Goal: Task Accomplishment & Management: Manage account settings

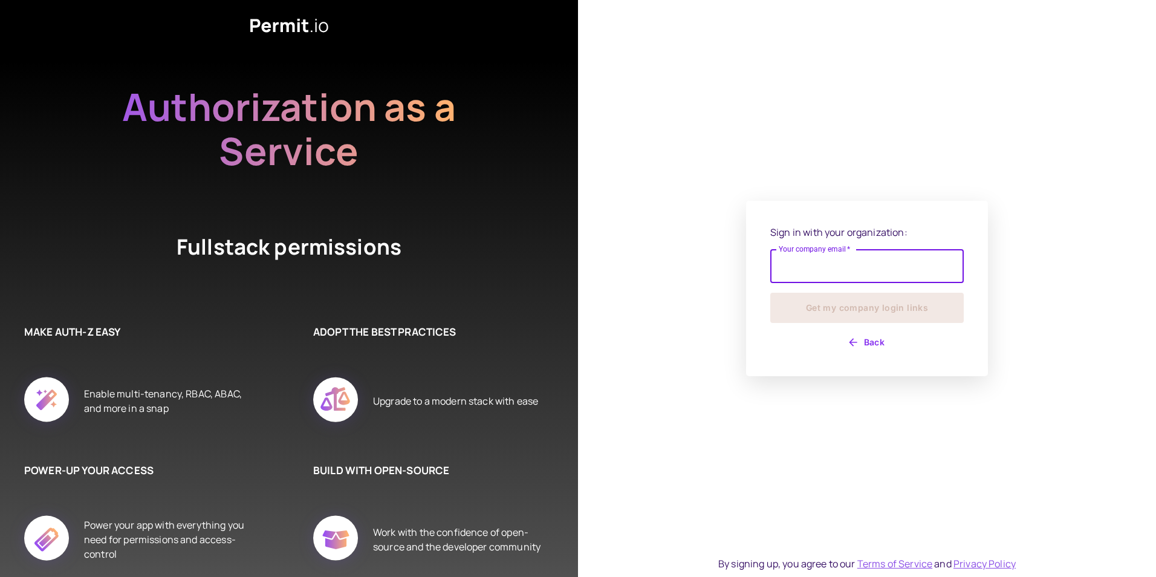
type input "**********"
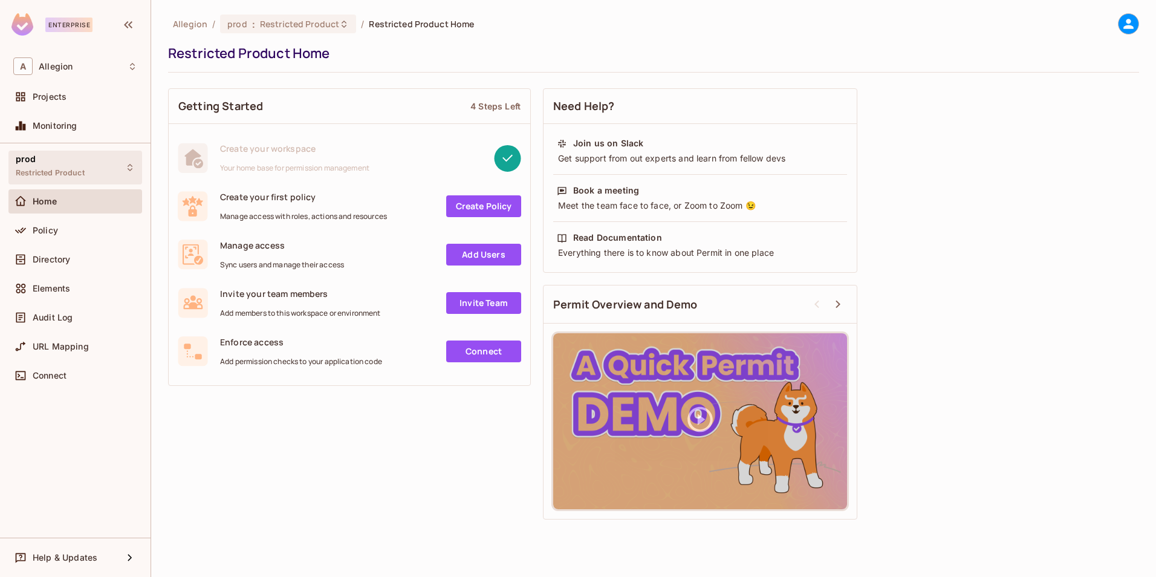
click at [104, 169] on div "prod Restricted Product" at bounding box center [75, 167] width 134 height 33
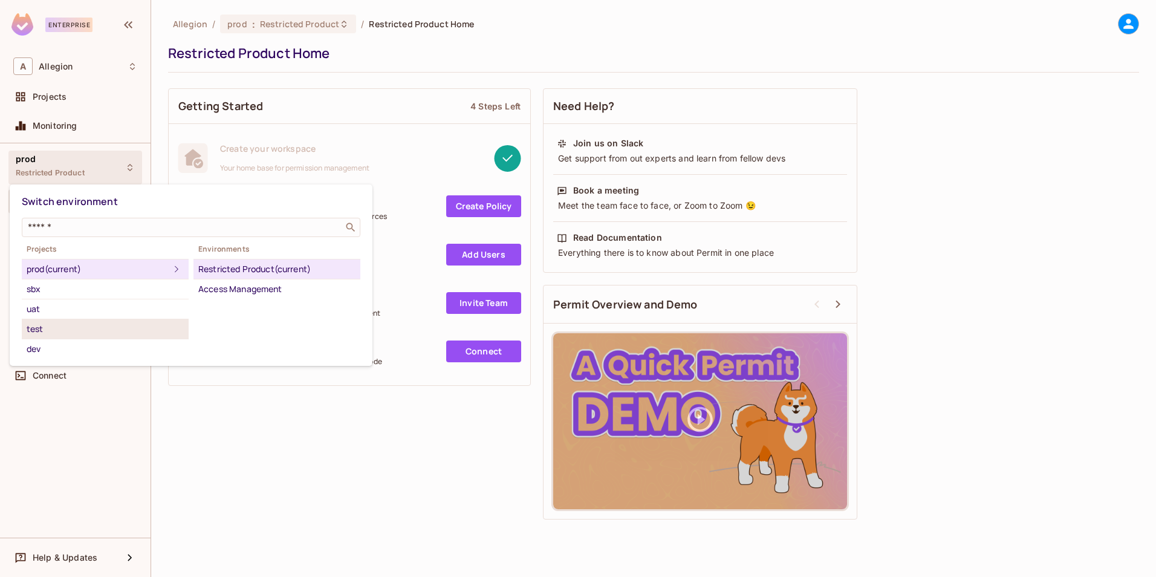
click at [50, 323] on div "test" at bounding box center [105, 329] width 157 height 15
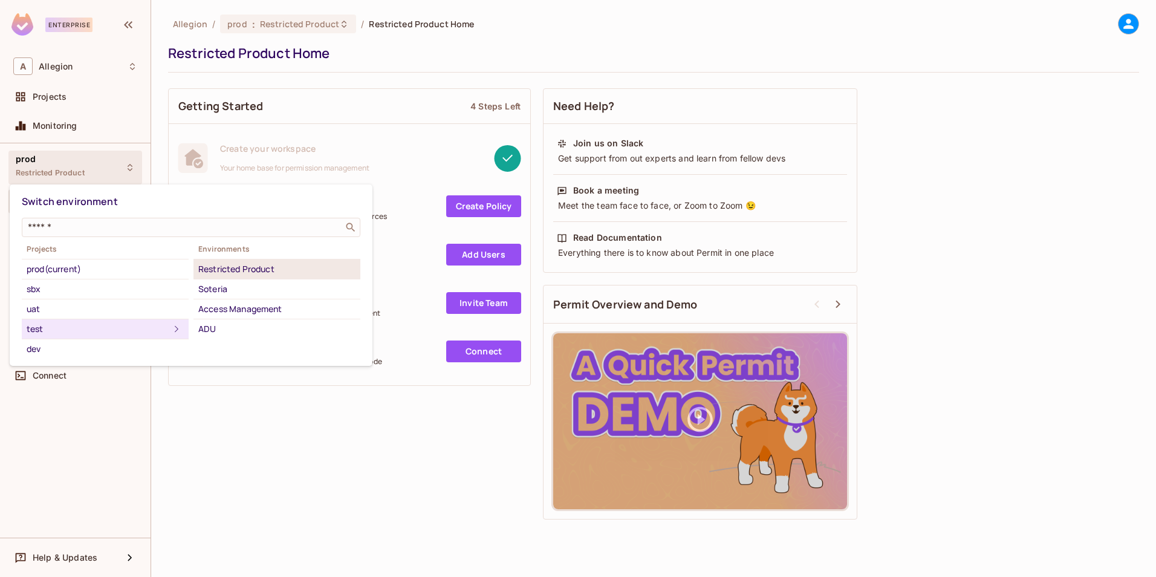
click at [235, 268] on div "Restricted Product" at bounding box center [276, 269] width 157 height 15
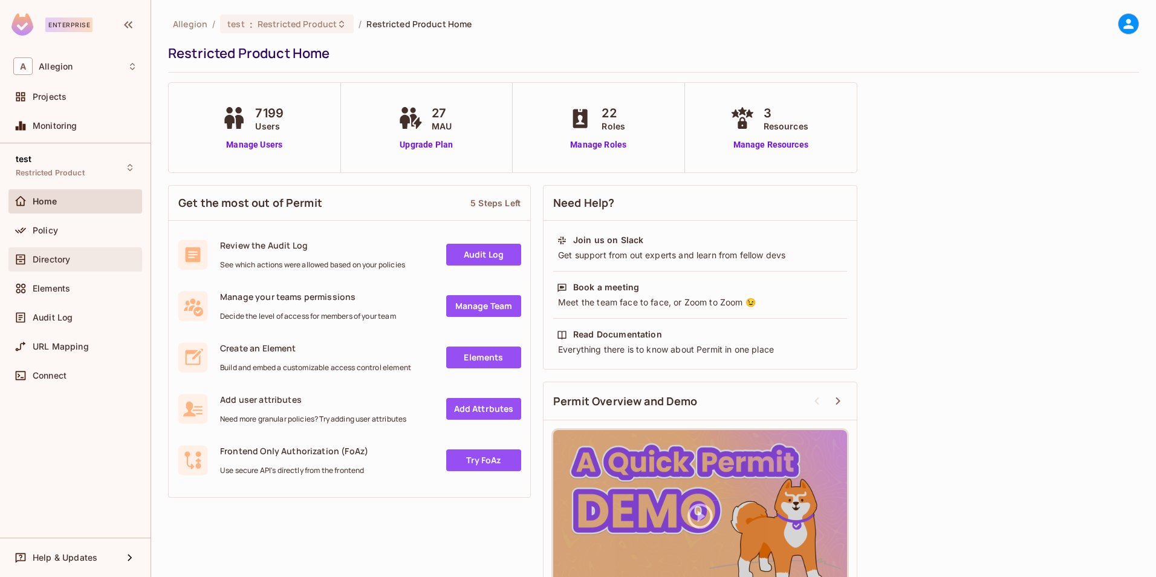
click at [51, 262] on span "Directory" at bounding box center [51, 260] width 37 height 10
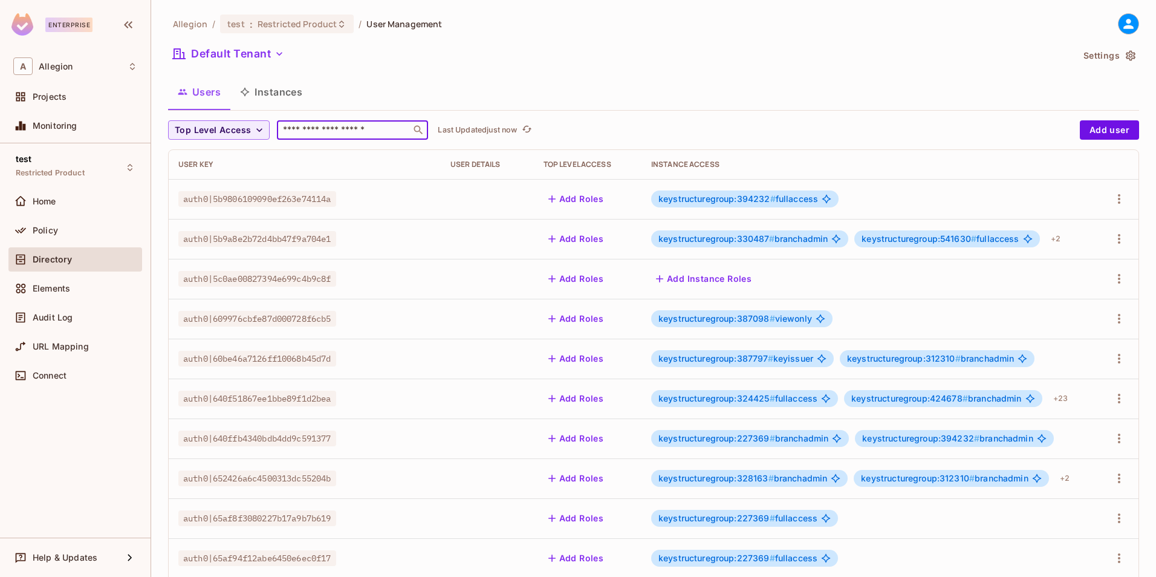
click at [305, 130] on input "text" at bounding box center [344, 130] width 127 height 12
paste input "**********"
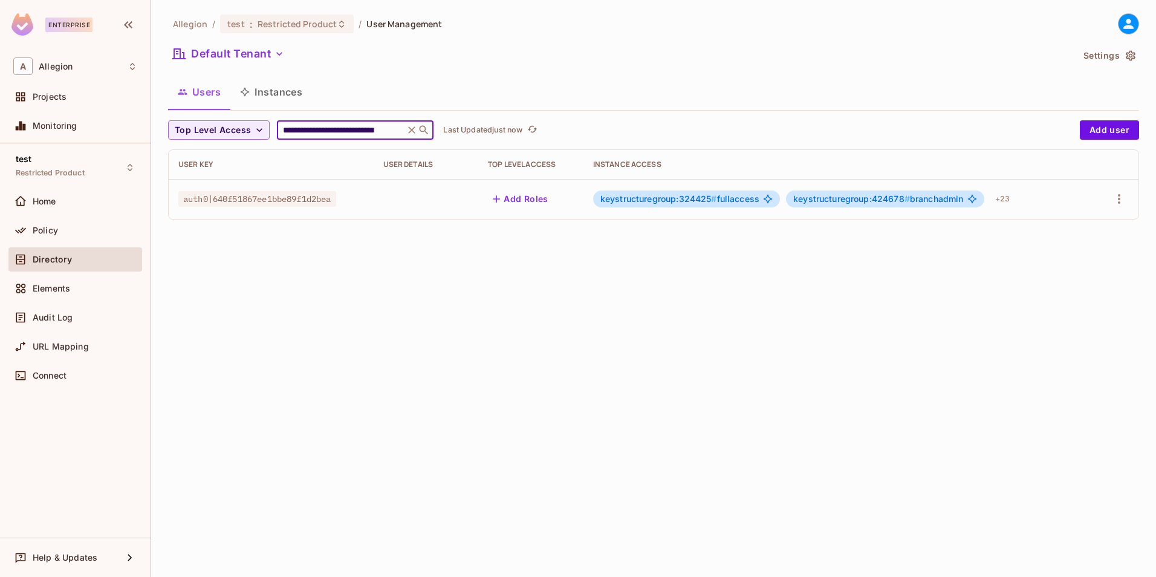
type input "**********"
click at [660, 203] on span "keystructuregroup:324425 #" at bounding box center [658, 198] width 117 height 10
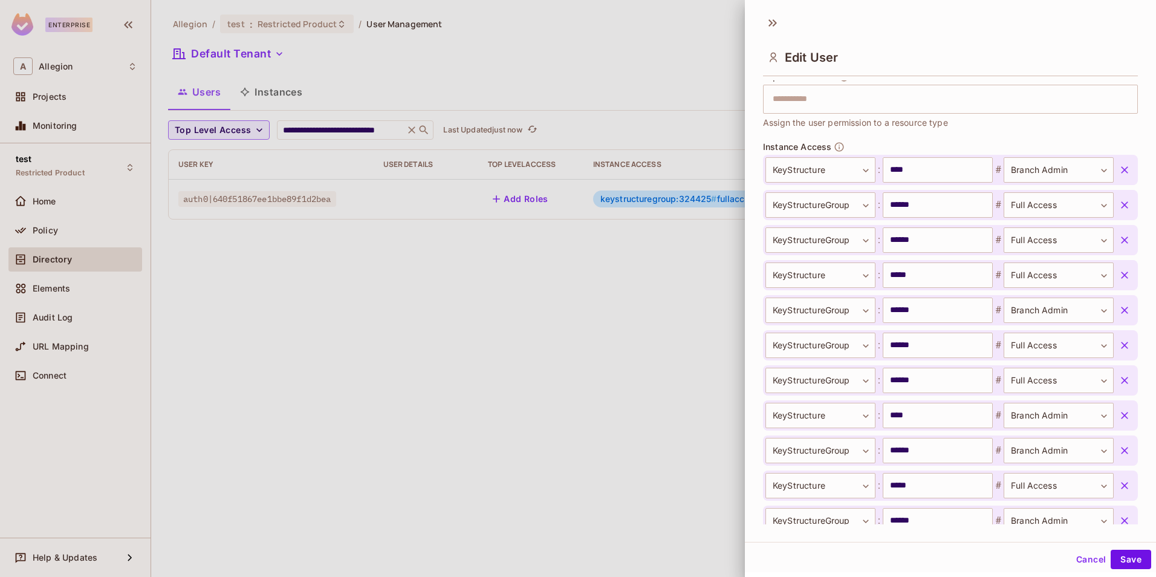
scroll to position [339, 0]
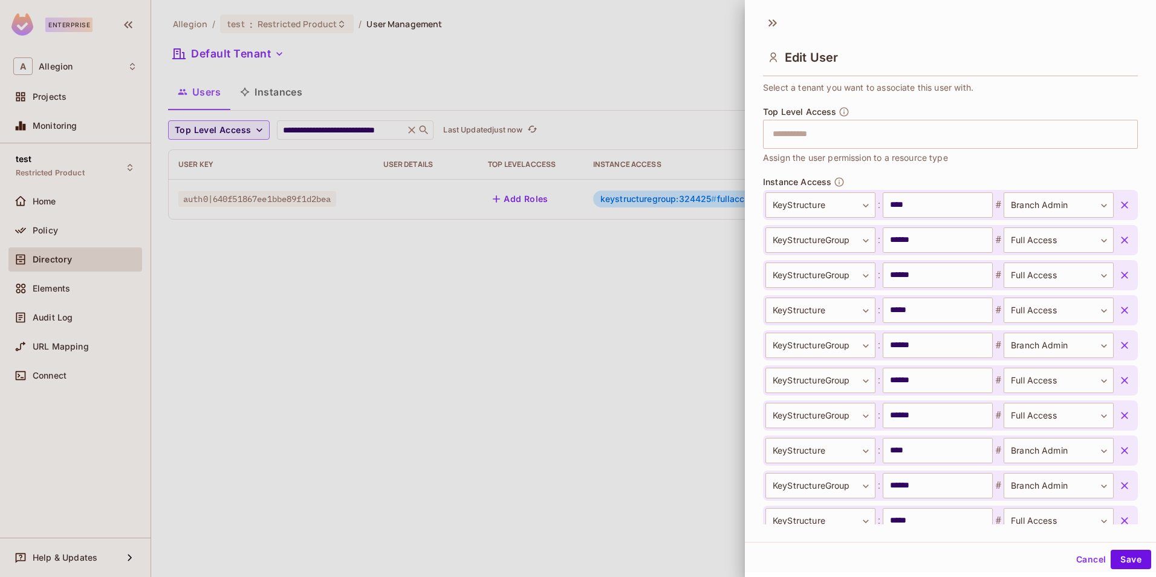
click at [58, 259] on div at bounding box center [578, 288] width 1156 height 577
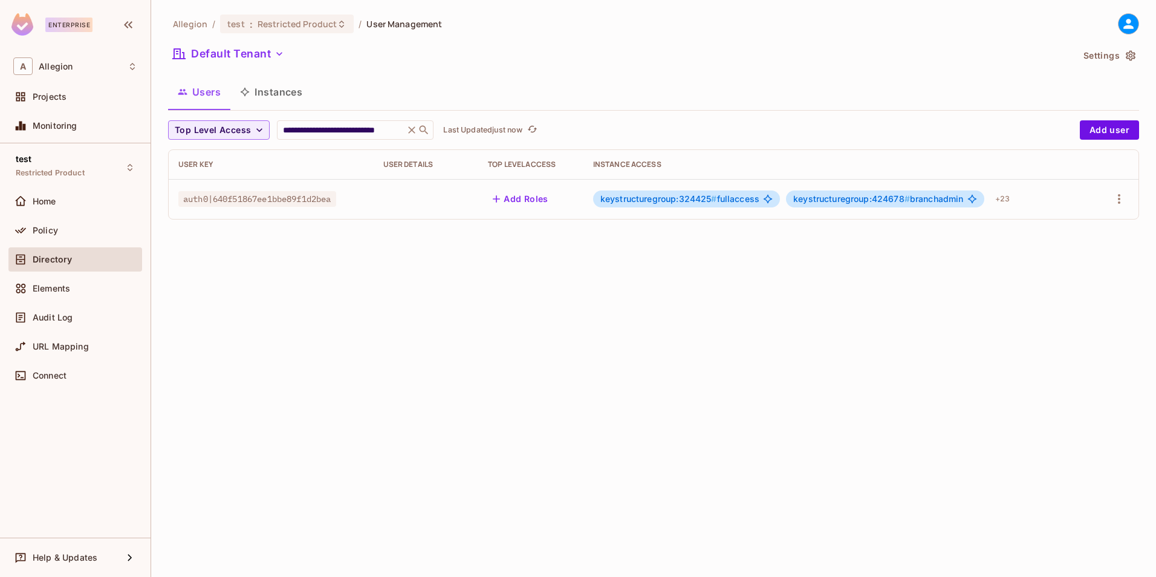
click at [61, 259] on span "Directory" at bounding box center [52, 260] width 39 height 10
click at [294, 105] on button "Instances" at bounding box center [271, 92] width 82 height 30
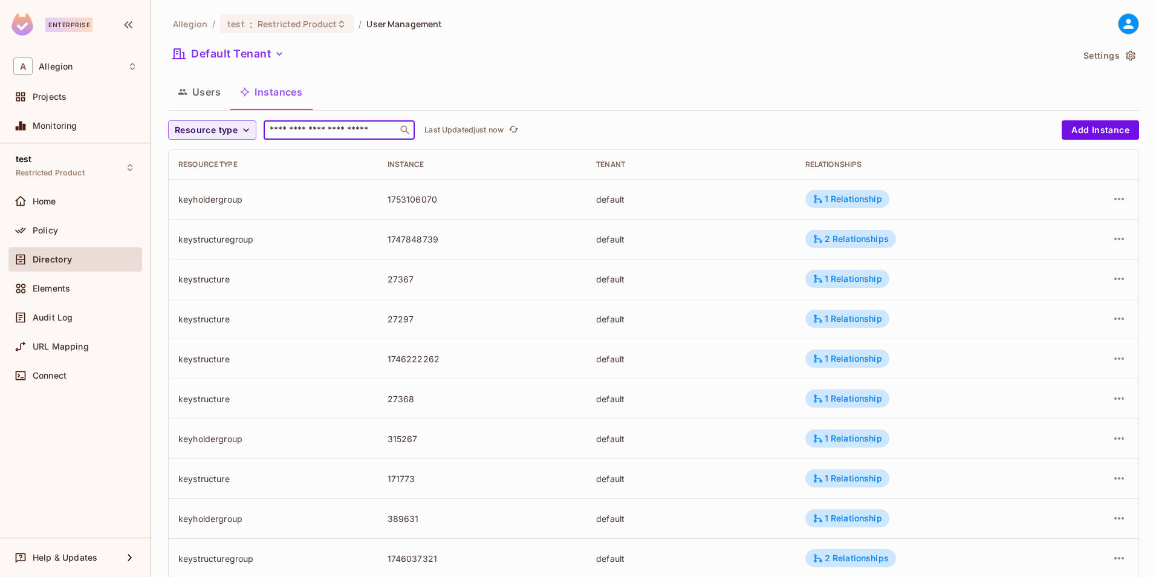
click at [281, 129] on input "text" at bounding box center [330, 130] width 127 height 12
paste input "******"
type input "******"
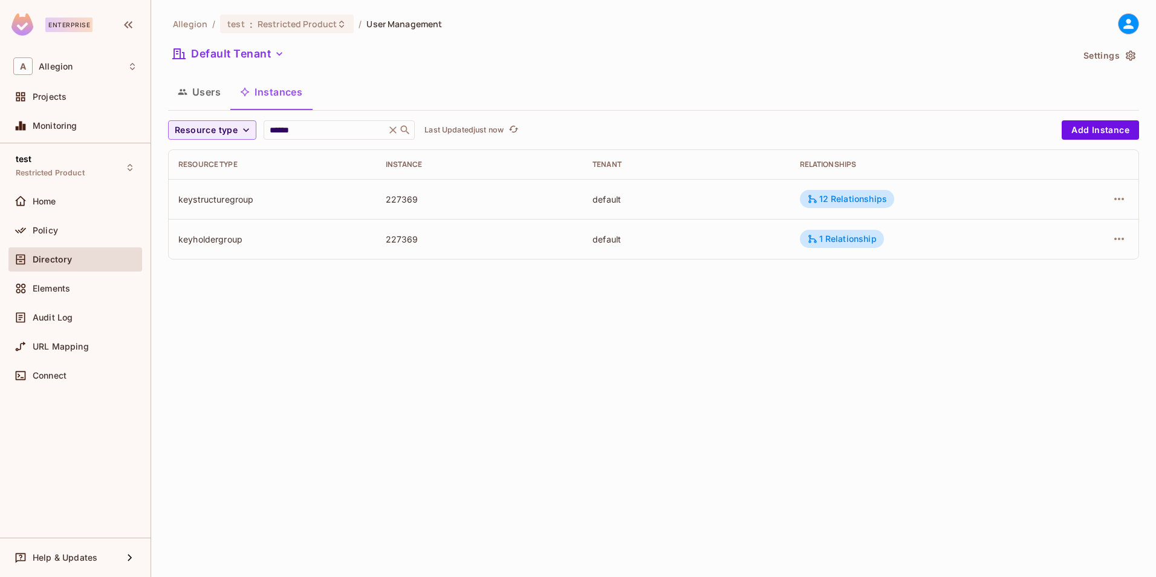
click at [212, 243] on div "keyholdergroup" at bounding box center [272, 238] width 188 height 11
click at [225, 245] on td "keyholdergroup" at bounding box center [272, 239] width 207 height 40
drag, startPoint x: 249, startPoint y: 243, endPoint x: 179, endPoint y: 245, distance: 69.6
click at [179, 245] on td "keyholdergroup" at bounding box center [272, 239] width 207 height 40
click at [865, 237] on div "1 Relationship" at bounding box center [842, 238] width 70 height 11
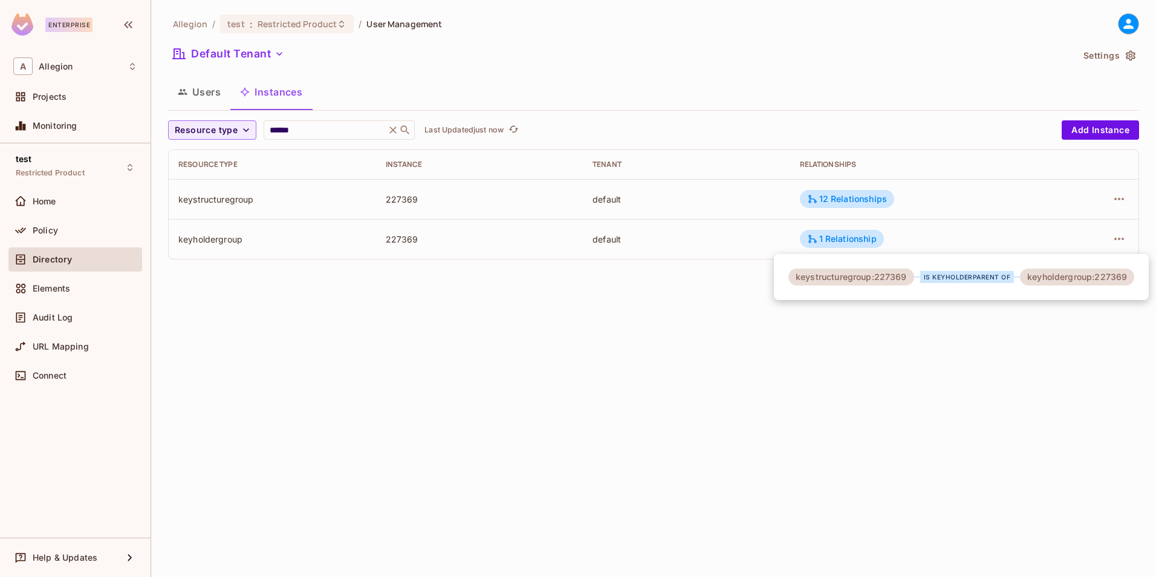
click at [249, 319] on div at bounding box center [578, 288] width 1156 height 577
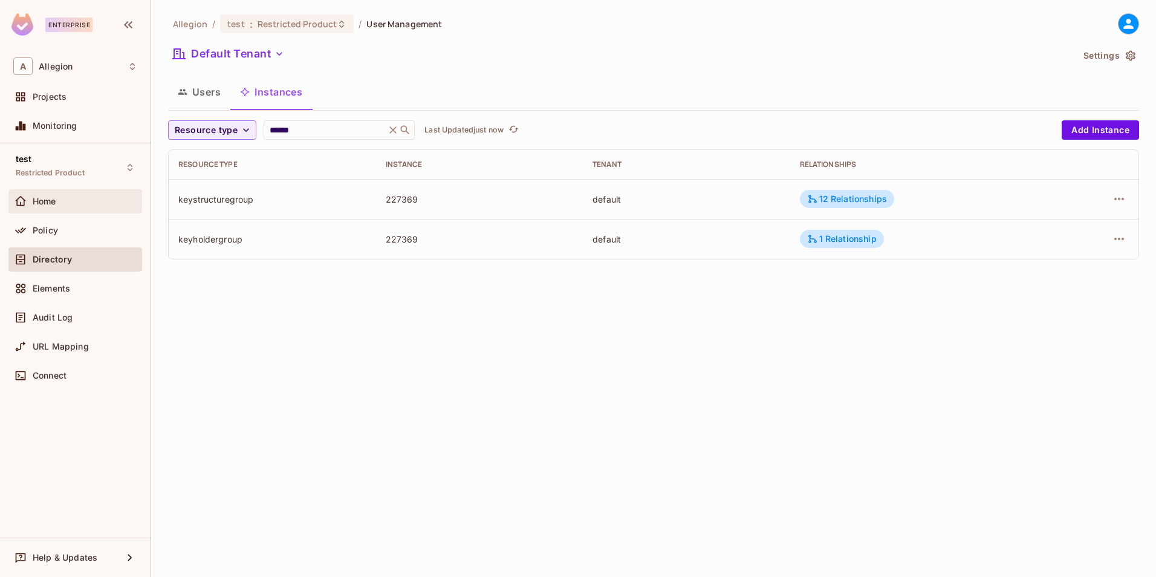
click at [50, 204] on span "Home" at bounding box center [45, 202] width 24 height 10
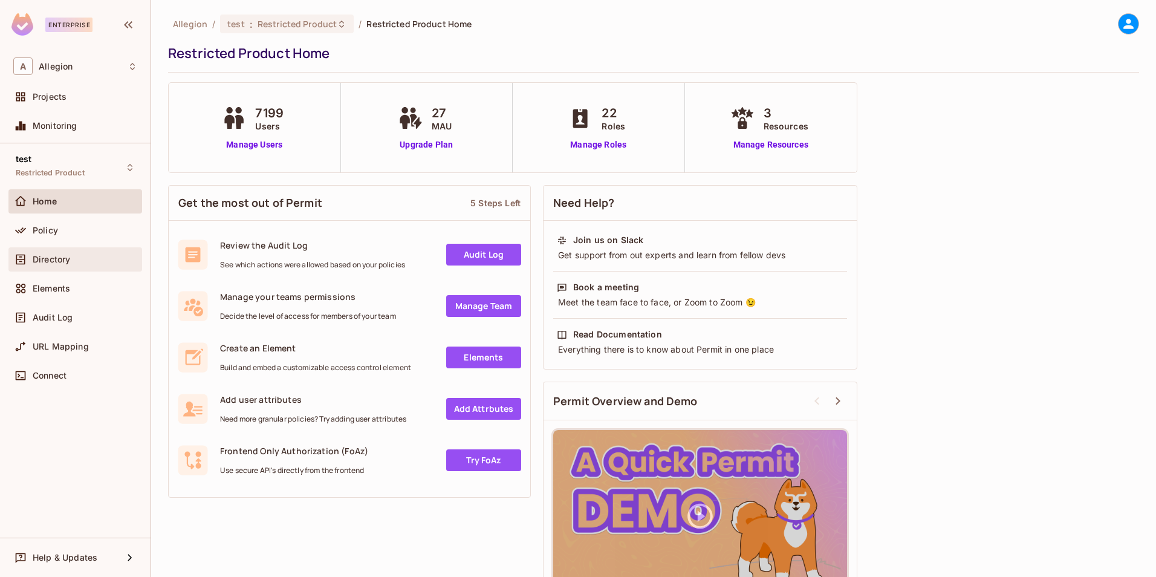
click at [60, 261] on span "Directory" at bounding box center [51, 260] width 37 height 10
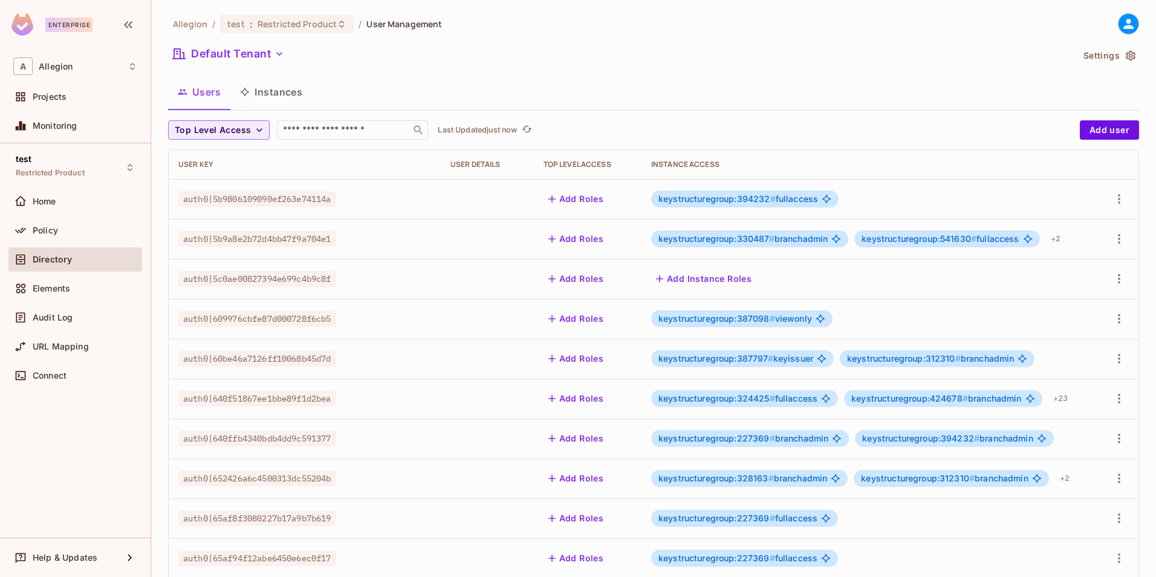
click at [291, 86] on button "Instances" at bounding box center [271, 92] width 82 height 30
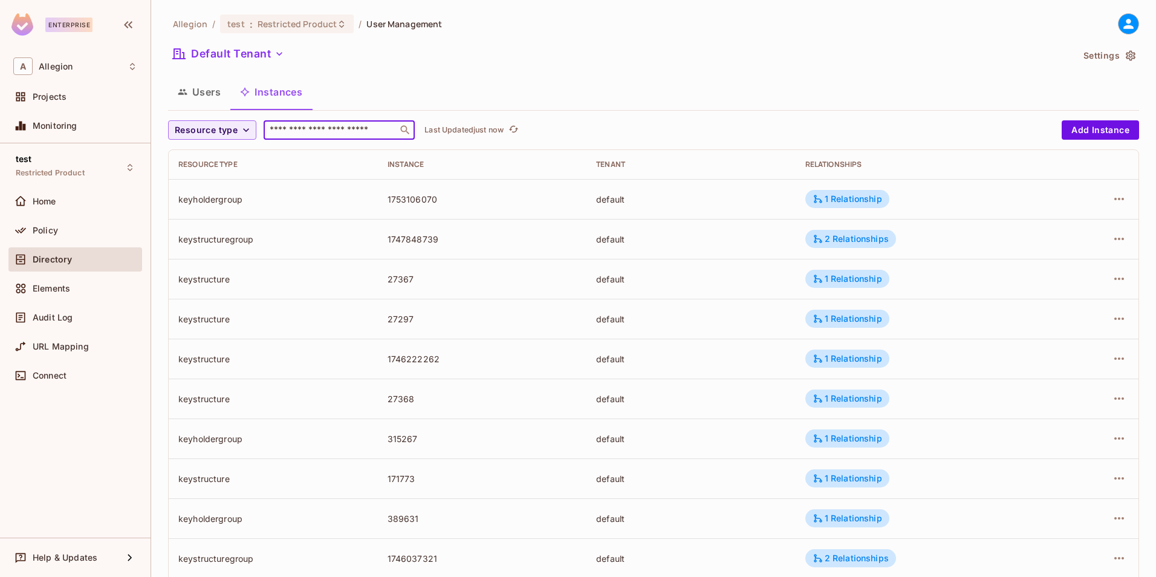
click at [317, 126] on input "text" at bounding box center [330, 130] width 127 height 12
paste input "******"
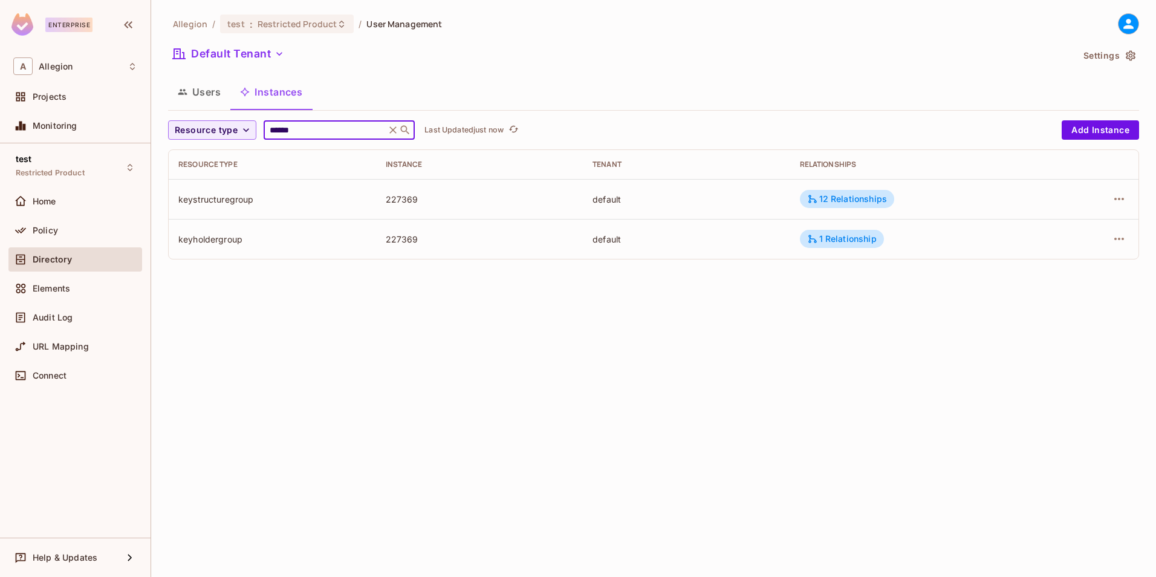
type input "******"
click at [203, 94] on button "Users" at bounding box center [199, 92] width 62 height 30
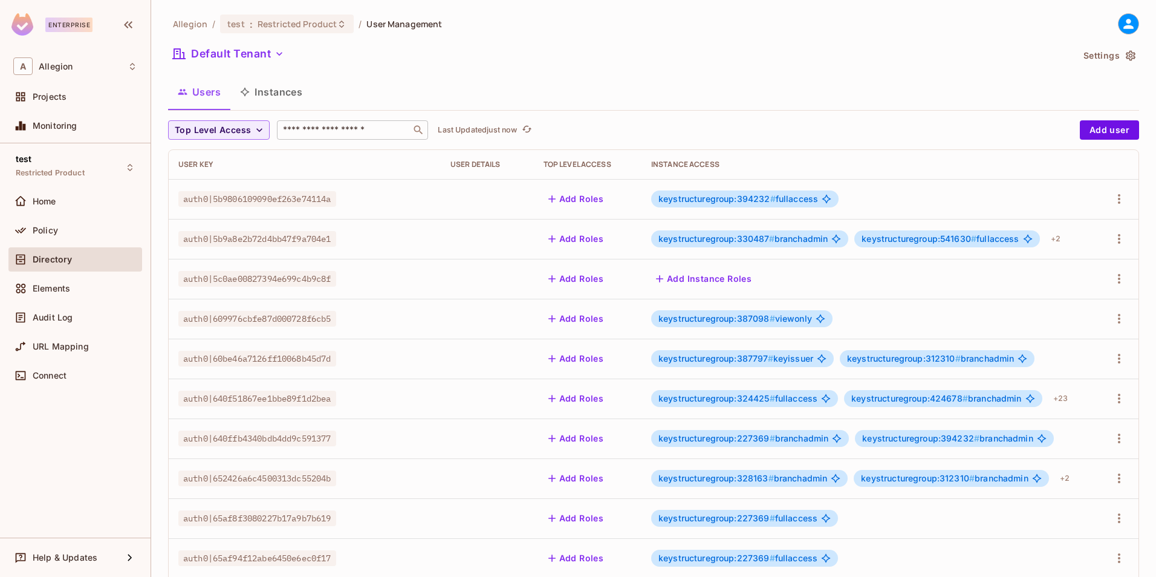
click at [310, 133] on input "text" at bounding box center [344, 130] width 127 height 12
paste input "**********"
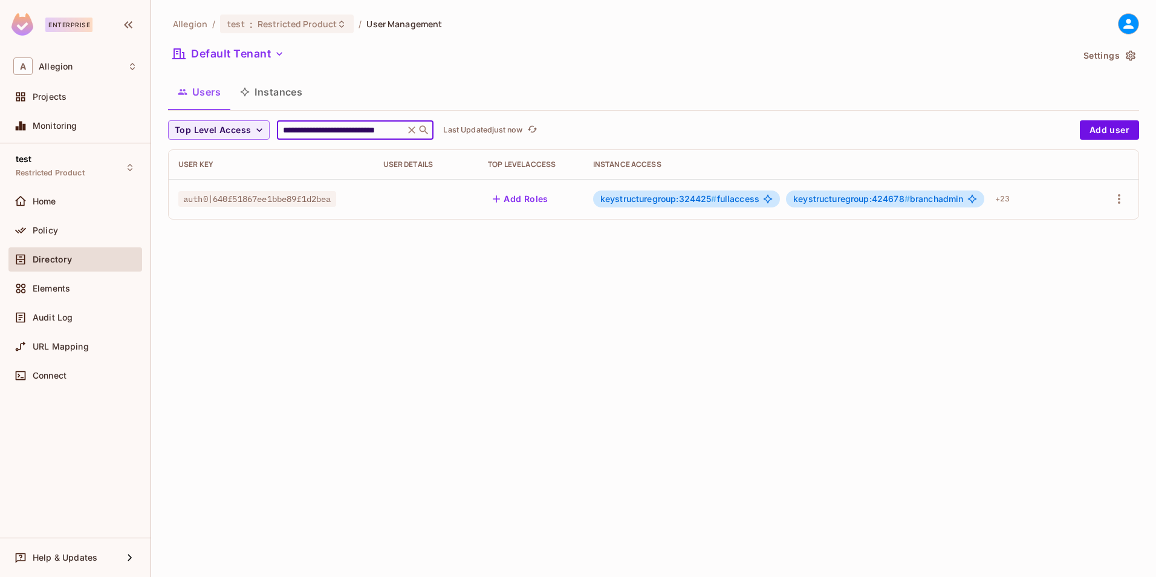
type input "**********"
click at [723, 204] on div "keystructuregroup:324425 # fullaccess" at bounding box center [686, 198] width 187 height 17
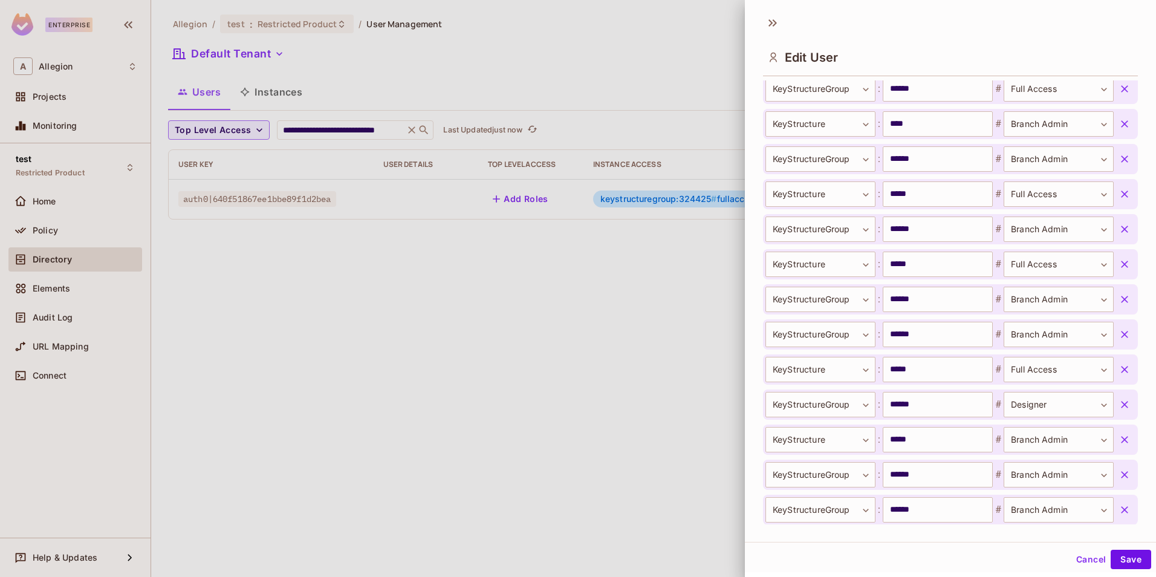
scroll to position [943, 0]
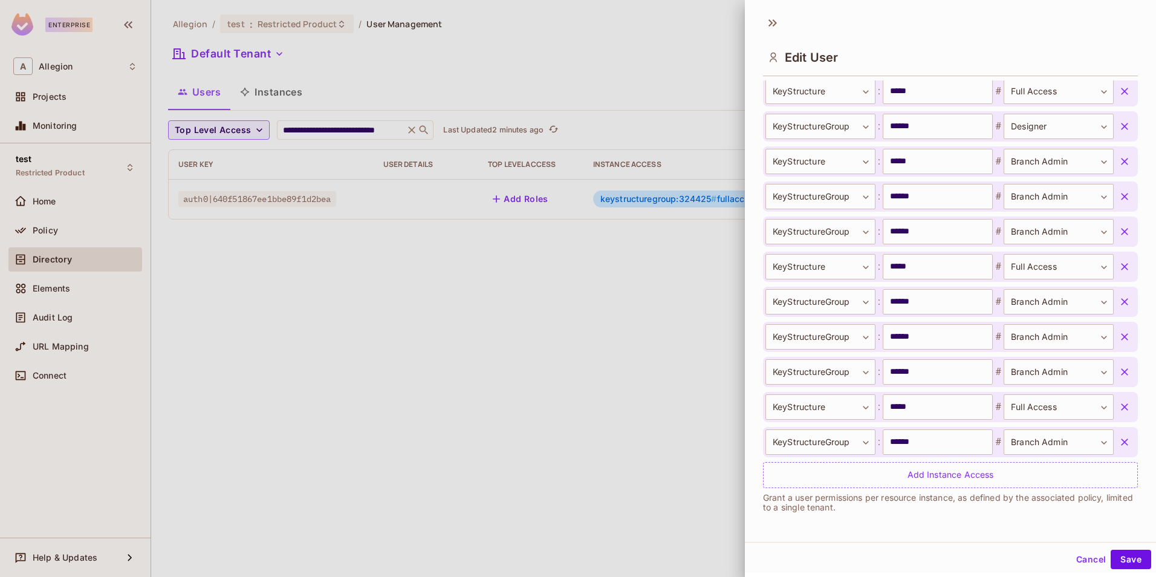
click at [355, 76] on div at bounding box center [578, 288] width 1156 height 577
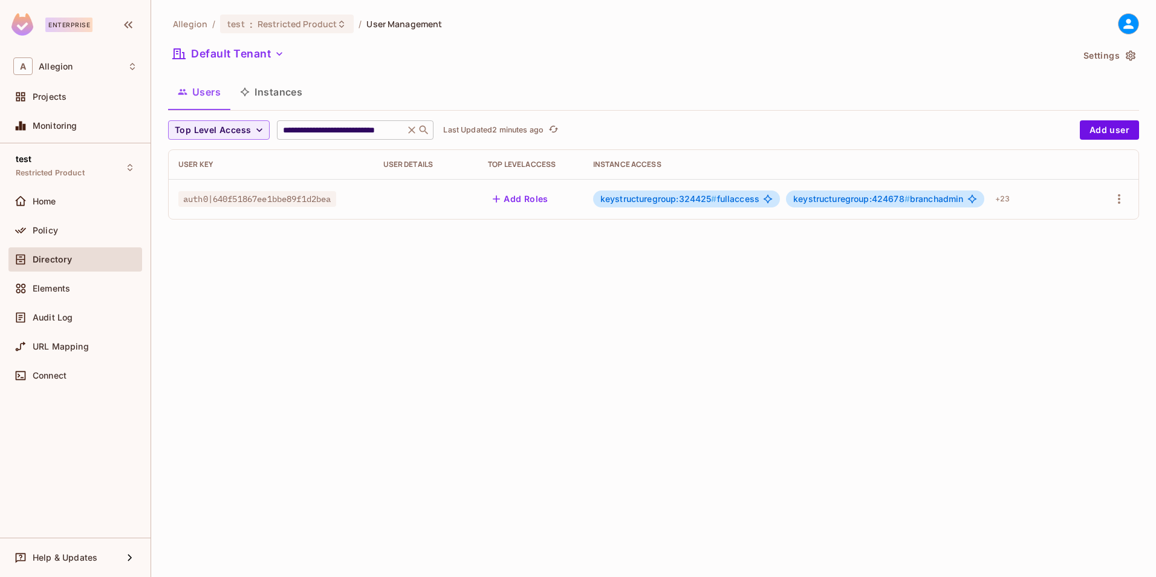
drag, startPoint x: 320, startPoint y: 123, endPoint x: 368, endPoint y: 123, distance: 47.2
click at [322, 123] on div "**********" at bounding box center [355, 129] width 157 height 19
click at [407, 128] on icon at bounding box center [412, 130] width 12 height 12
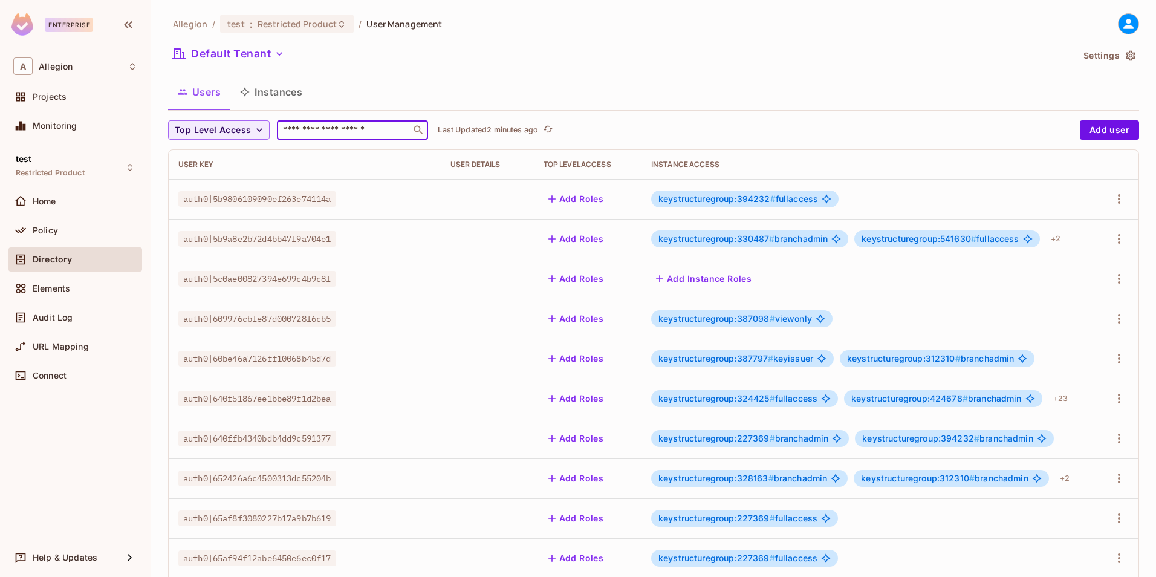
click at [343, 131] on input "text" at bounding box center [344, 130] width 127 height 12
paste input "**********"
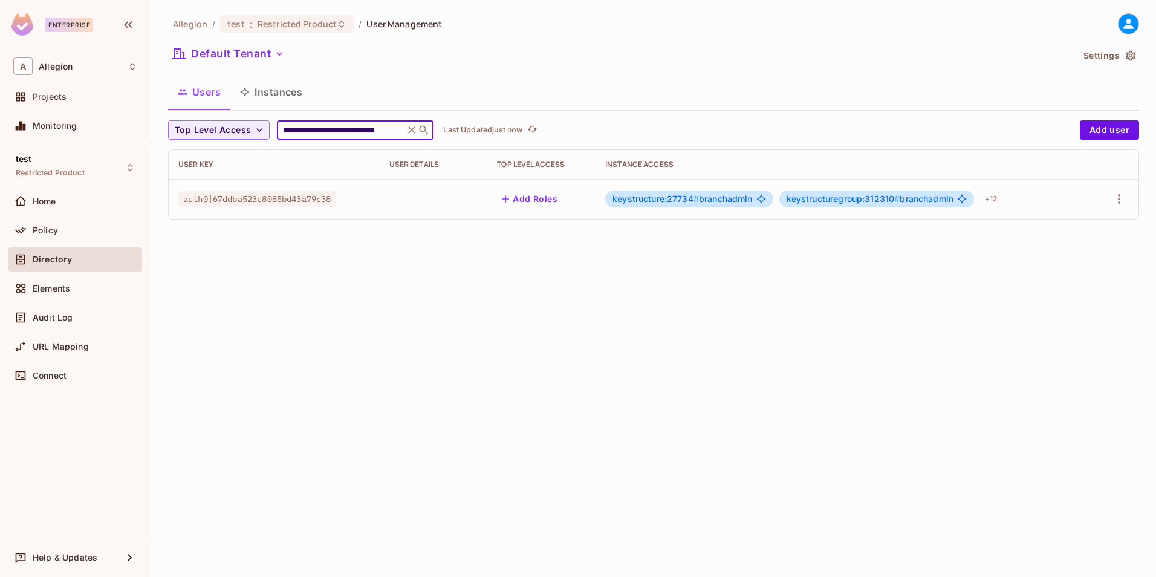
type input "**********"
click at [699, 195] on span "#" at bounding box center [696, 198] width 5 height 10
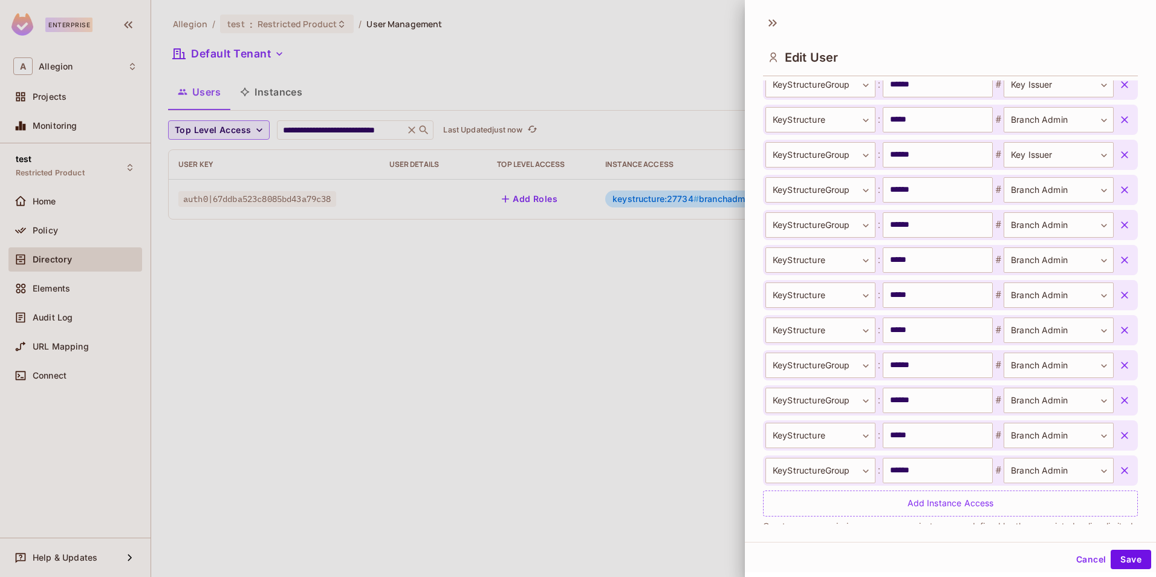
scroll to position [557, 0]
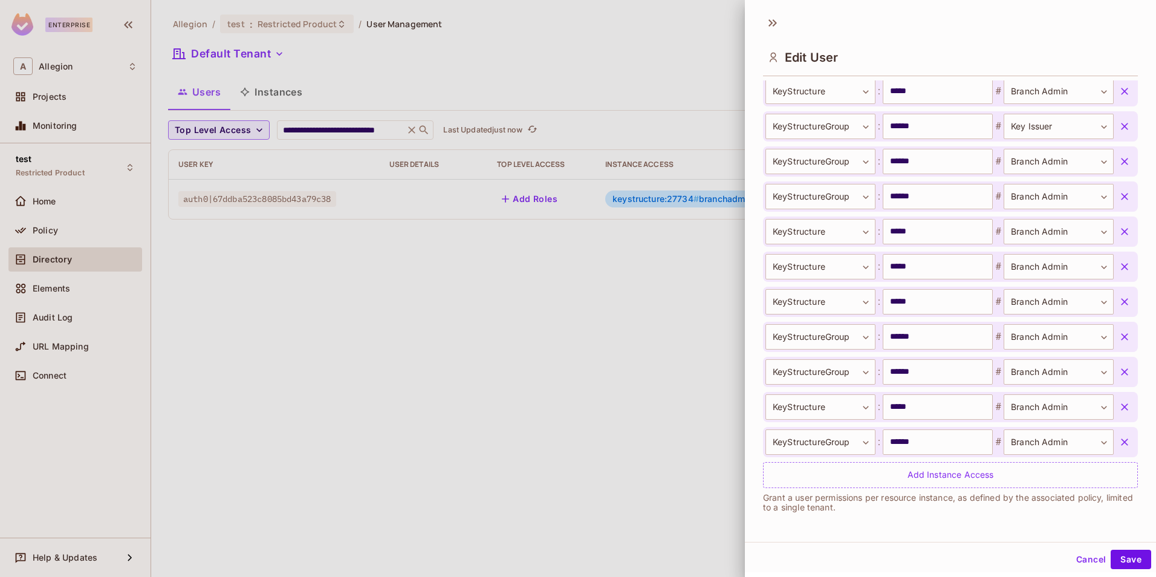
click at [414, 402] on div at bounding box center [578, 288] width 1156 height 577
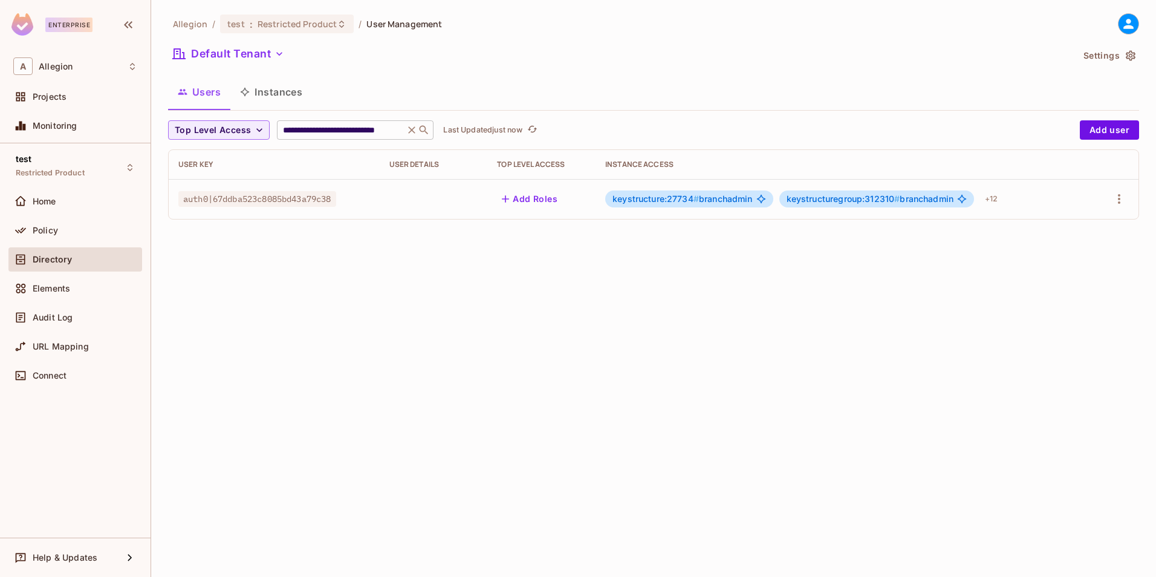
click at [413, 131] on icon at bounding box center [412, 130] width 12 height 12
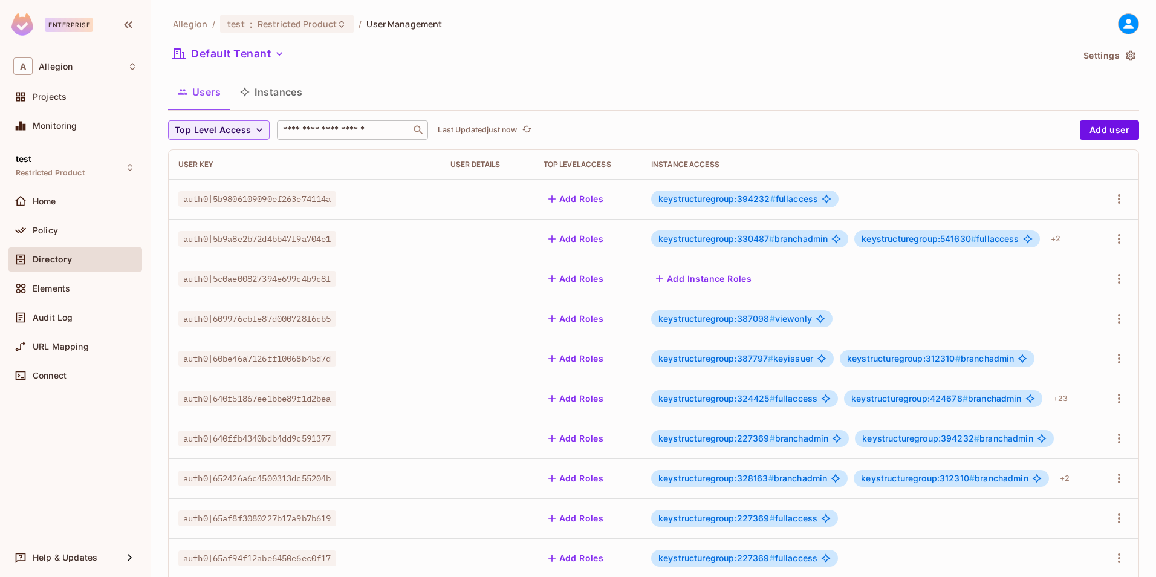
click at [246, 92] on icon "button" at bounding box center [245, 92] width 10 height 10
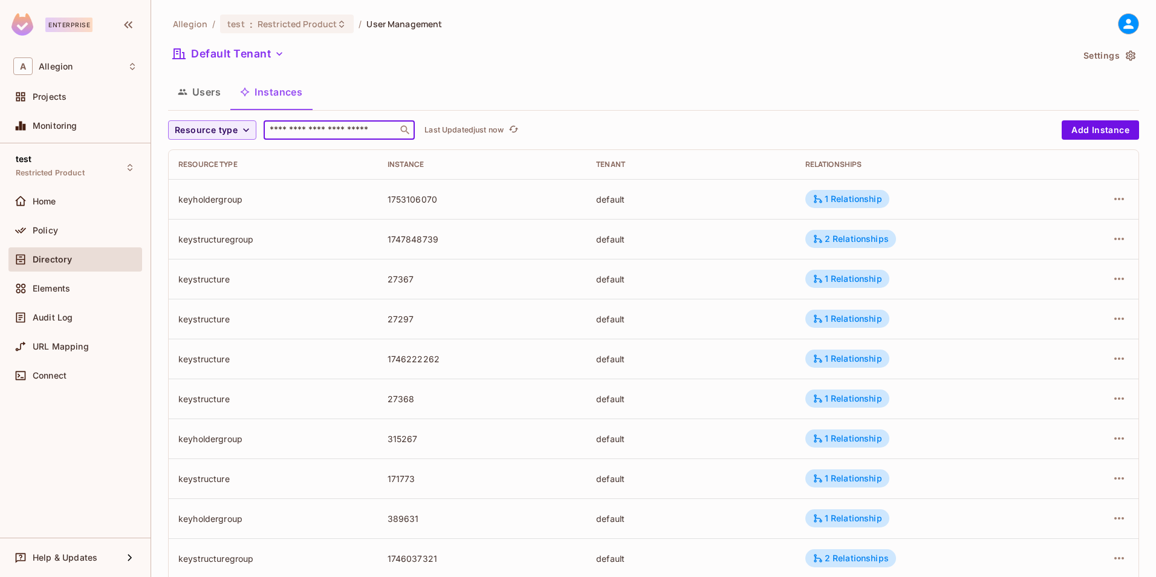
click at [311, 125] on input "text" at bounding box center [330, 130] width 127 height 12
paste input "******"
type input "******"
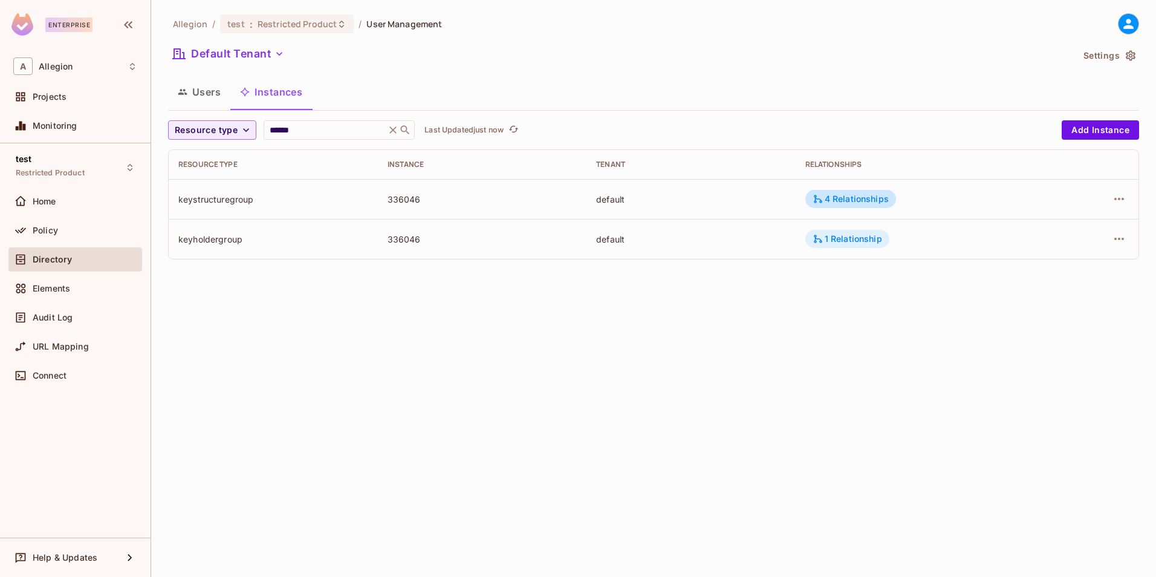
click at [854, 236] on div "1 Relationship" at bounding box center [848, 238] width 70 height 11
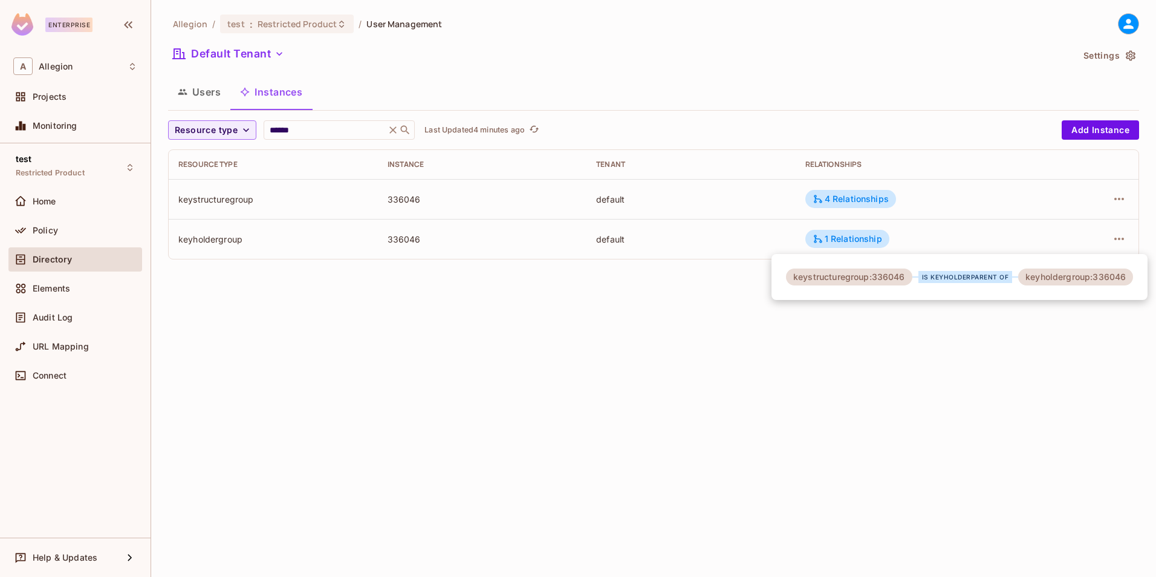
click at [242, 346] on div at bounding box center [578, 288] width 1156 height 577
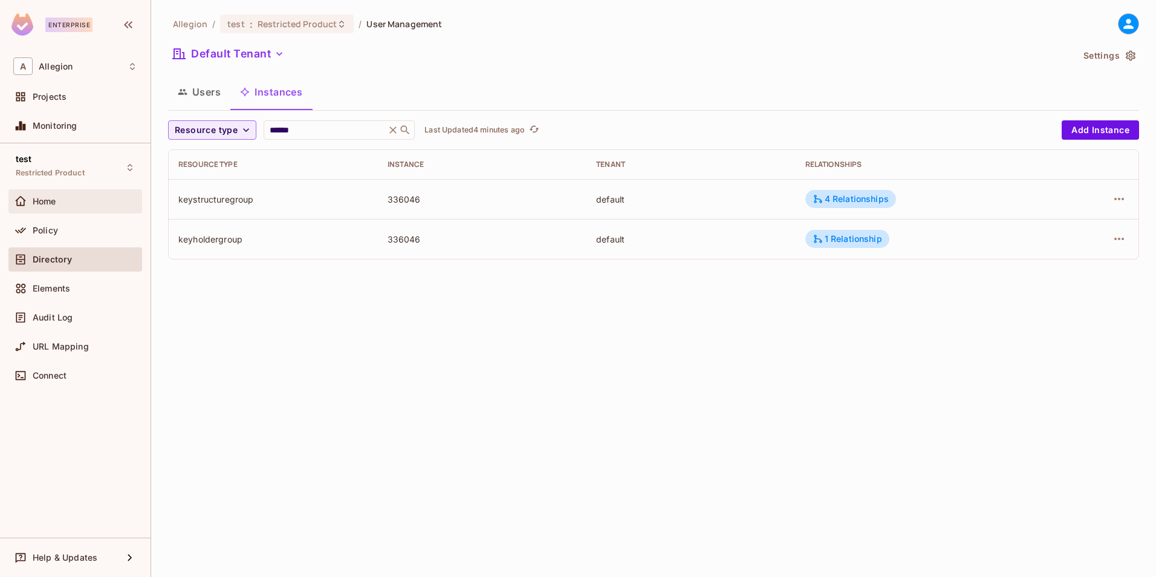
click at [53, 210] on div "Home" at bounding box center [75, 201] width 134 height 24
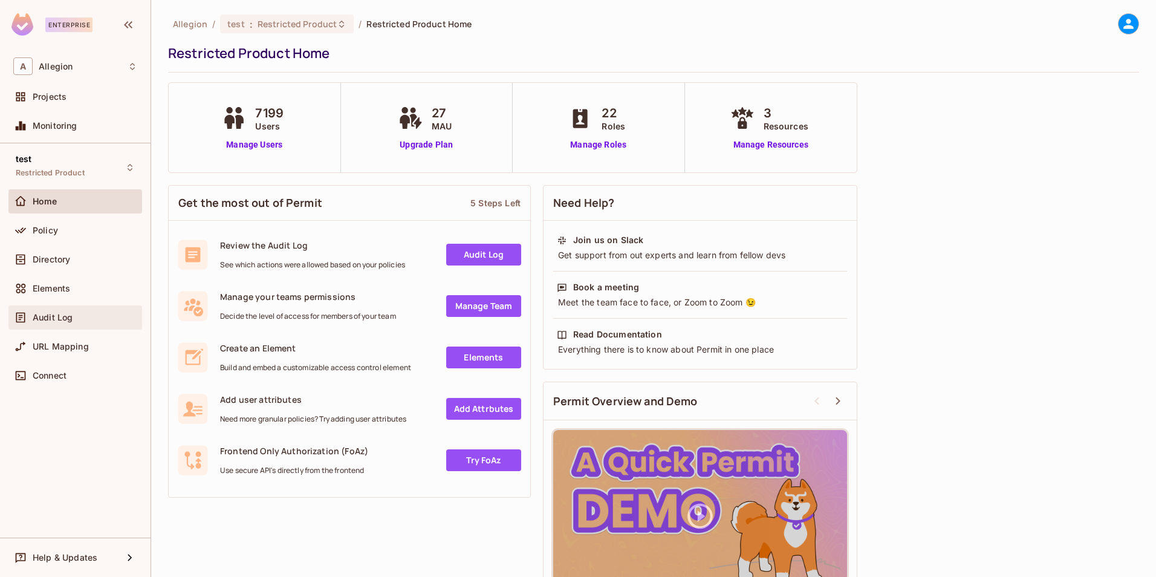
click at [76, 311] on div "Audit Log" at bounding box center [75, 317] width 124 height 15
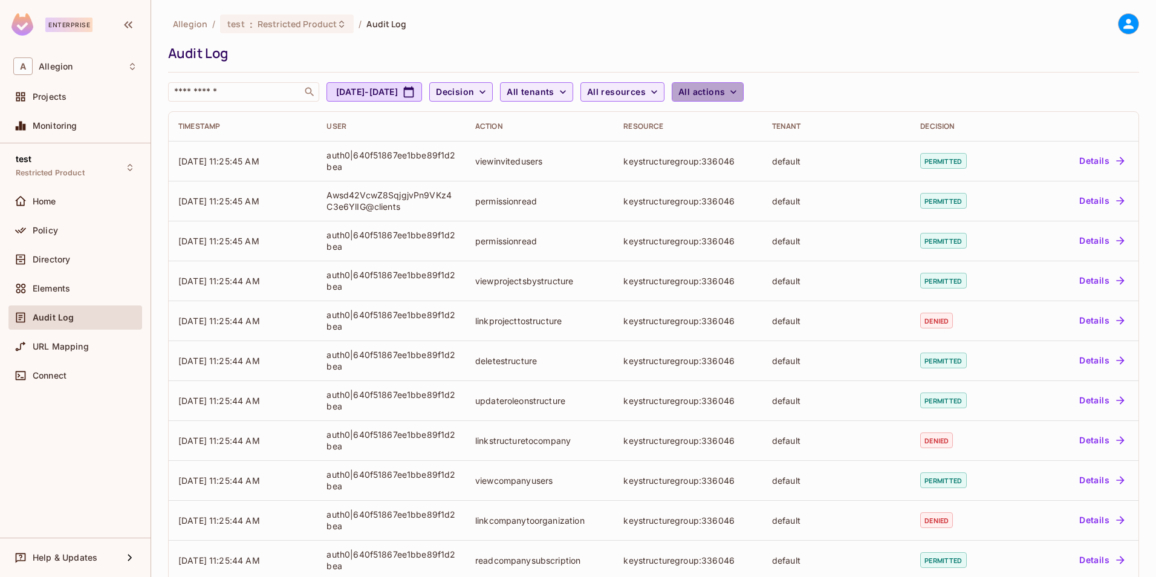
click at [725, 96] on span "All actions" at bounding box center [701, 92] width 47 height 15
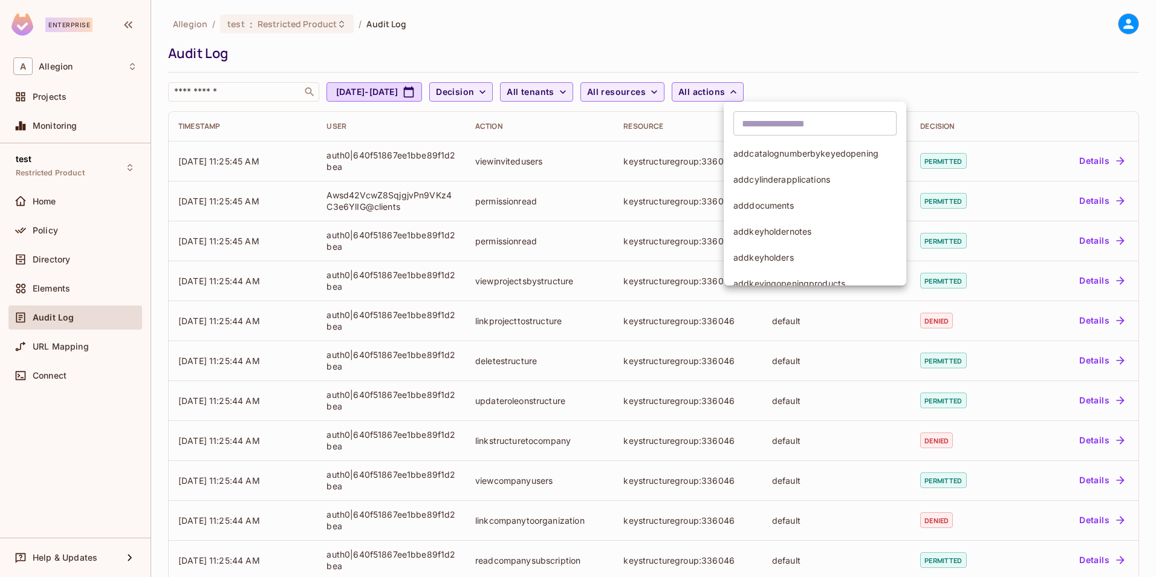
click at [772, 93] on div at bounding box center [578, 288] width 1156 height 577
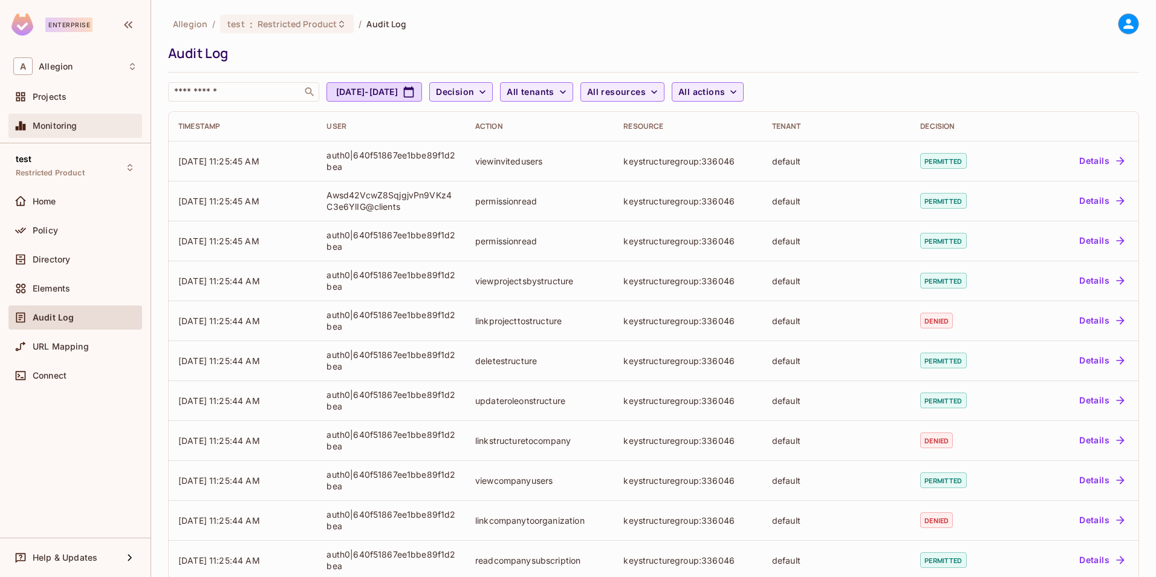
click at [53, 127] on span "Monitoring" at bounding box center [55, 126] width 45 height 10
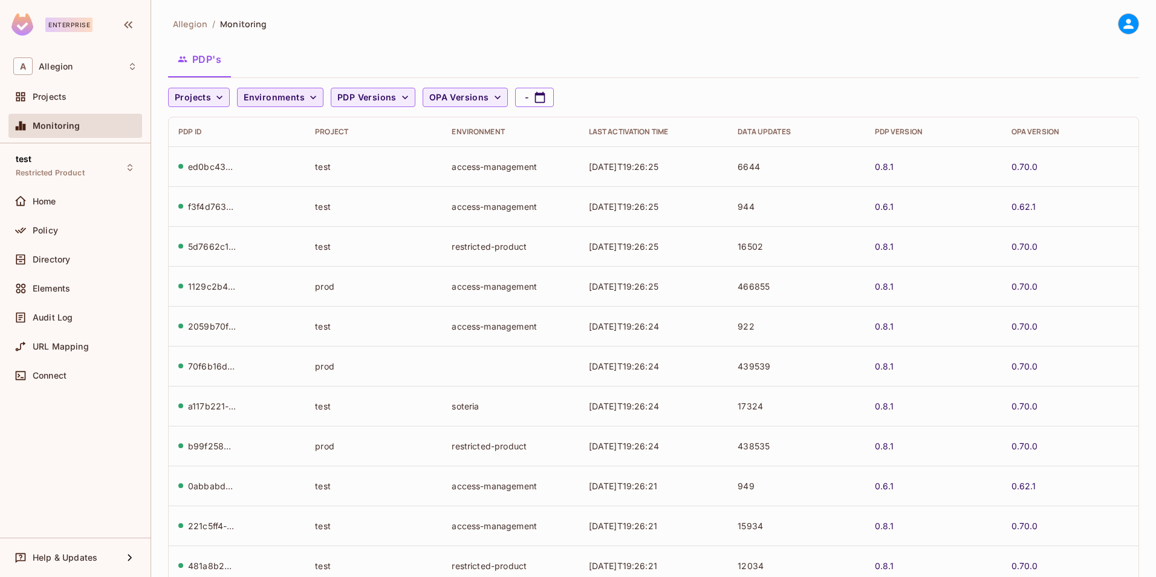
click at [281, 94] on span "Environments" at bounding box center [274, 97] width 61 height 15
click at [281, 94] on div at bounding box center [578, 288] width 1156 height 577
click at [386, 98] on span "PDP Versions" at bounding box center [366, 97] width 59 height 15
click at [386, 98] on div at bounding box center [578, 288] width 1156 height 577
click at [479, 94] on span "OPA Versions" at bounding box center [459, 97] width 60 height 15
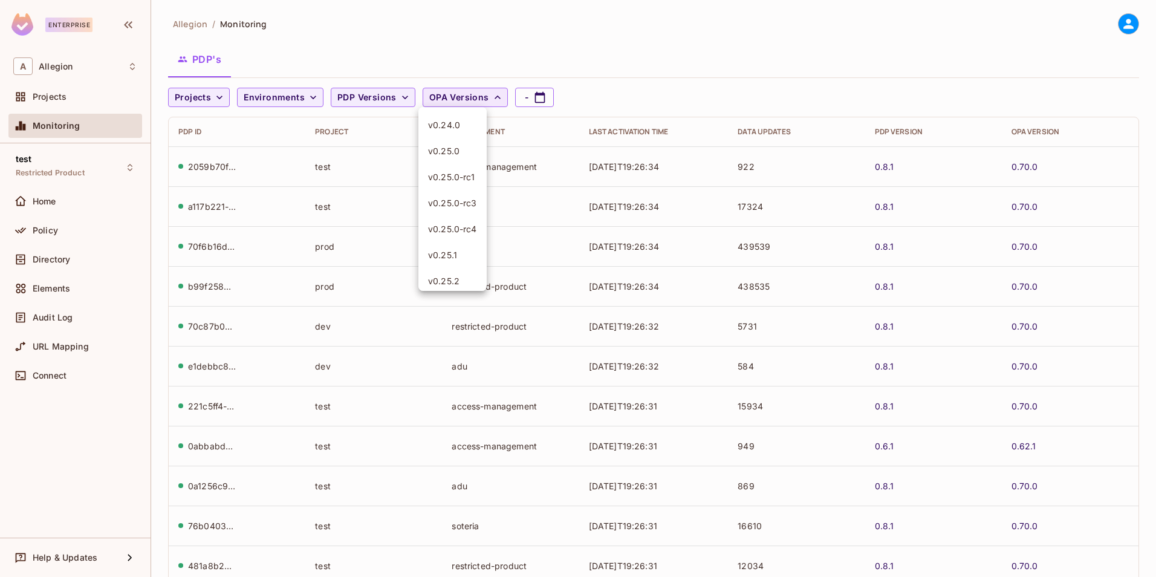
click at [479, 94] on div at bounding box center [578, 288] width 1156 height 577
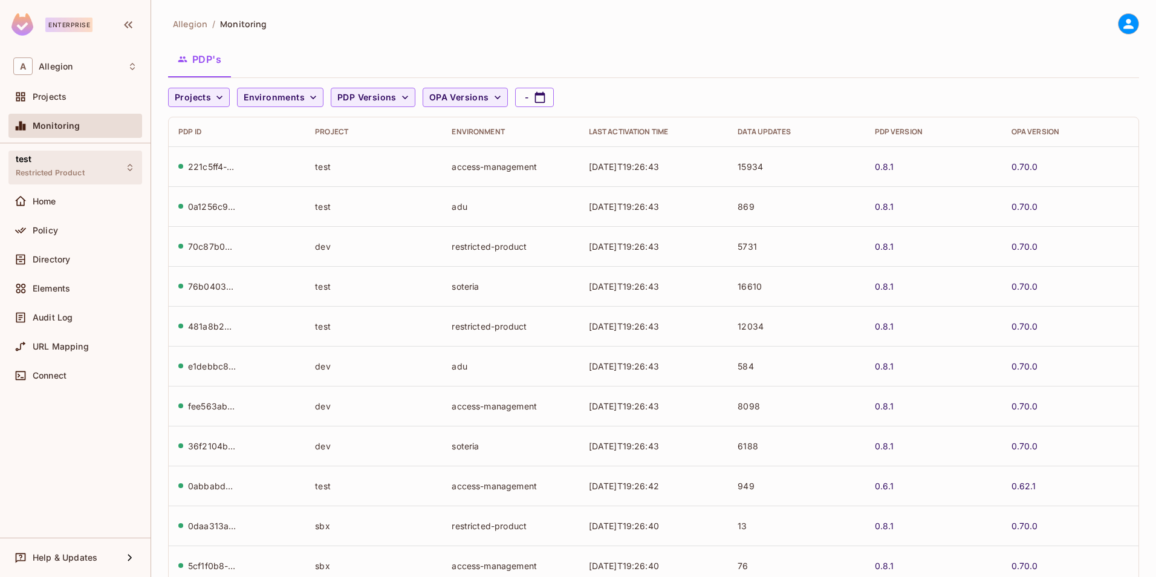
click at [62, 176] on span "Restricted Product" at bounding box center [50, 173] width 69 height 10
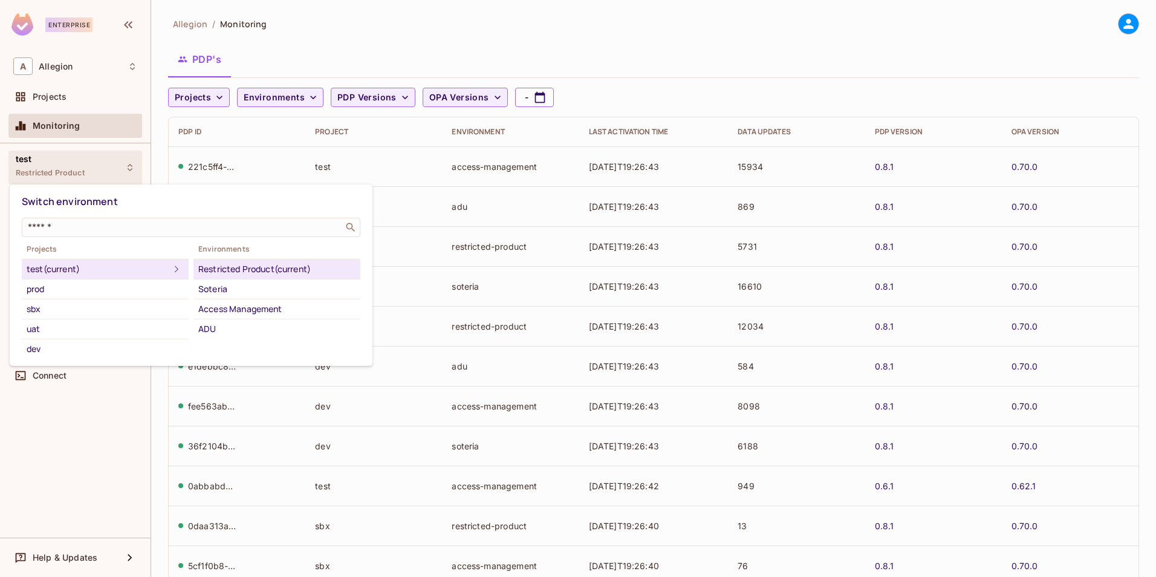
click at [62, 176] on div at bounding box center [578, 288] width 1156 height 577
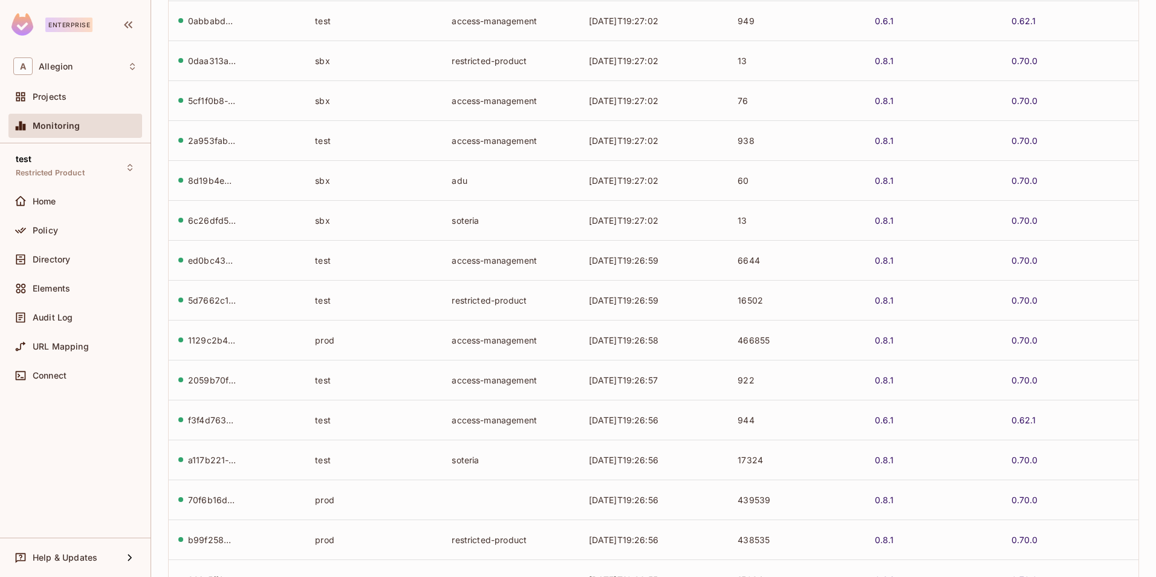
scroll to position [235, 0]
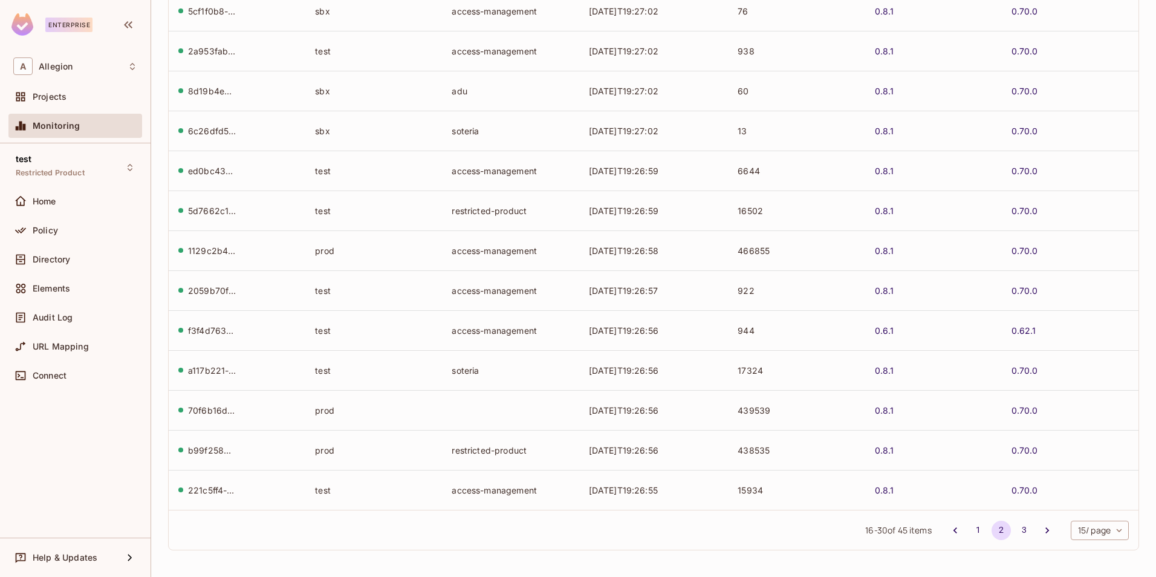
click at [1110, 531] on body "Enterprise A Allegion Projects Monitoring test Restricted Product Home Policy D…" at bounding box center [578, 288] width 1156 height 577
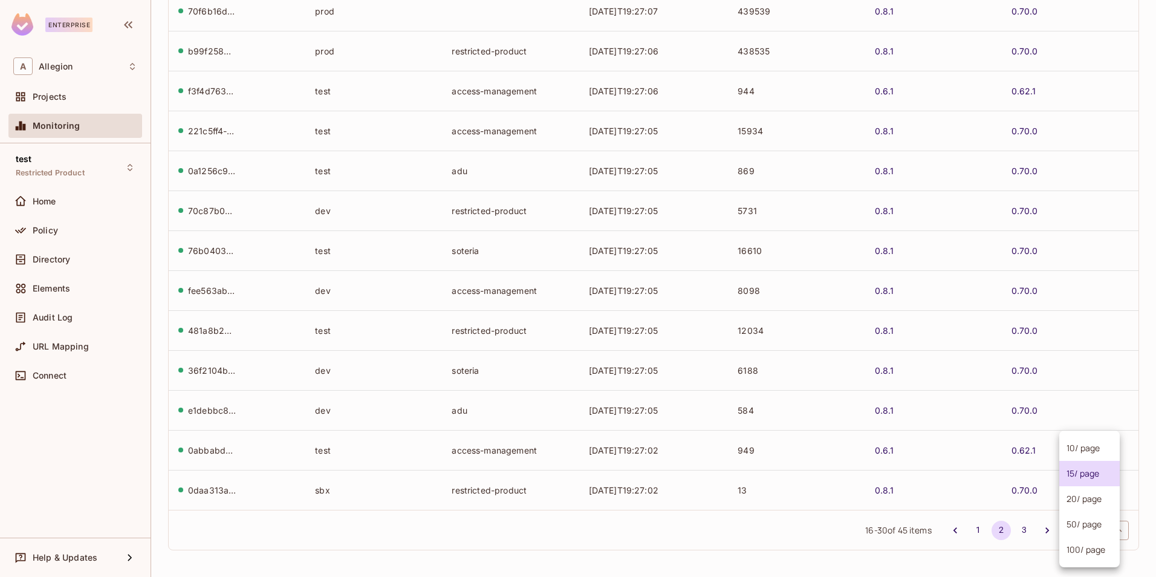
click at [1106, 528] on li "50 / page" at bounding box center [1089, 524] width 60 height 25
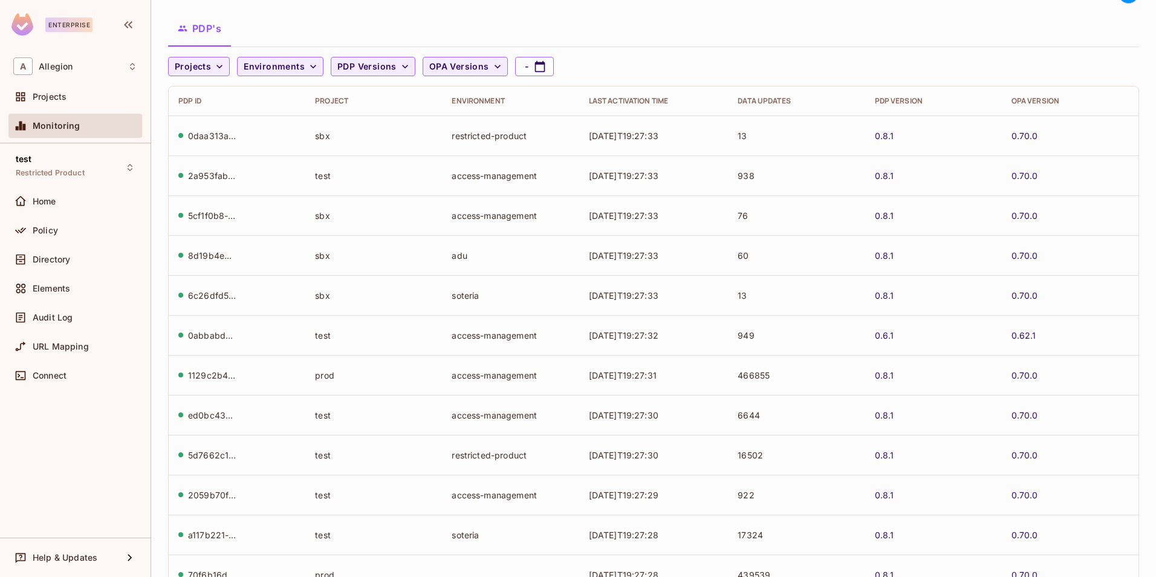
scroll to position [0, 0]
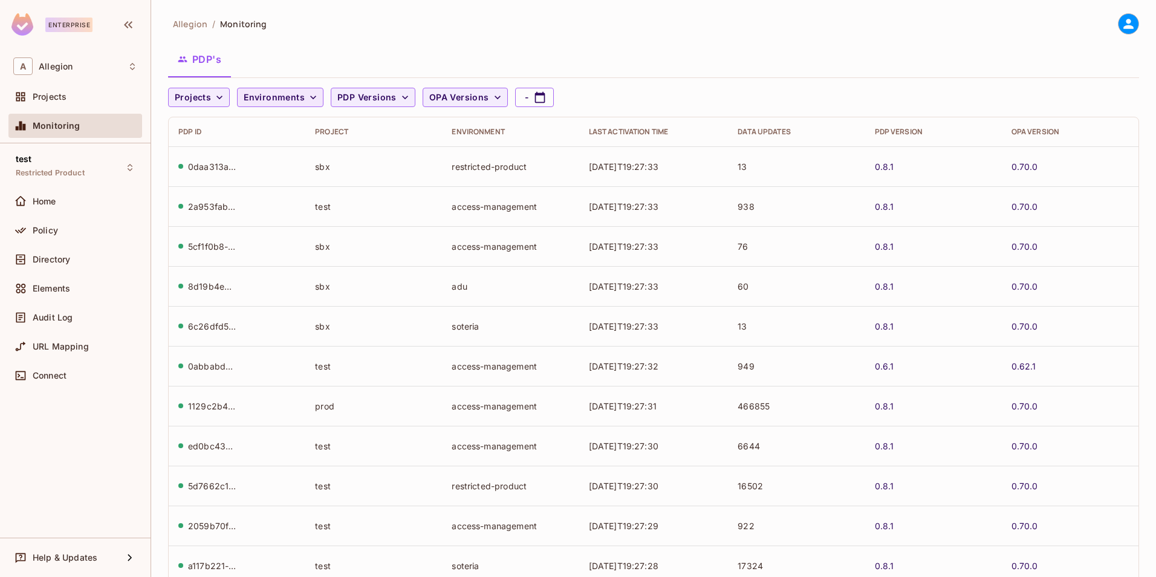
click at [285, 96] on span "Environments" at bounding box center [274, 97] width 61 height 15
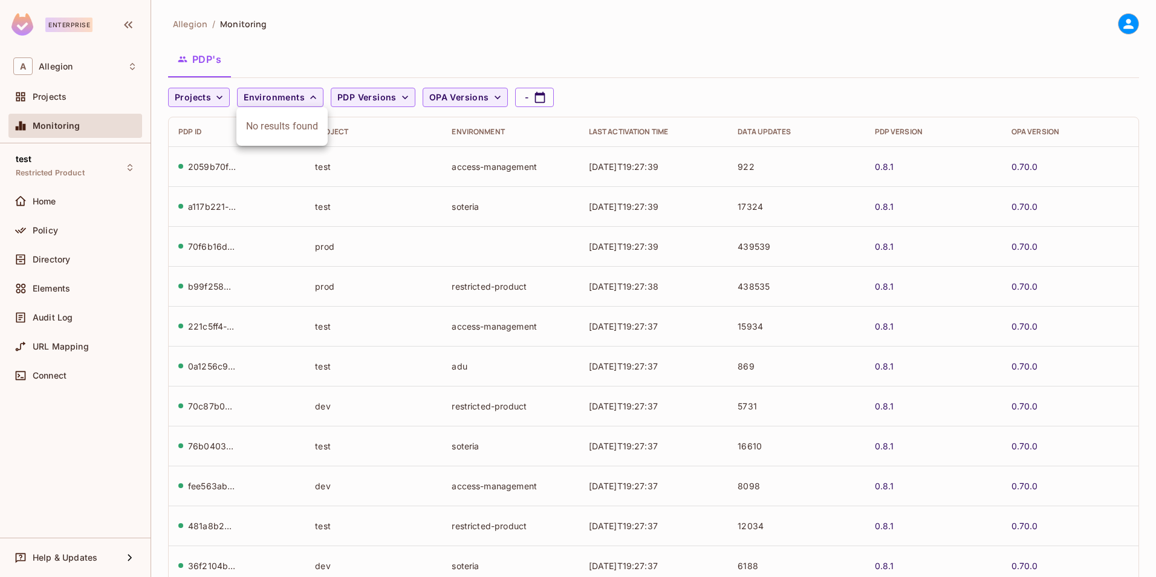
click at [294, 97] on div at bounding box center [578, 288] width 1156 height 577
click at [369, 98] on span "PDP Versions" at bounding box center [366, 97] width 59 height 15
click at [369, 98] on div at bounding box center [578, 288] width 1156 height 577
click at [187, 94] on span "Projects" at bounding box center [193, 97] width 36 height 15
click at [189, 201] on span "test" at bounding box center [198, 202] width 41 height 11
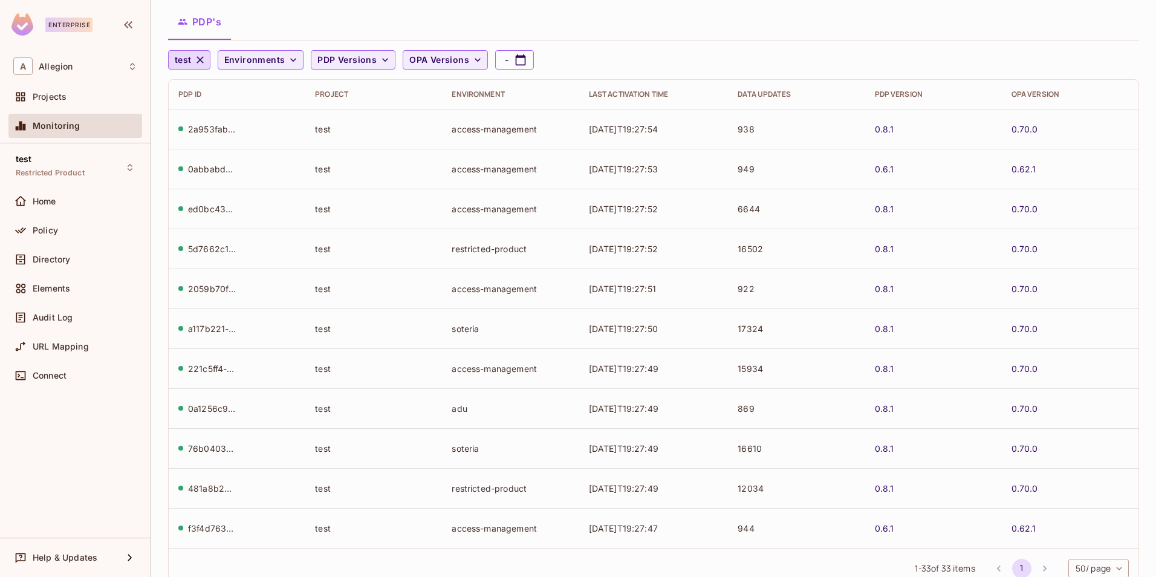
scroll to position [76, 0]
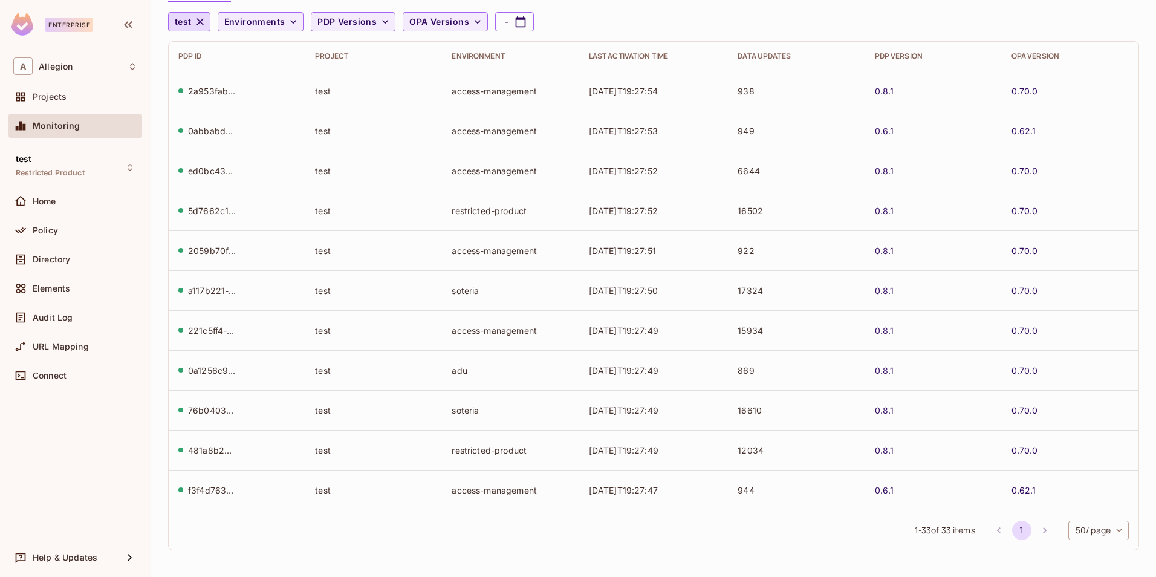
click at [1085, 535] on body "Enterprise A Allegion Projects Monitoring test Restricted Product Home Policy D…" at bounding box center [578, 288] width 1156 height 577
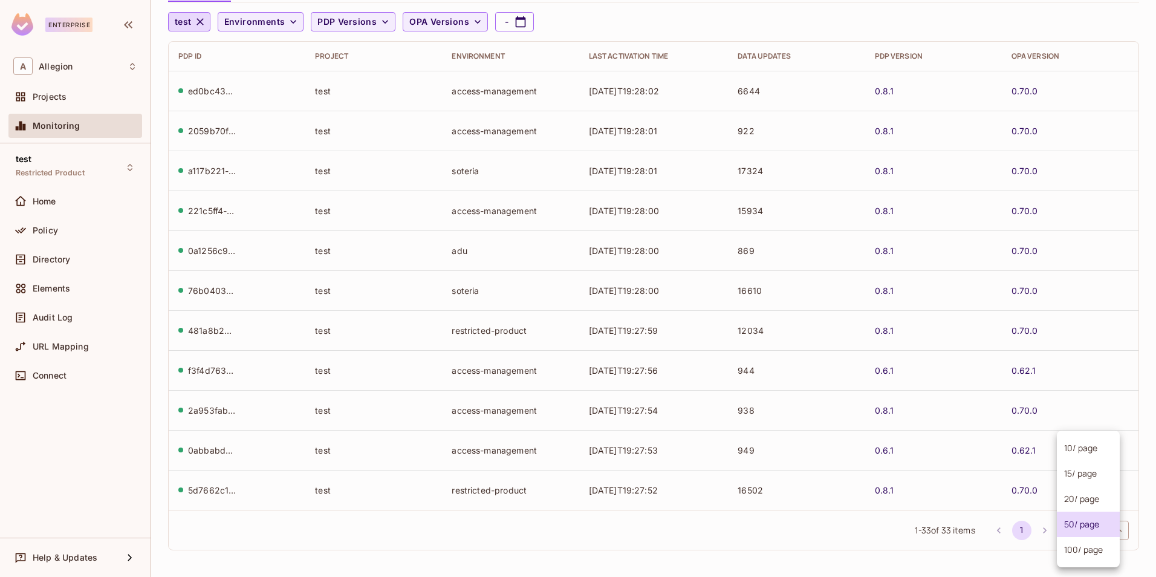
click at [59, 129] on div at bounding box center [578, 288] width 1156 height 577
click at [57, 99] on span "Projects" at bounding box center [50, 97] width 34 height 10
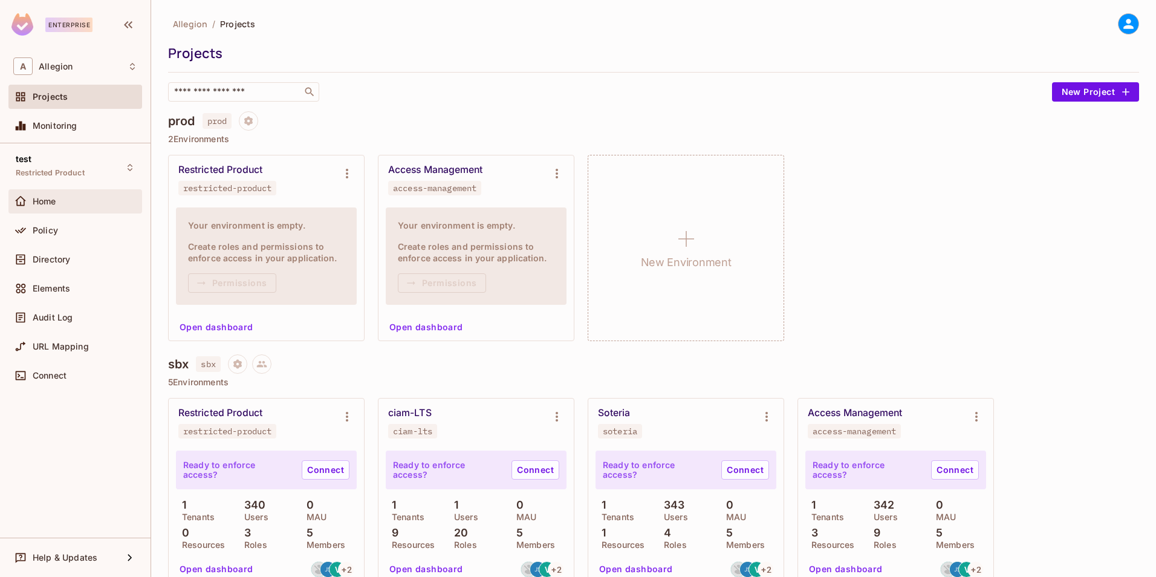
click at [69, 198] on div "Home" at bounding box center [85, 202] width 105 height 10
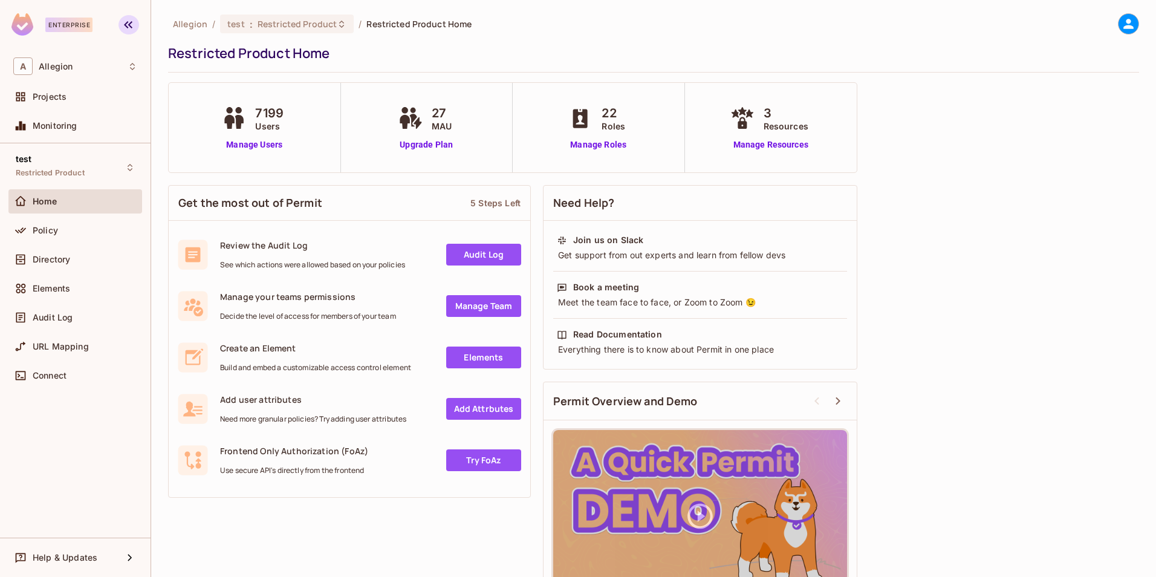
click at [126, 25] on icon "button" at bounding box center [128, 25] width 15 height 15
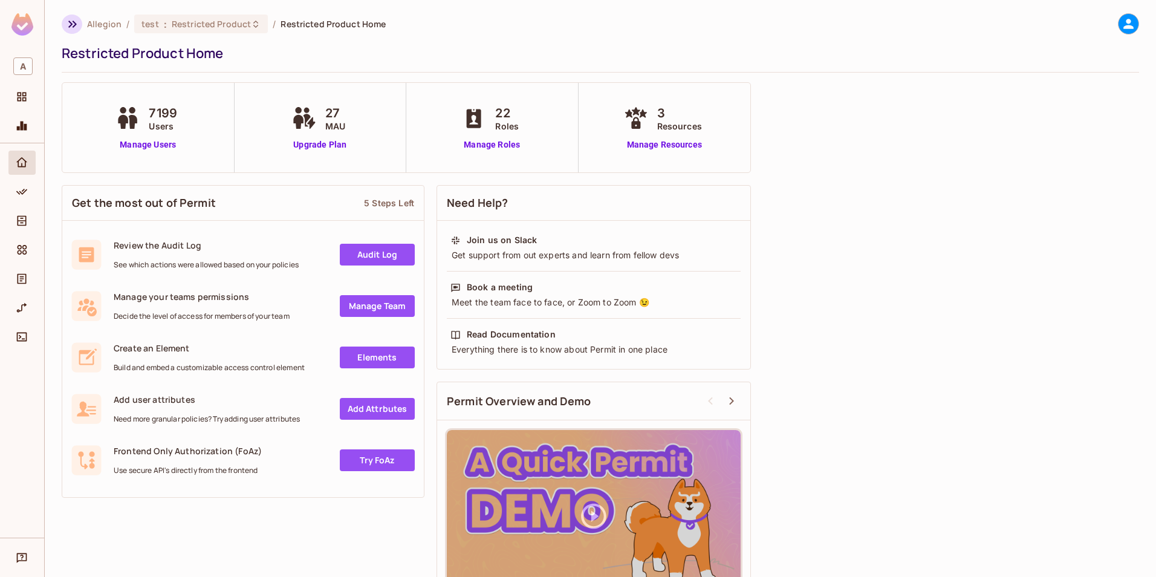
click at [74, 25] on icon "button" at bounding box center [72, 24] width 8 height 7
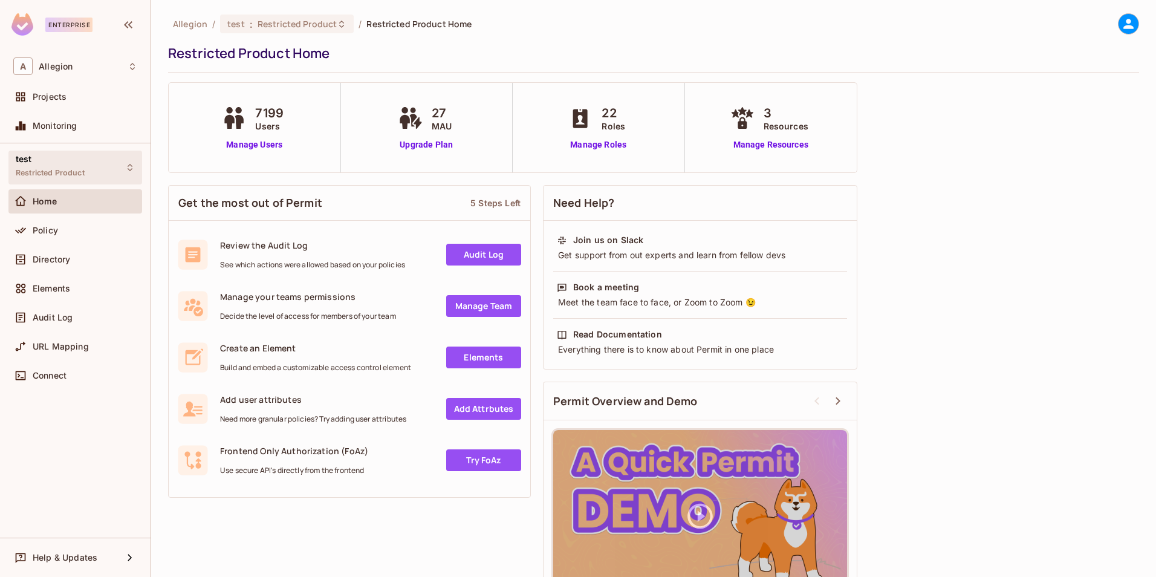
click at [59, 166] on div "test Restricted Product" at bounding box center [50, 167] width 69 height 26
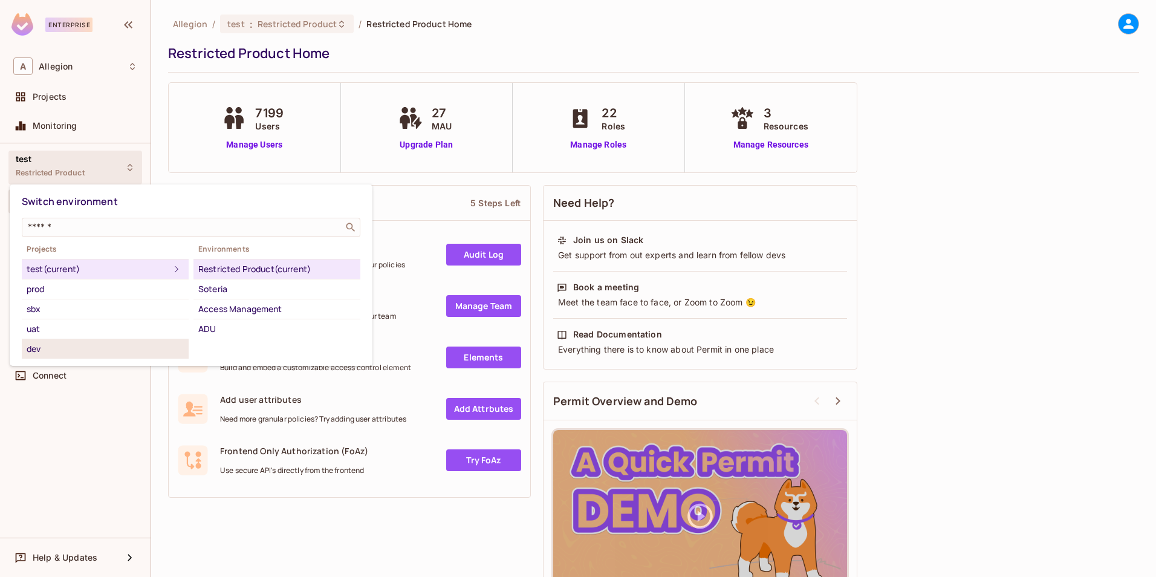
click at [44, 346] on div "dev" at bounding box center [105, 349] width 157 height 15
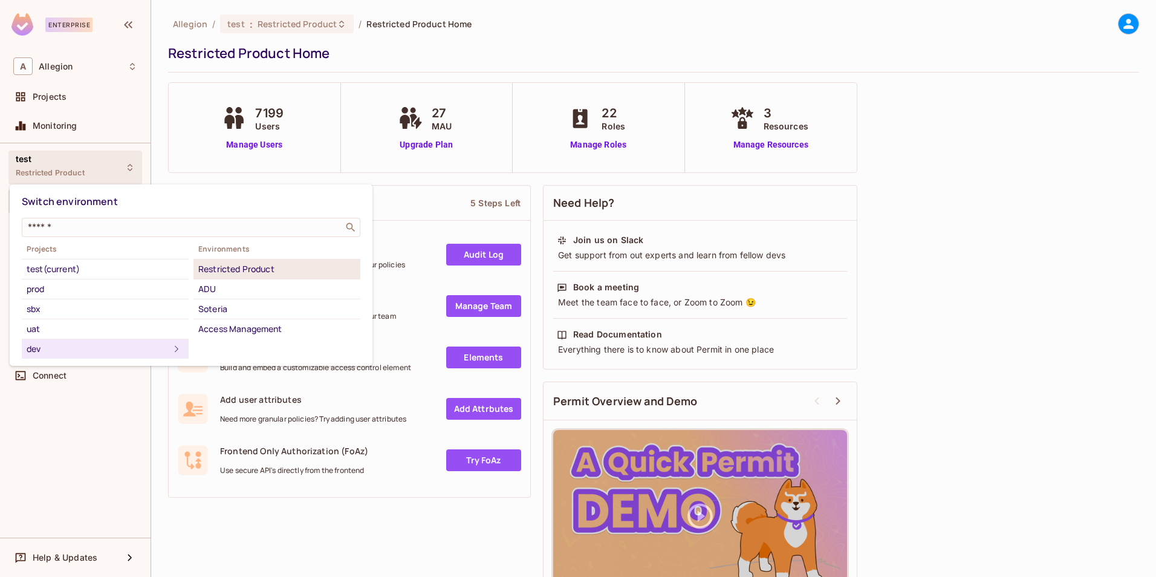
click at [265, 265] on div "Restricted Product" at bounding box center [276, 269] width 157 height 15
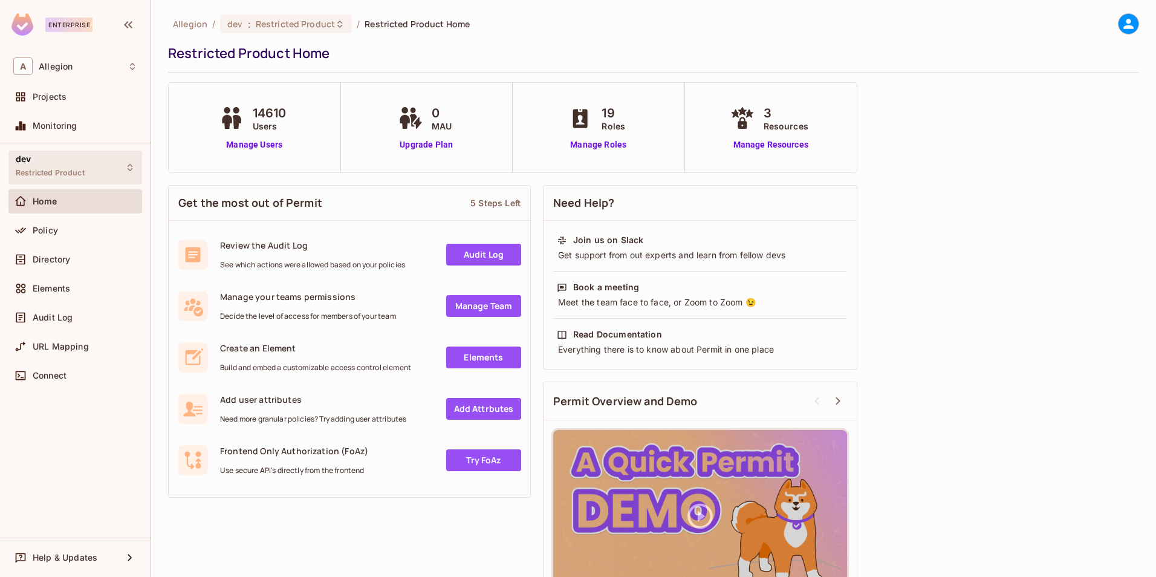
click at [73, 174] on span "Restricted Product" at bounding box center [50, 173] width 69 height 10
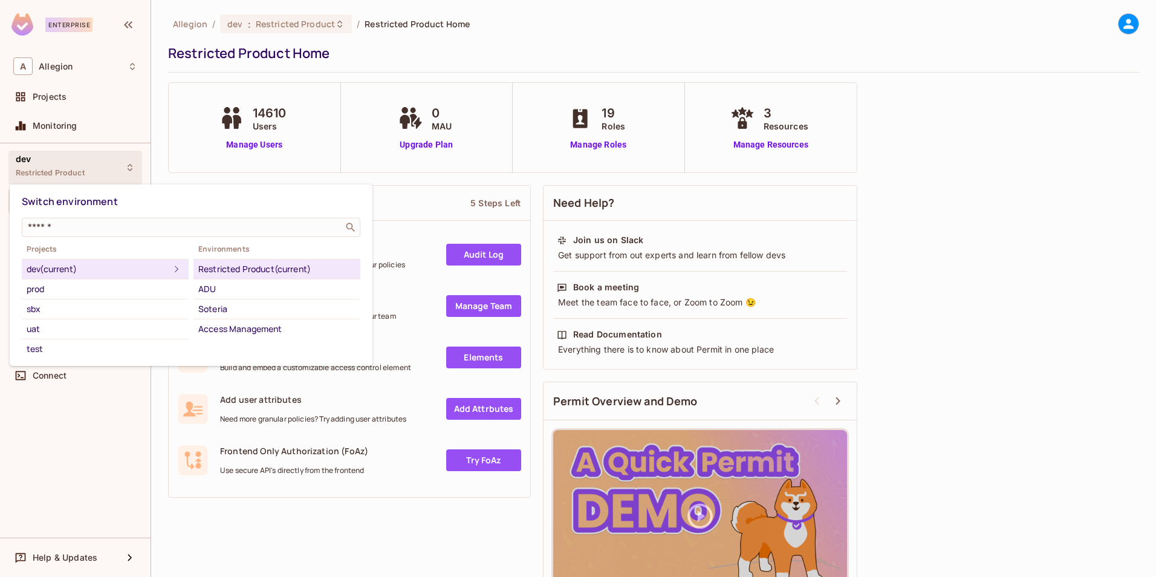
click at [73, 174] on div at bounding box center [578, 288] width 1156 height 577
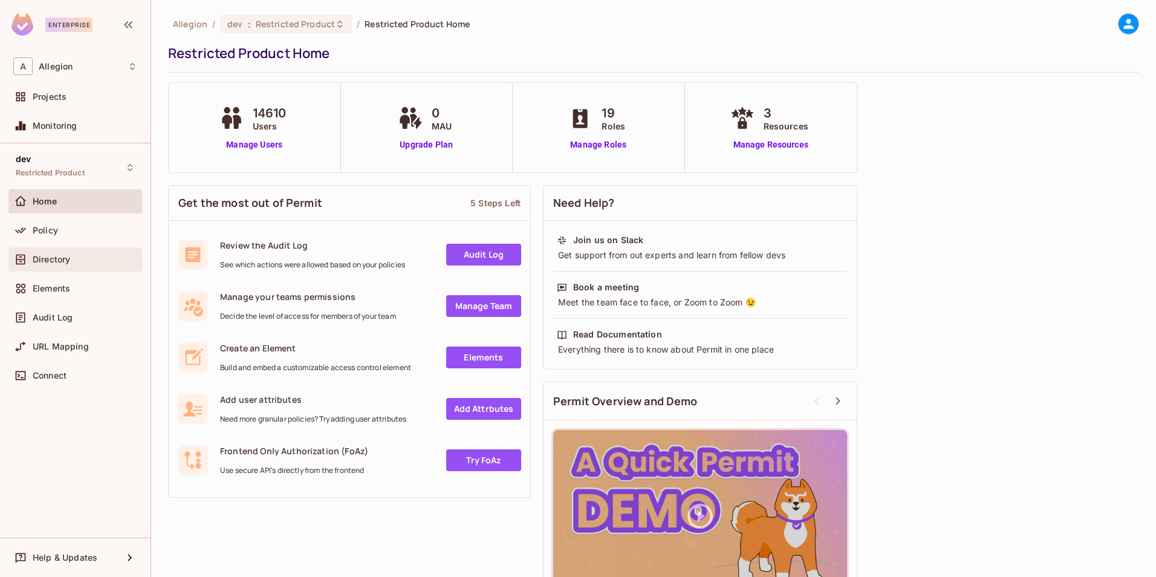
click at [68, 258] on span "Directory" at bounding box center [51, 260] width 37 height 10
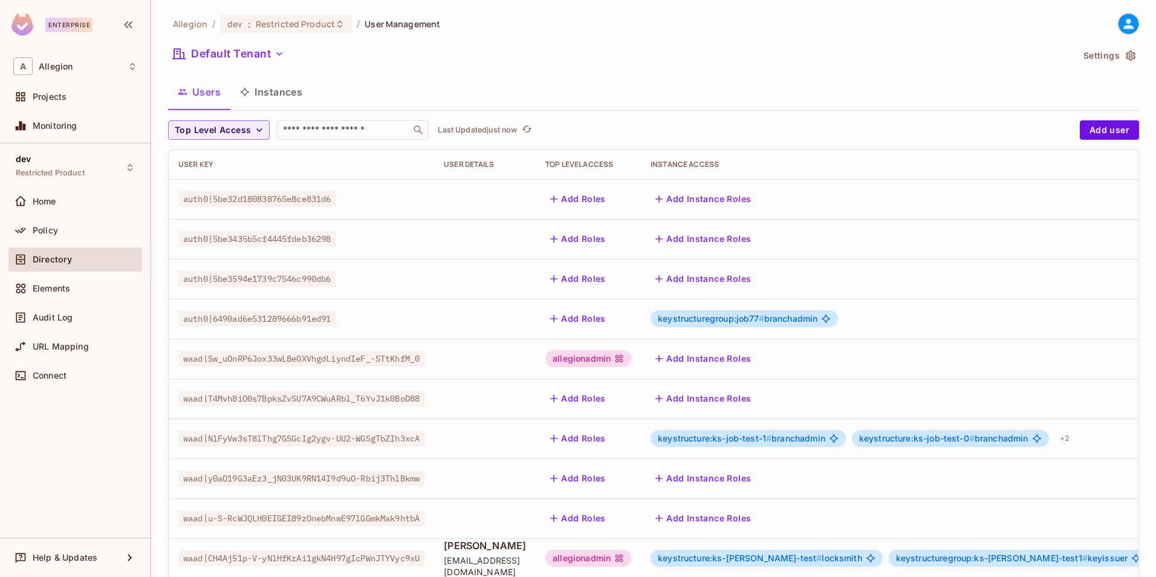
click at [284, 93] on button "Instances" at bounding box center [271, 92] width 82 height 30
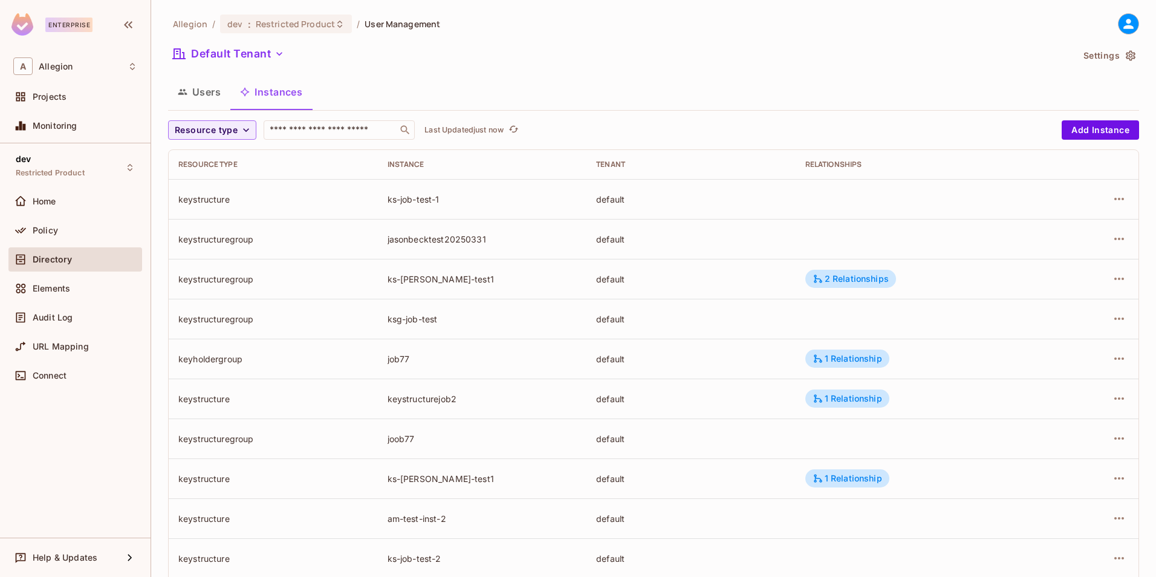
click at [201, 86] on button "Users" at bounding box center [199, 92] width 62 height 30
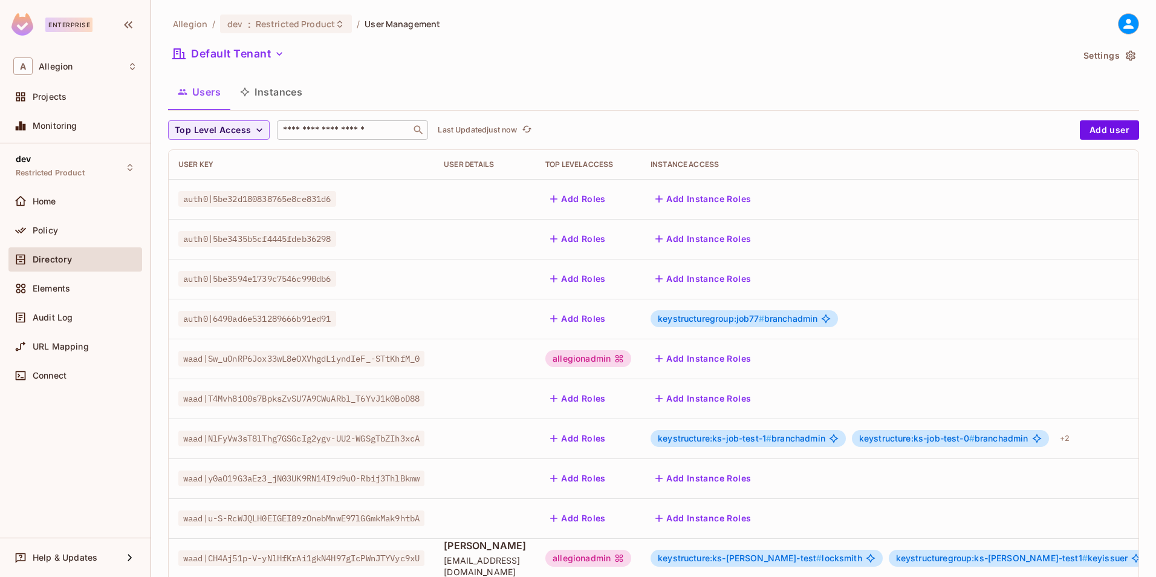
click at [316, 127] on input "text" at bounding box center [344, 130] width 127 height 12
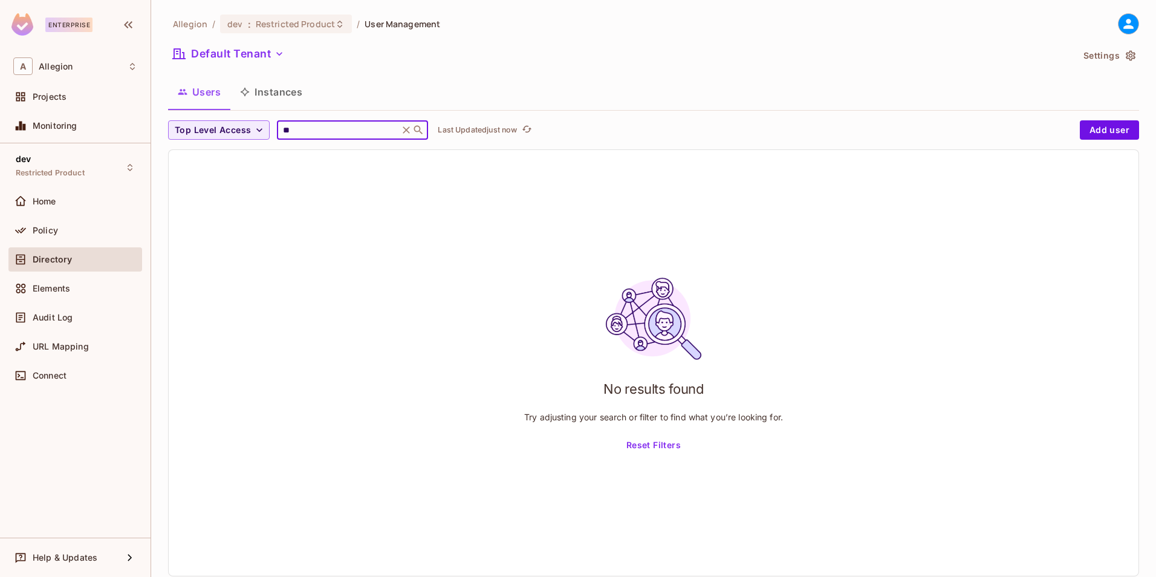
type input "*"
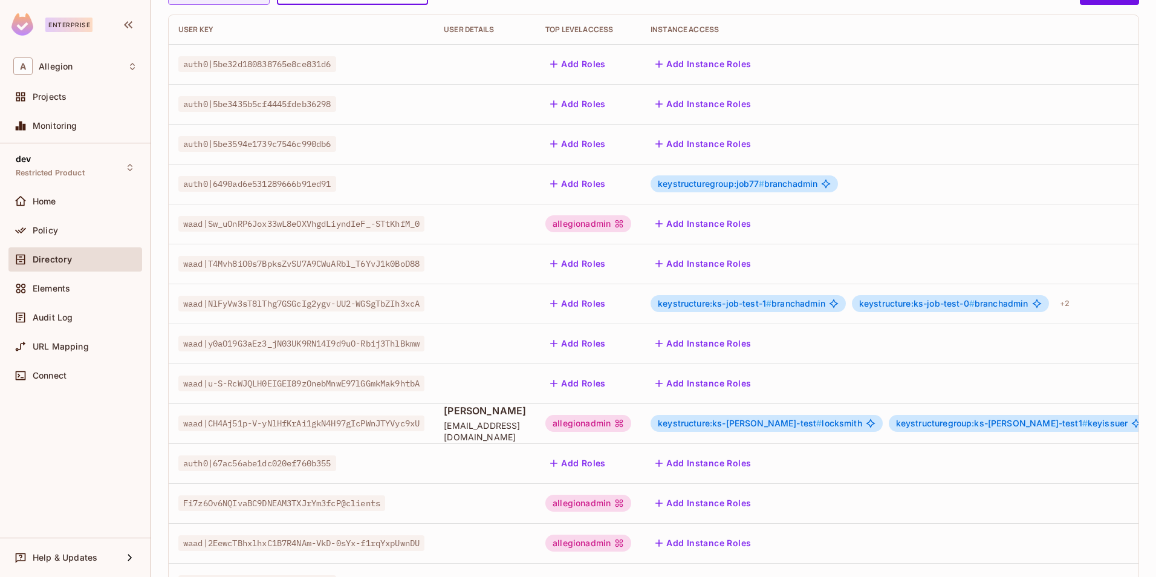
scroll to position [277, 0]
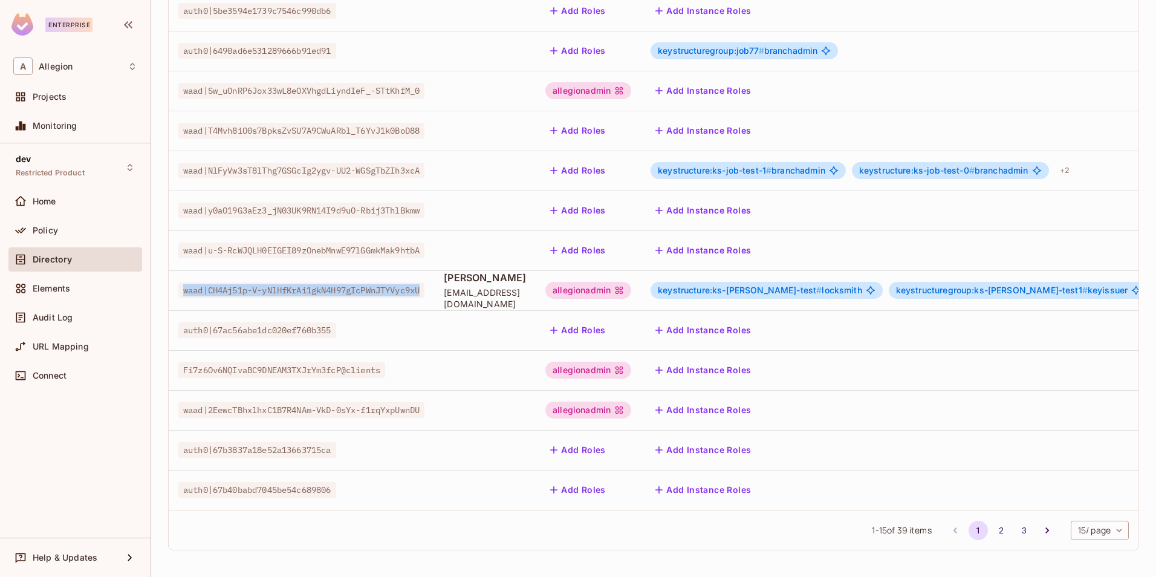
drag, startPoint x: 184, startPoint y: 282, endPoint x: 435, endPoint y: 281, distance: 250.3
click at [424, 282] on span "waad|CH4Aj51p-V-yNlHfKrAi1gkN4H97gIcPWnJTYVyc9xU" at bounding box center [301, 290] width 246 height 16
click at [608, 284] on div "allegionadmin" at bounding box center [588, 290] width 86 height 17
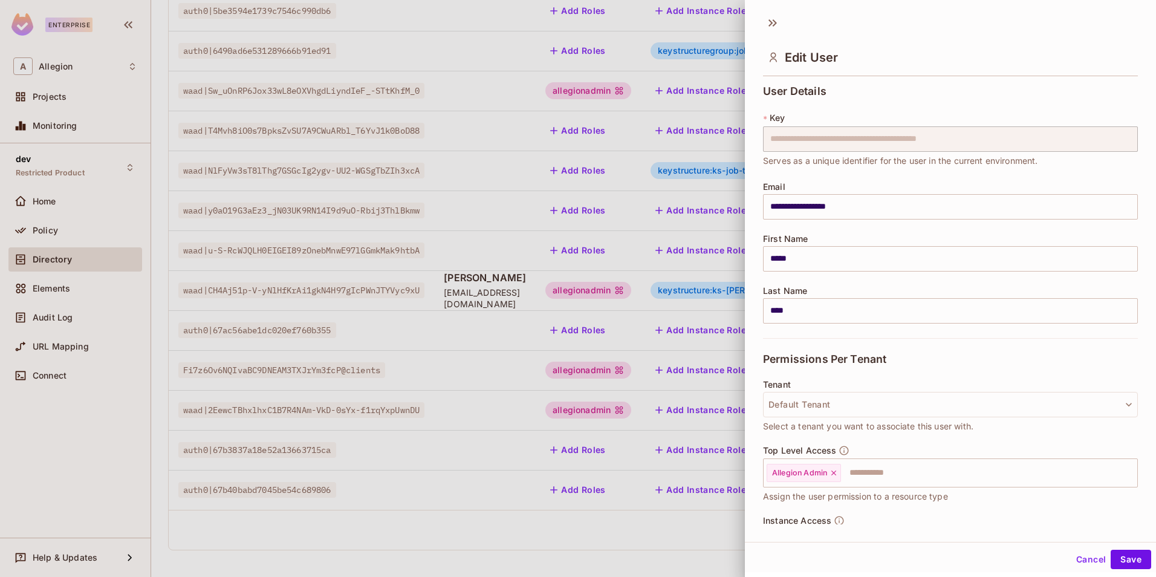
click at [224, 281] on div at bounding box center [578, 288] width 1156 height 577
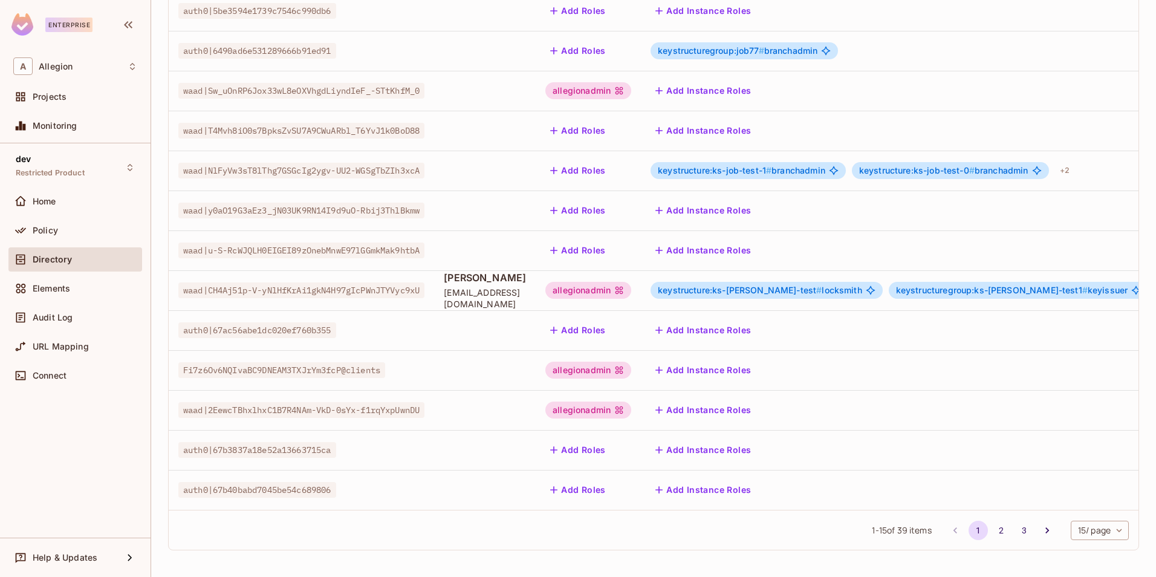
click at [348, 282] on span "waad|CH4Aj51p-V-yNlHfKrAi1gkN4H97gIcPWnJTYVyc9xU" at bounding box center [301, 290] width 246 height 16
drag, startPoint x: 184, startPoint y: 284, endPoint x: 436, endPoint y: 281, distance: 252.2
click at [424, 284] on div "waad|CH4Aj51p-V-yNlHfKrAi1gkN4H97gIcPWnJTYVyc9xU" at bounding box center [301, 290] width 246 height 12
copy span "waad|CH4Aj51p-V-yNlHfKrAi1gkN4H97gIcPWnJTYVyc9xU"
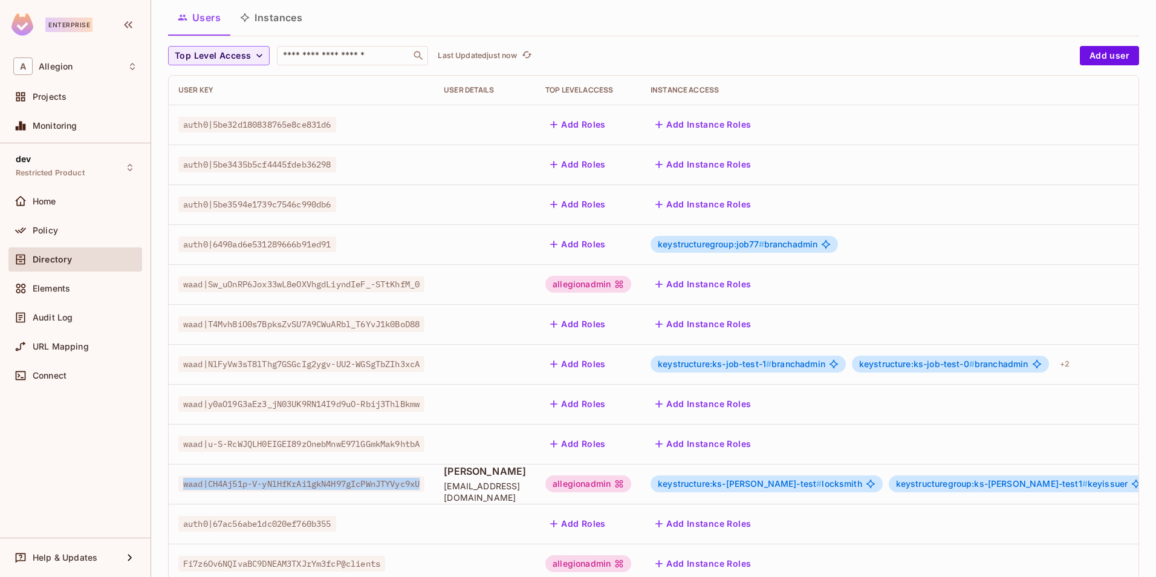
scroll to position [0, 0]
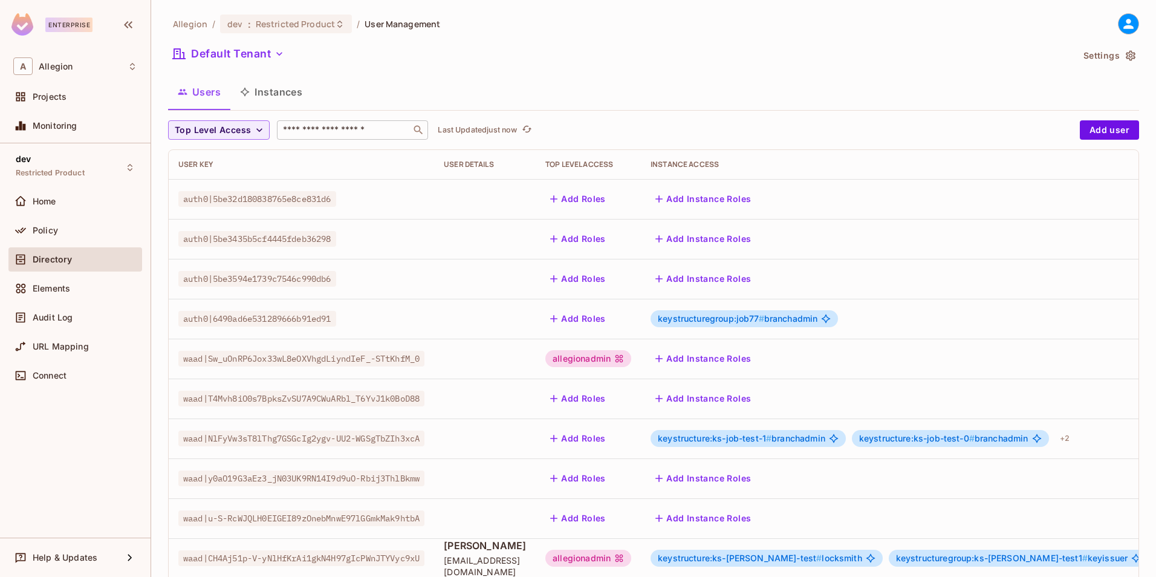
click at [329, 126] on input "text" at bounding box center [344, 130] width 127 height 12
paste input "**********"
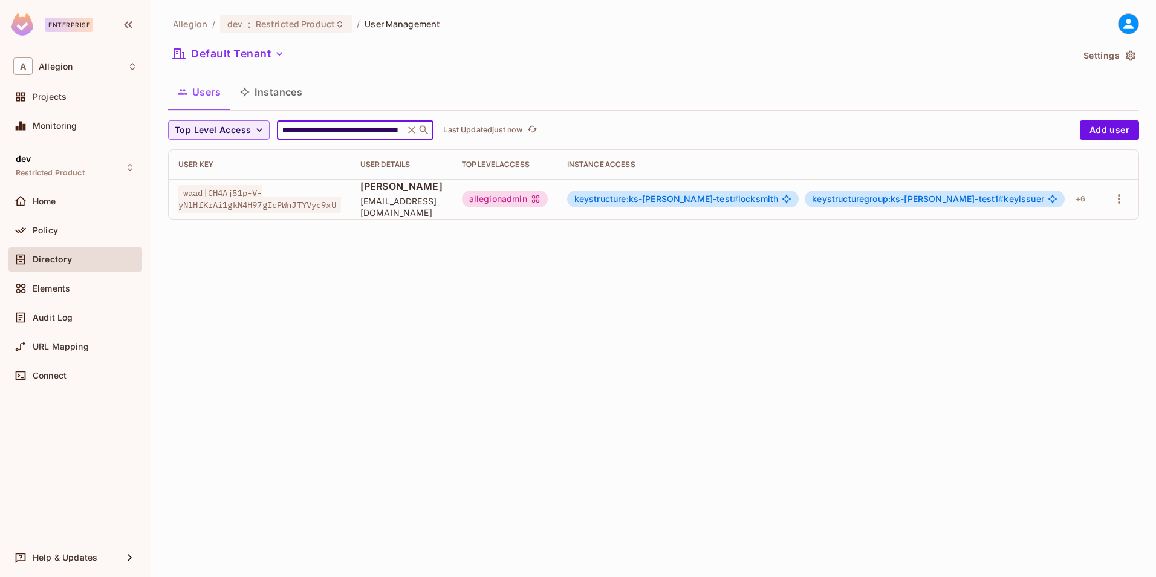
type input "**********"
click at [689, 204] on span "keystructure:ks-prabha-test #" at bounding box center [656, 198] width 164 height 10
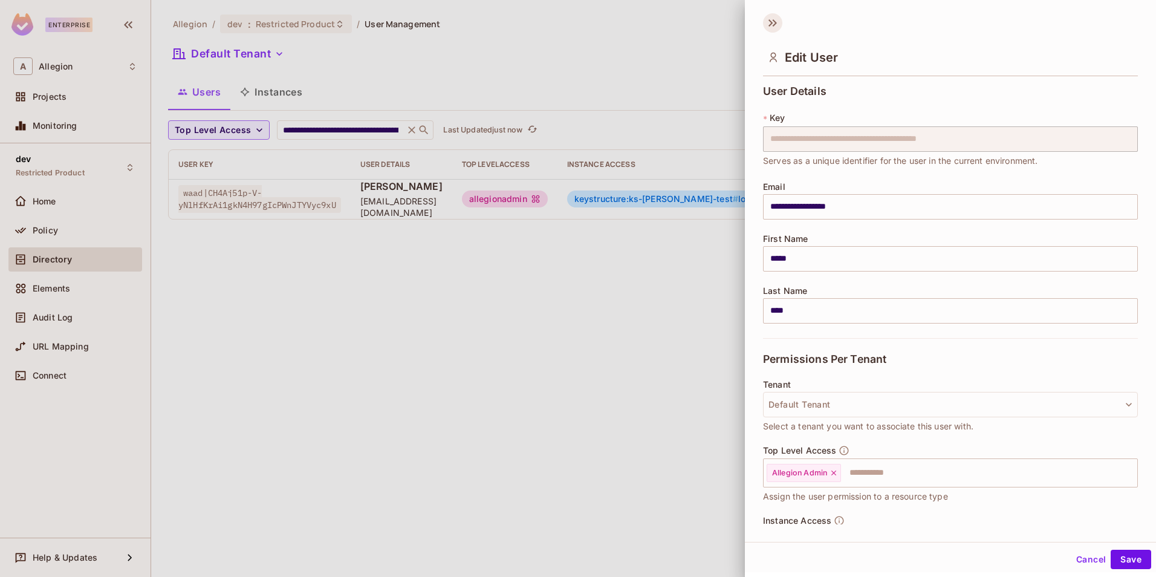
click at [773, 19] on icon at bounding box center [772, 22] width 19 height 19
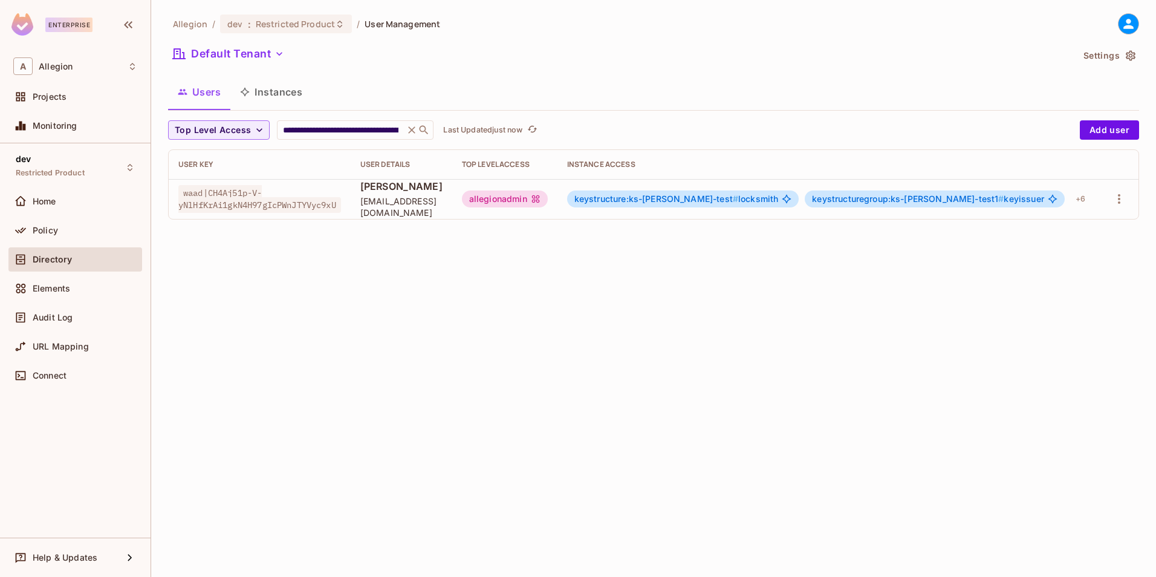
click at [272, 103] on button "Instances" at bounding box center [271, 92] width 82 height 30
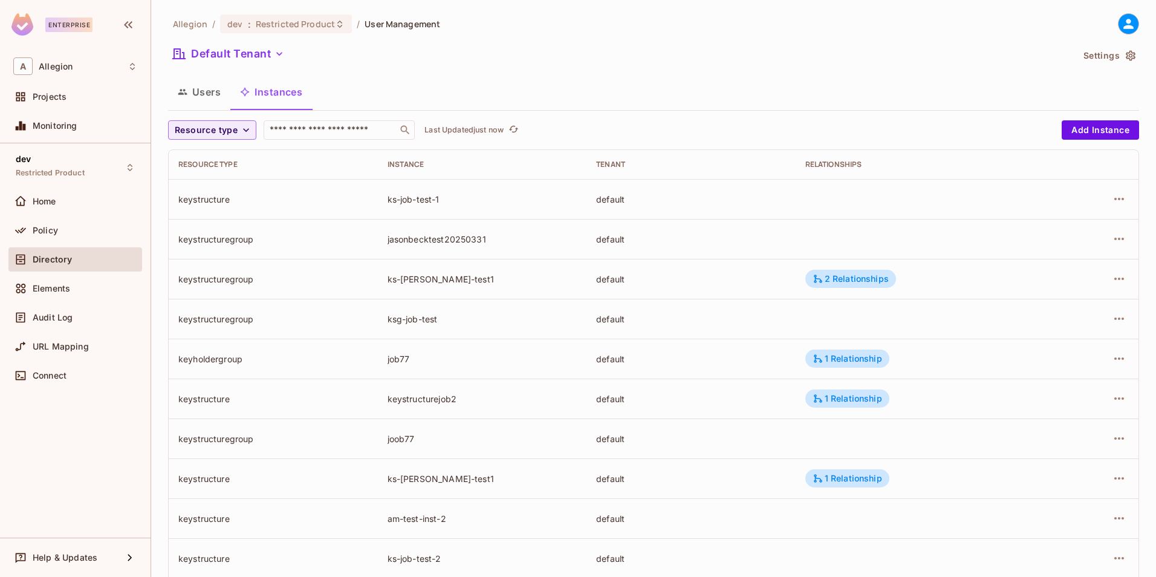
click at [196, 368] on td "keyholdergroup" at bounding box center [273, 359] width 209 height 40
click at [210, 365] on td "keyholdergroup" at bounding box center [273, 359] width 209 height 40
click at [54, 75] on div "A Allegion" at bounding box center [75, 66] width 124 height 18
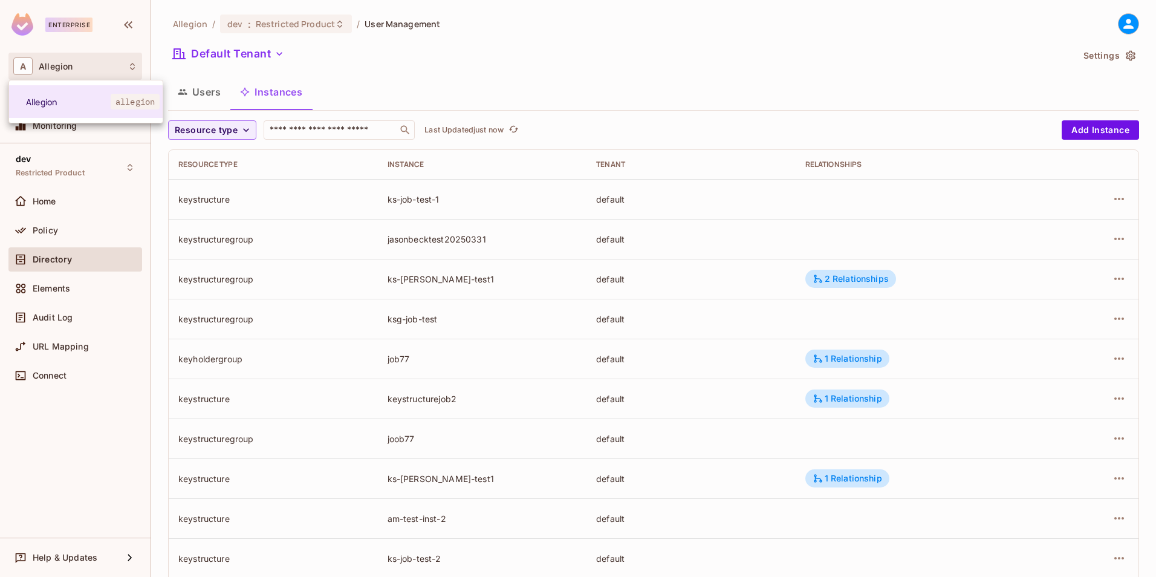
click at [54, 197] on div at bounding box center [578, 288] width 1156 height 577
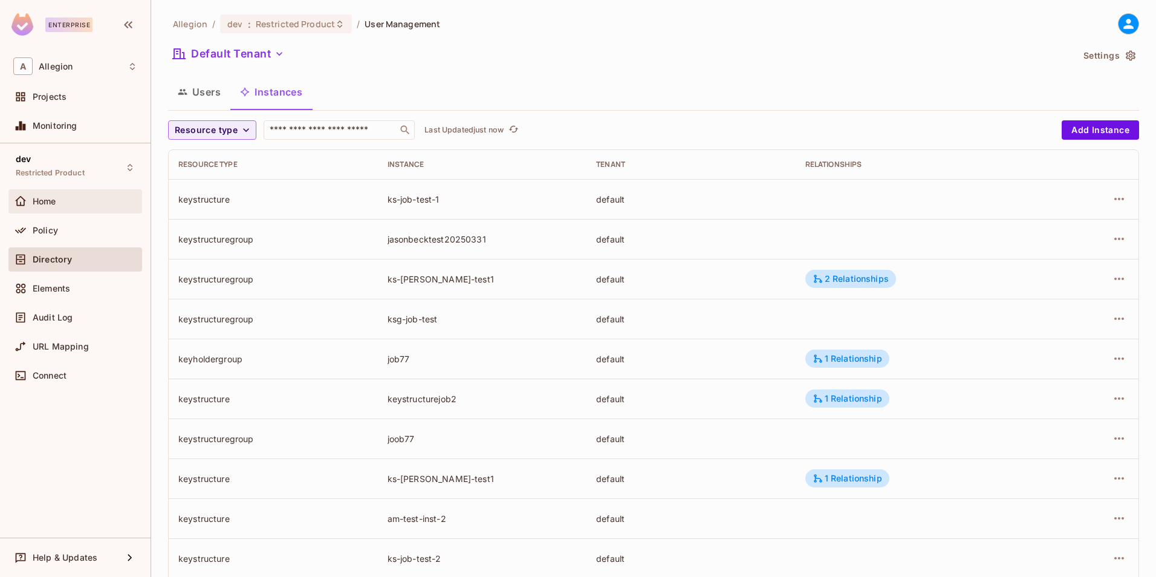
click at [45, 201] on span "Home" at bounding box center [45, 202] width 24 height 10
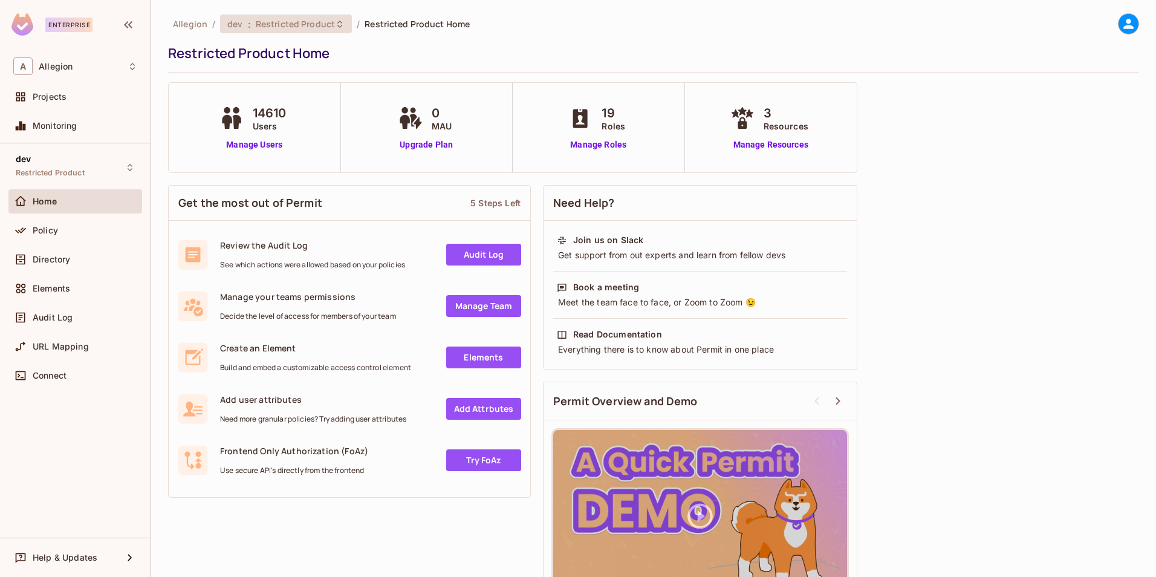
click at [240, 28] on span "dev" at bounding box center [234, 23] width 15 height 11
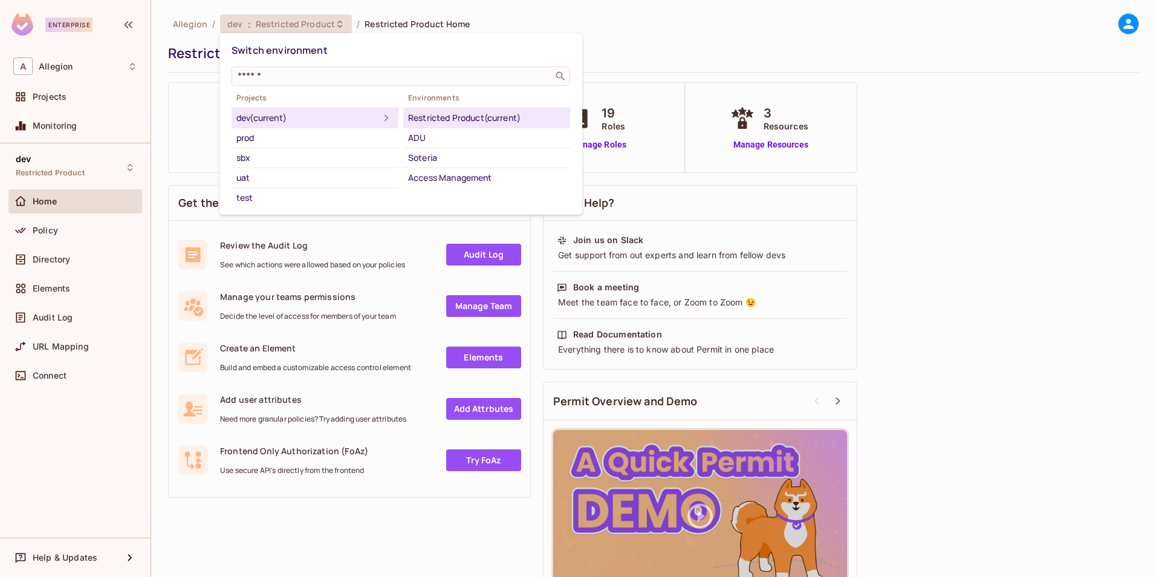
click at [249, 24] on div at bounding box center [578, 288] width 1156 height 577
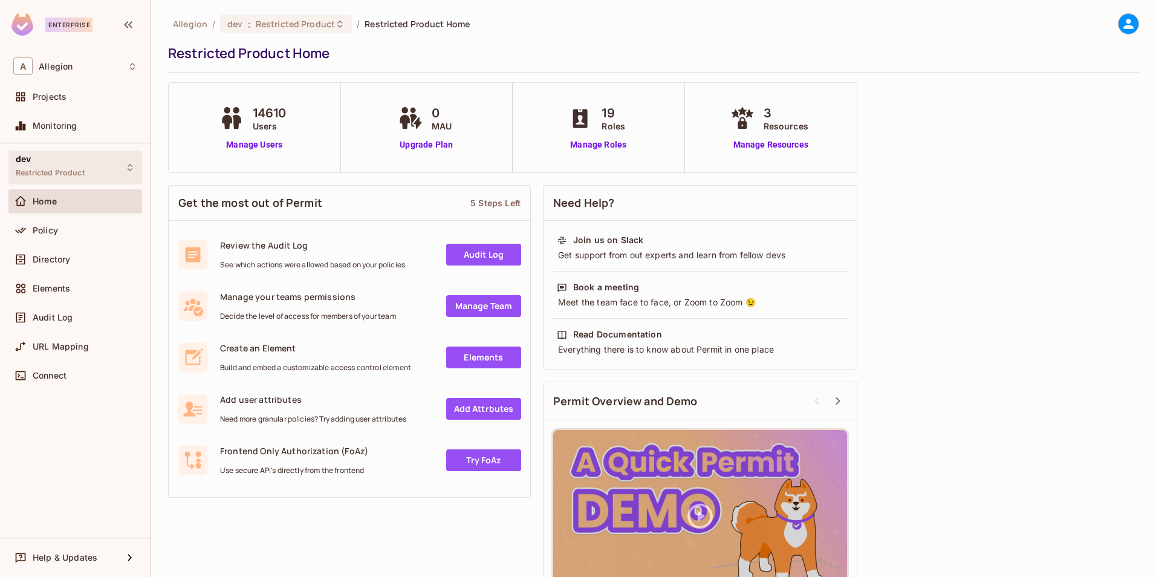
click at [93, 167] on div "dev Restricted Product" at bounding box center [75, 167] width 134 height 33
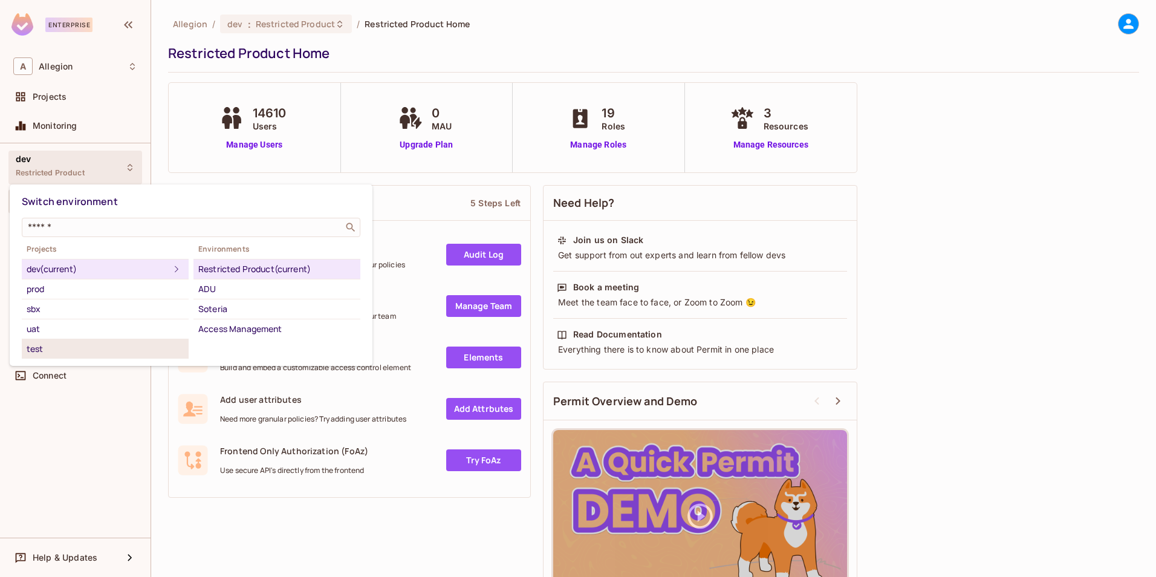
click at [68, 349] on div "test" at bounding box center [105, 349] width 157 height 15
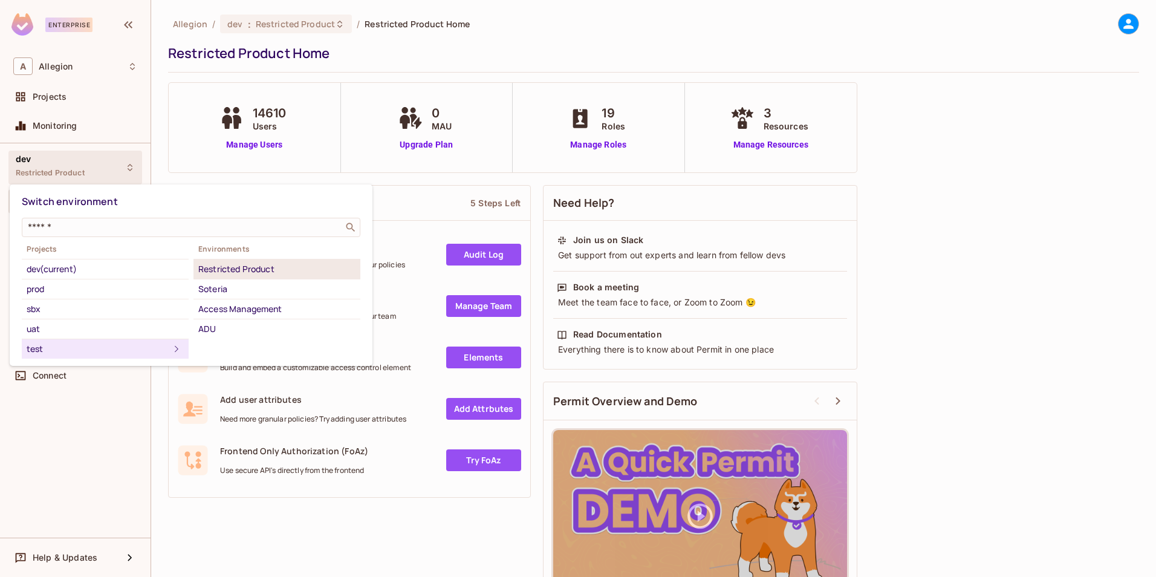
click at [232, 268] on div "Restricted Product" at bounding box center [276, 269] width 157 height 15
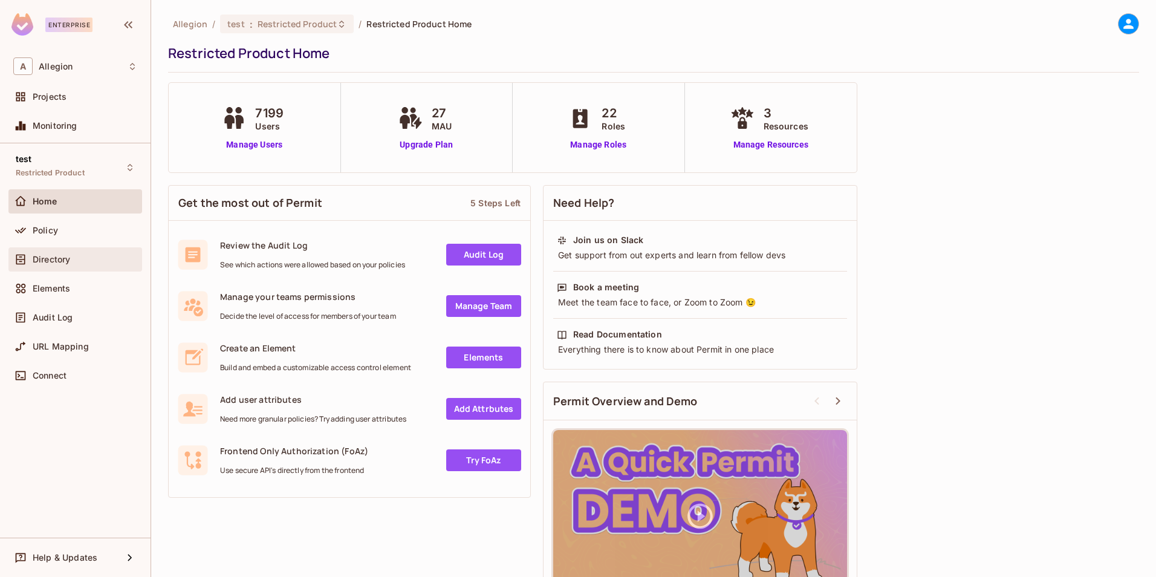
click at [64, 256] on span "Directory" at bounding box center [51, 260] width 37 height 10
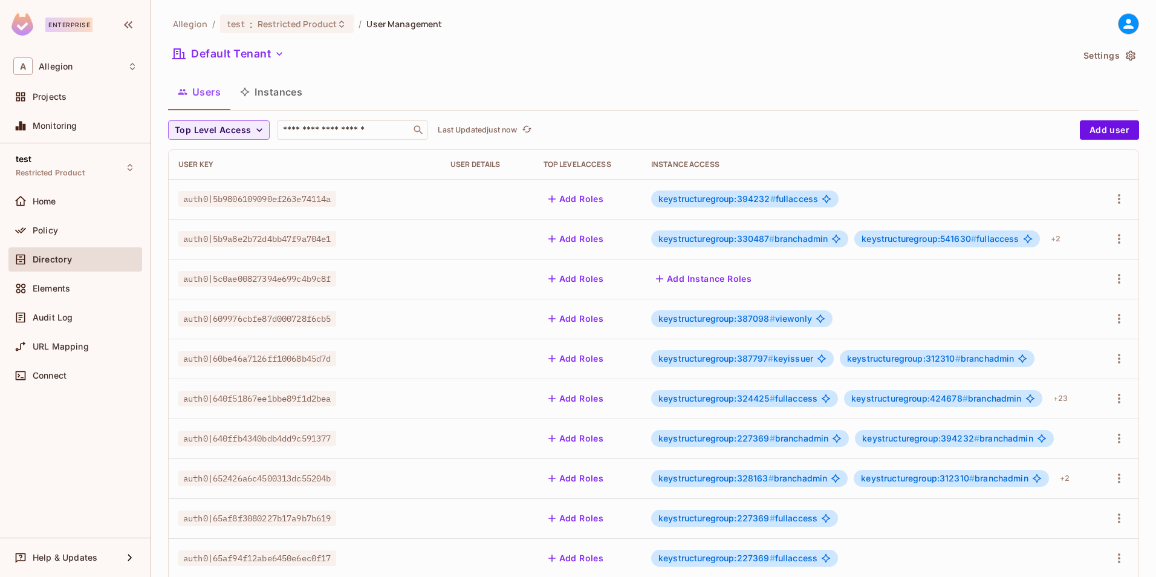
click at [277, 84] on button "Instances" at bounding box center [271, 92] width 82 height 30
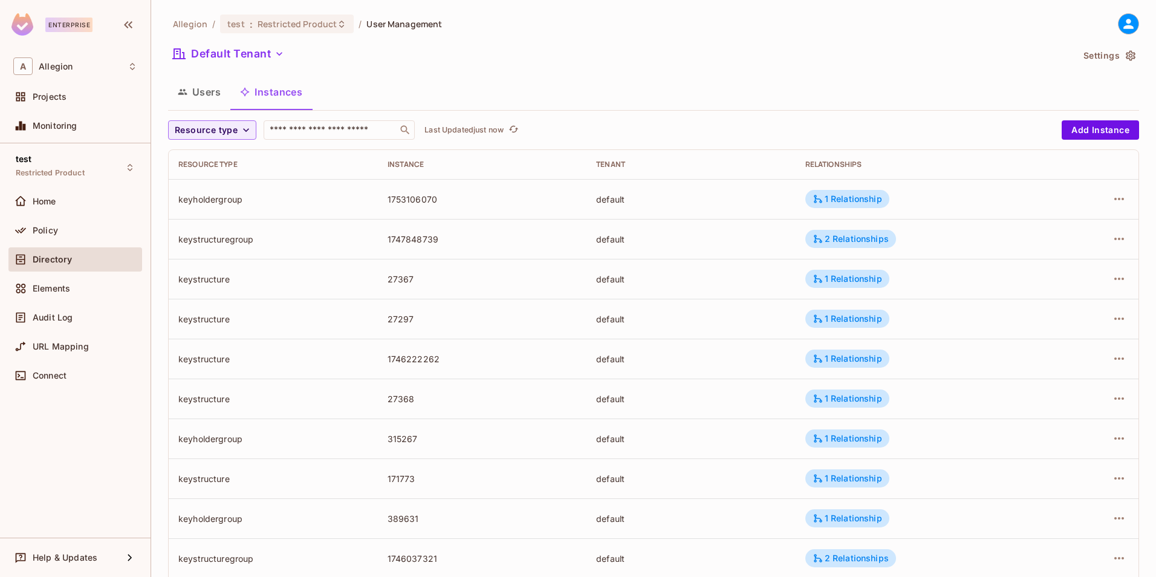
click at [219, 89] on button "Users" at bounding box center [199, 92] width 62 height 30
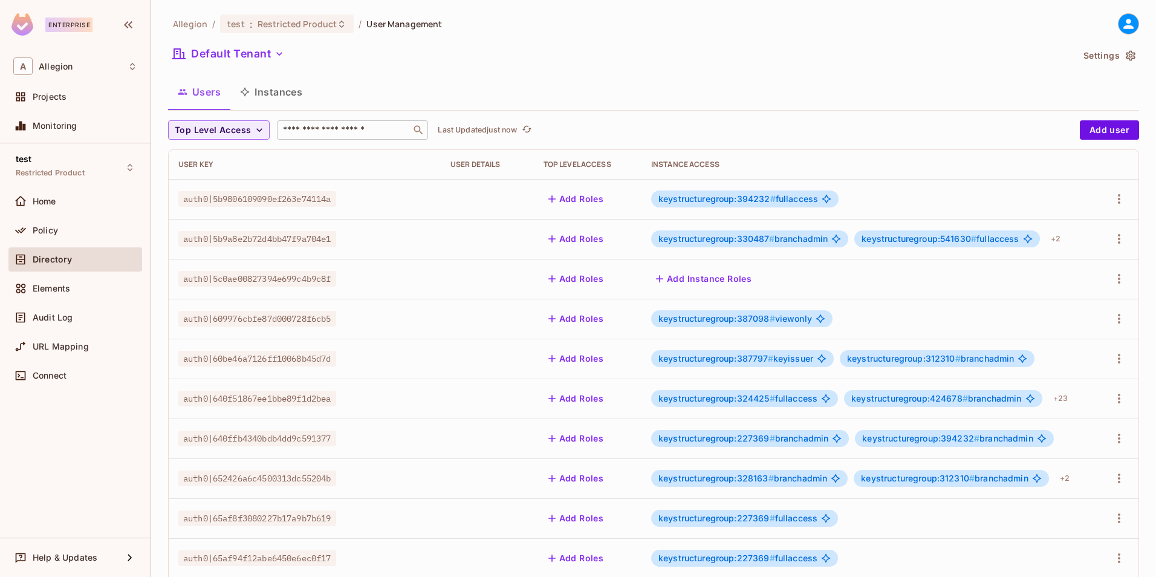
click at [335, 132] on input "text" at bounding box center [344, 130] width 127 height 12
click at [304, 127] on input "text" at bounding box center [344, 130] width 127 height 12
paste input "**********"
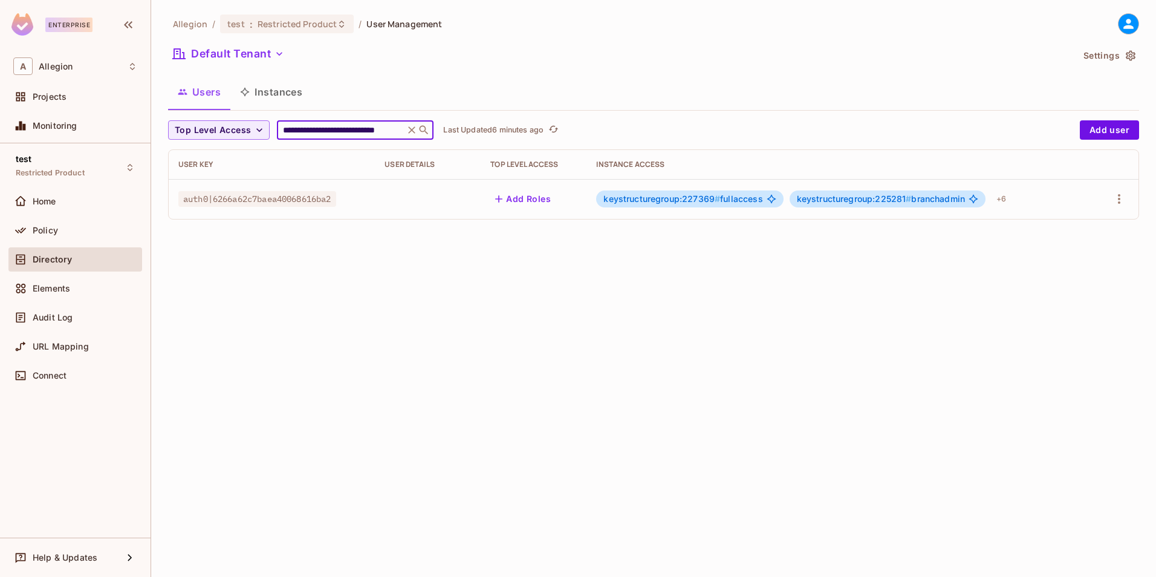
type input "**********"
click at [595, 203] on td "keystructuregroup:227369 # fullaccess keystructuregroup:225281 # branchadmin + 6" at bounding box center [840, 199] width 507 height 40
click at [692, 195] on span "keystructuregroup:227369 #" at bounding box center [661, 198] width 117 height 10
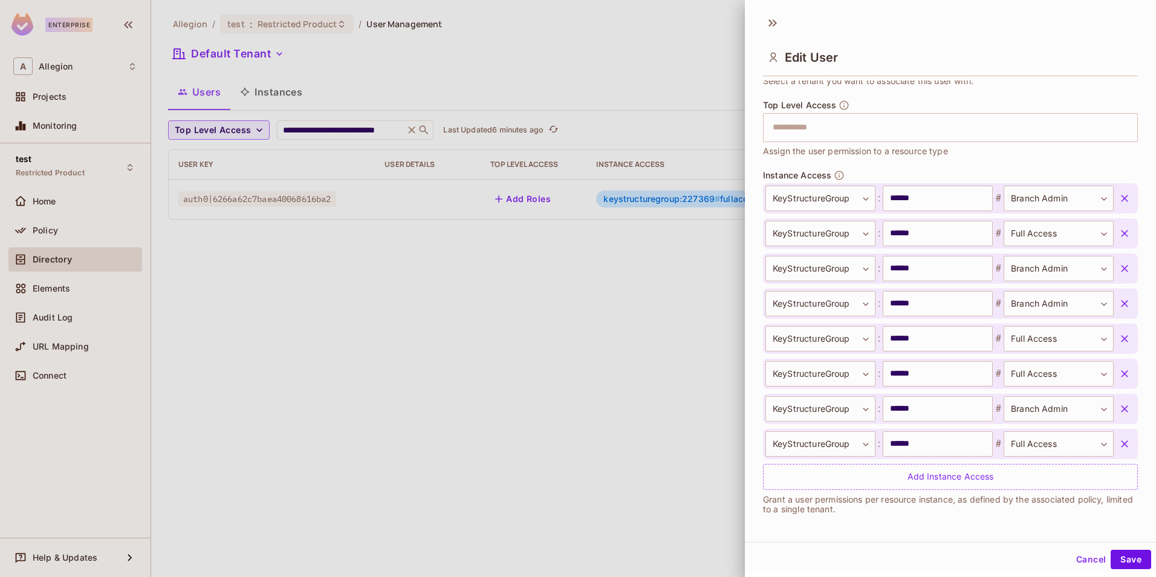
scroll to position [347, 0]
click at [406, 366] on div at bounding box center [578, 288] width 1156 height 577
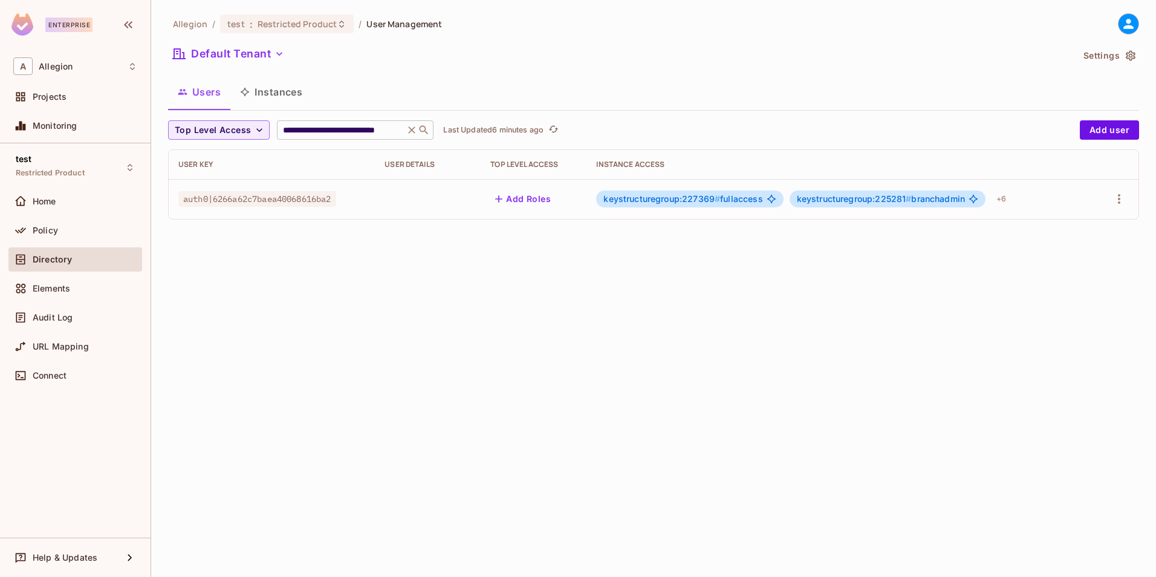
click at [411, 132] on icon at bounding box center [412, 130] width 12 height 12
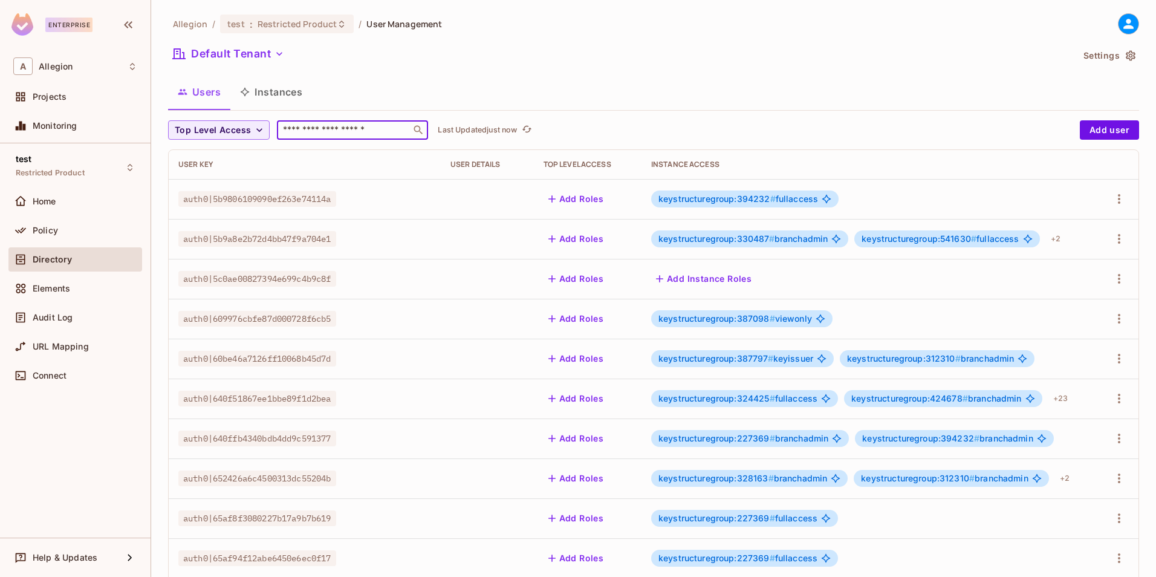
click at [343, 135] on input "text" at bounding box center [344, 130] width 127 height 12
paste input "**********"
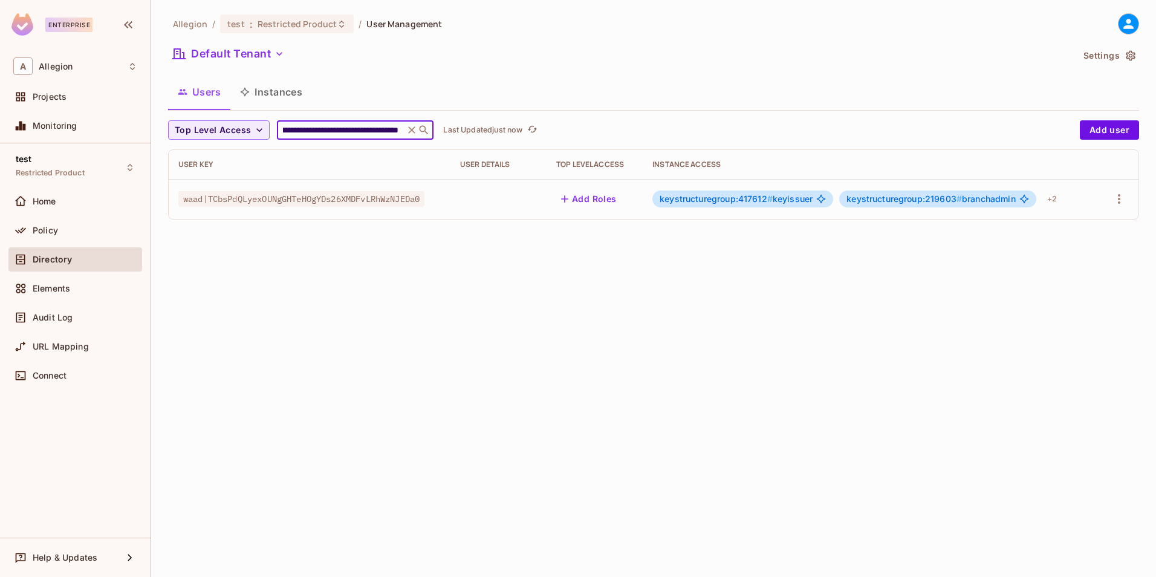
type input "**********"
click at [606, 201] on button "Add Roles" at bounding box center [588, 198] width 65 height 19
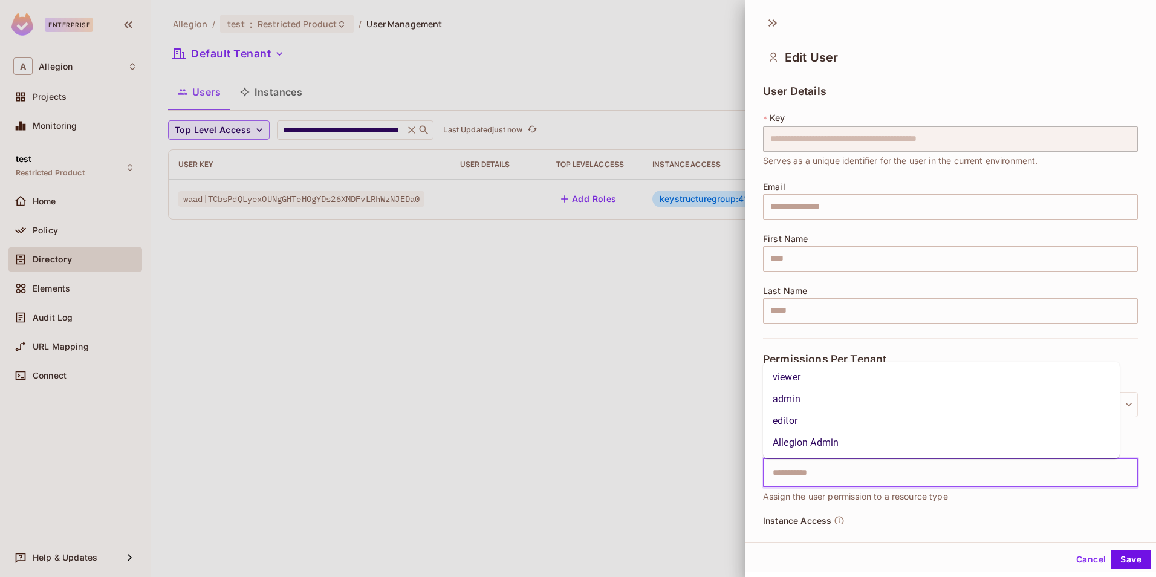
click at [819, 474] on input "text" at bounding box center [940, 473] width 349 height 24
click at [819, 446] on li "Allegion Admin" at bounding box center [941, 443] width 357 height 22
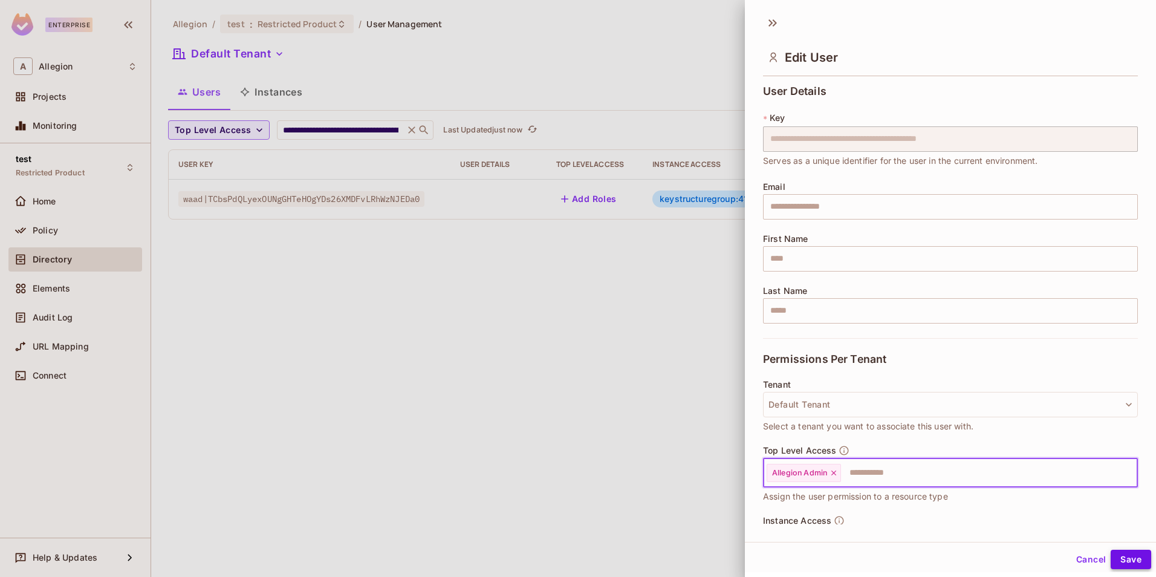
click at [1116, 551] on button "Save" at bounding box center [1131, 559] width 41 height 19
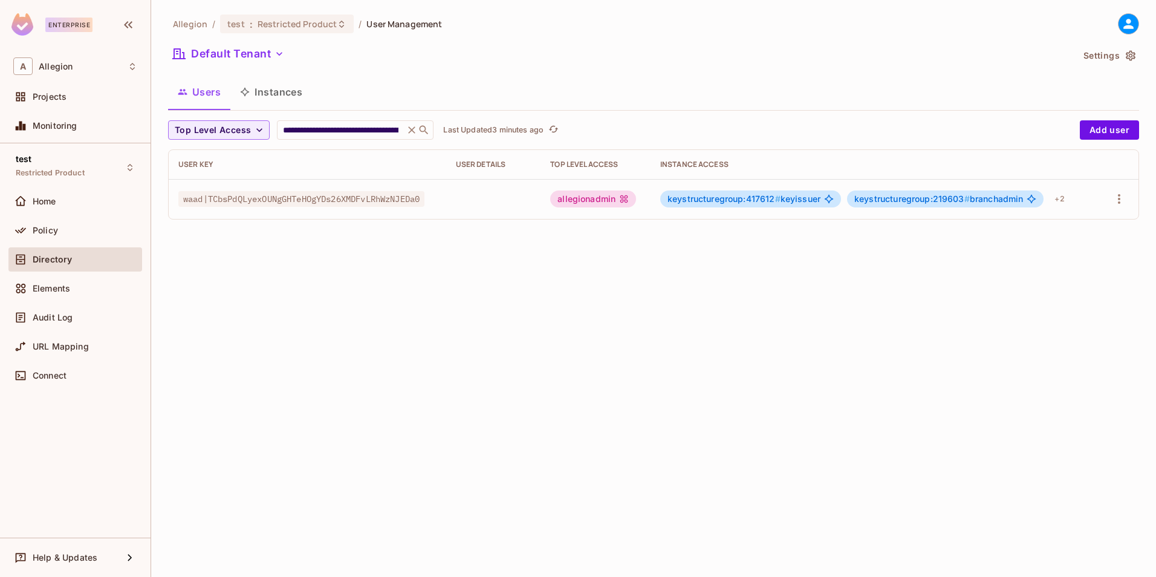
click at [411, 130] on icon at bounding box center [412, 129] width 7 height 7
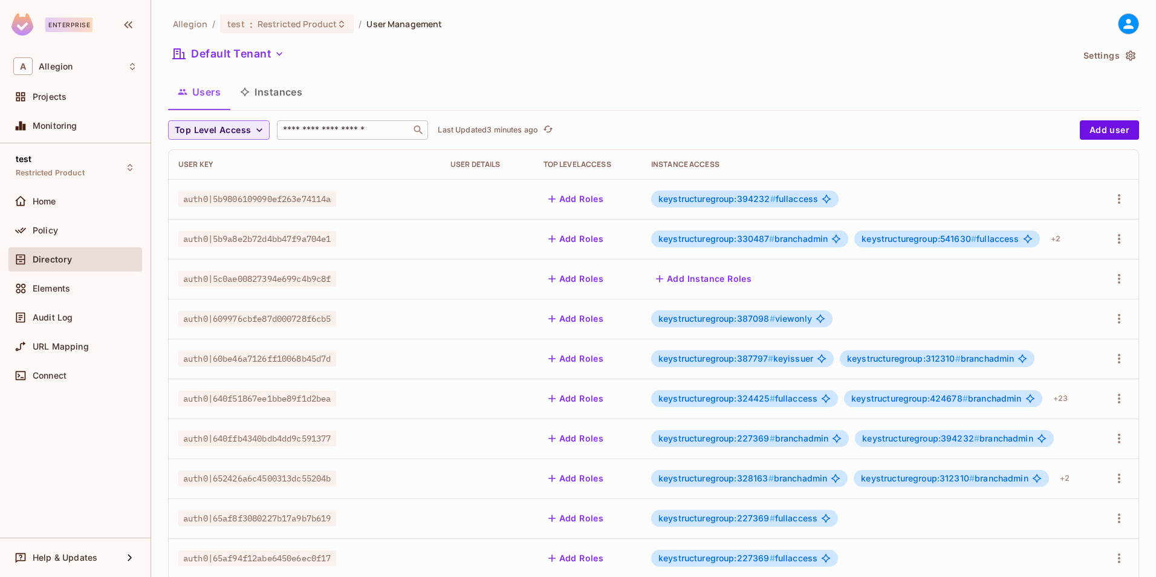
click at [365, 134] on input "text" at bounding box center [344, 130] width 127 height 12
paste input "**********"
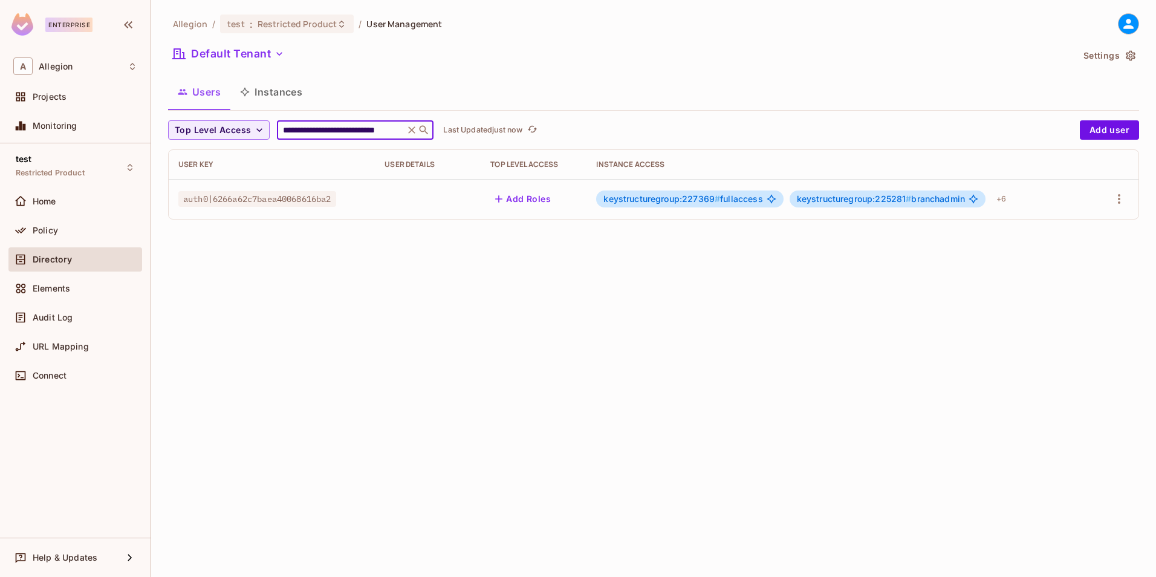
type input "**********"
click at [715, 206] on div "keystructuregroup:227369 # fullaccess" at bounding box center [689, 198] width 187 height 17
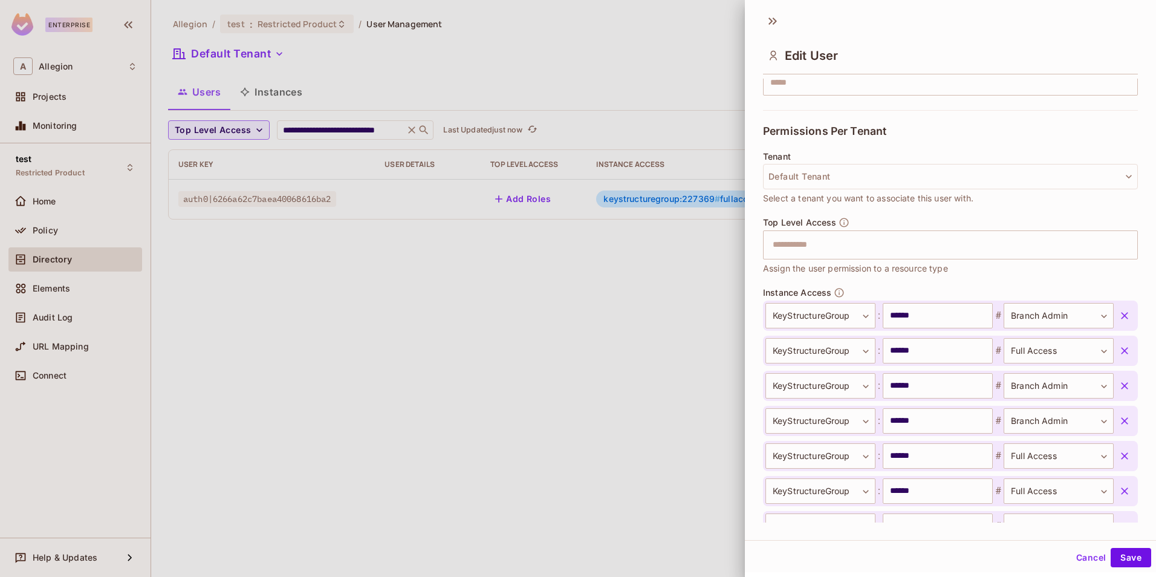
scroll to position [347, 0]
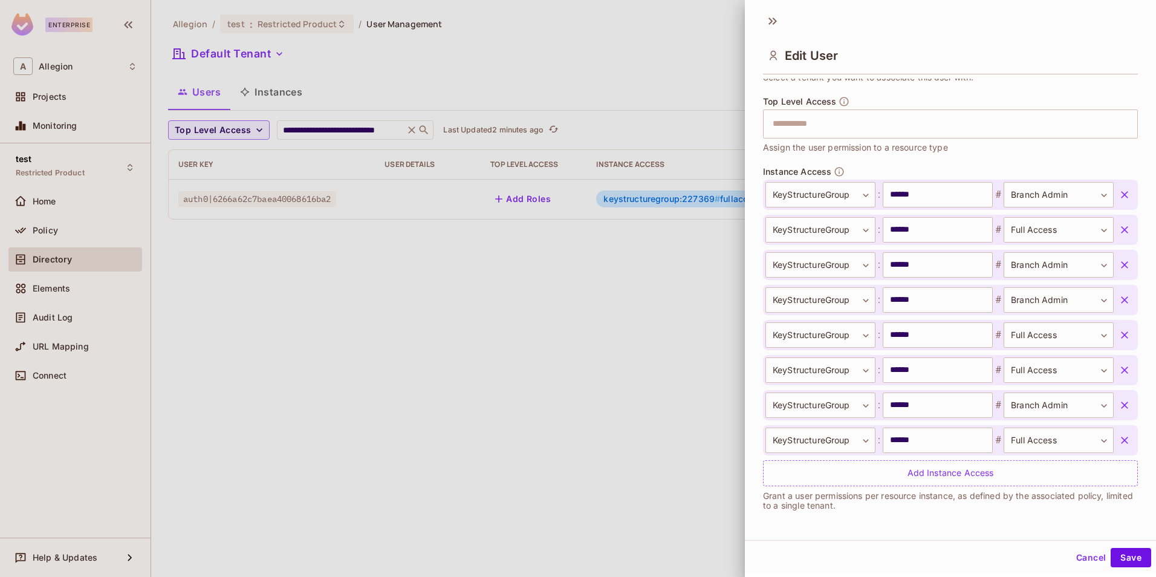
click at [622, 285] on div at bounding box center [578, 288] width 1156 height 577
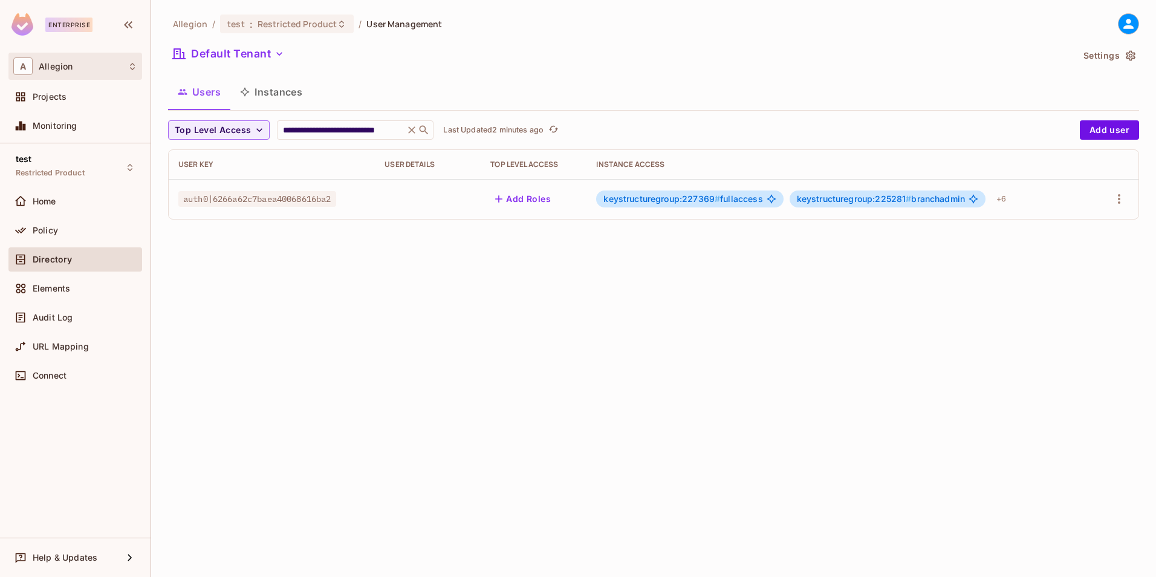
click at [49, 60] on div "A Allegion" at bounding box center [75, 66] width 124 height 18
click at [216, 330] on div at bounding box center [578, 288] width 1156 height 577
click at [40, 221] on div "Policy" at bounding box center [75, 230] width 134 height 24
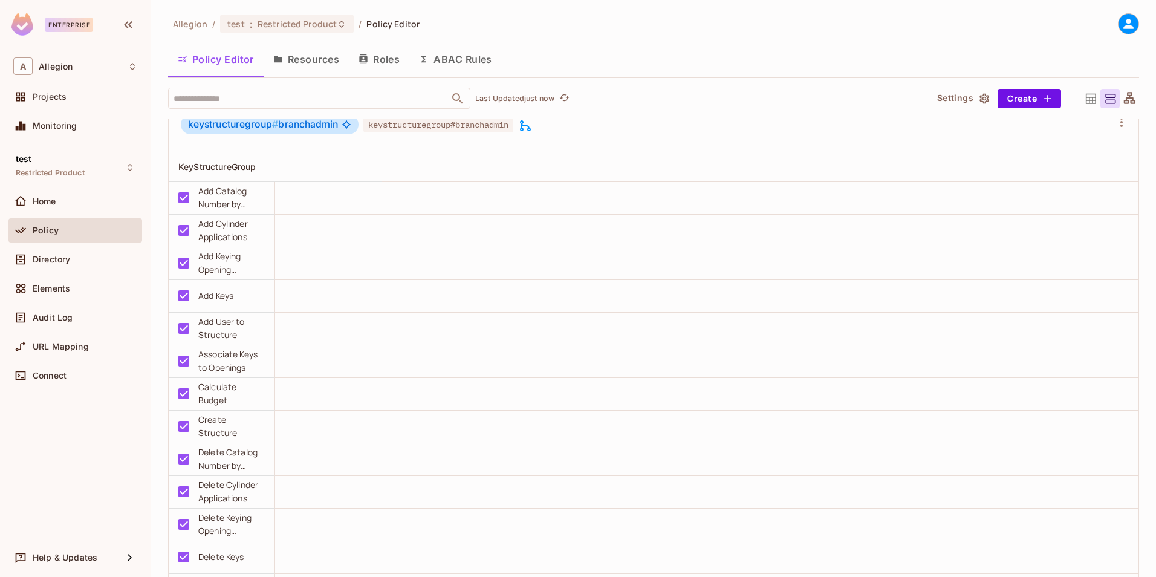
scroll to position [8223, 0]
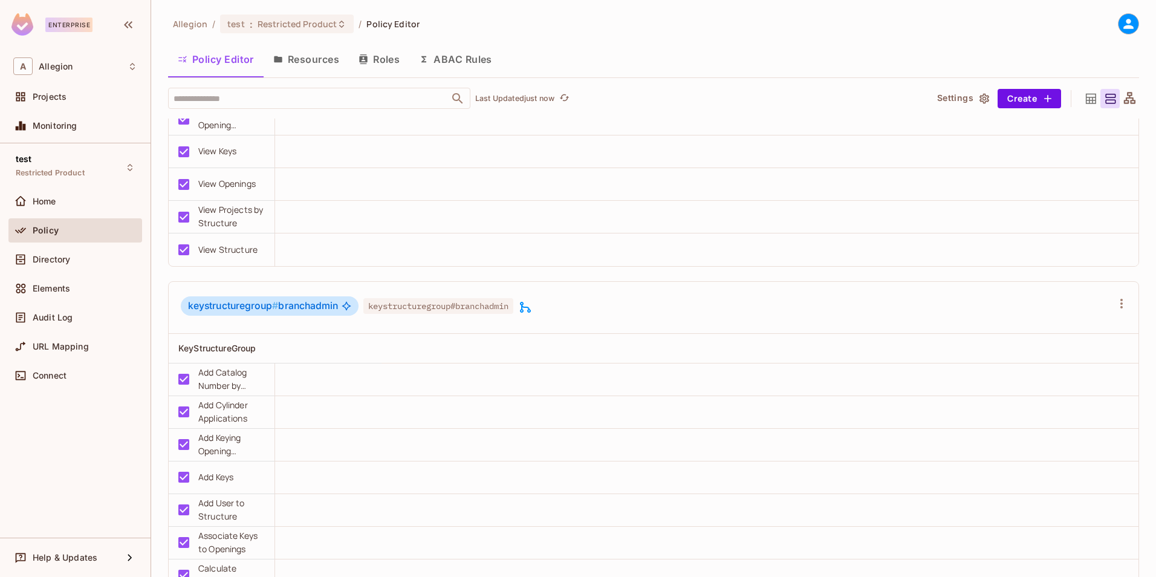
click at [527, 306] on icon at bounding box center [525, 307] width 15 height 15
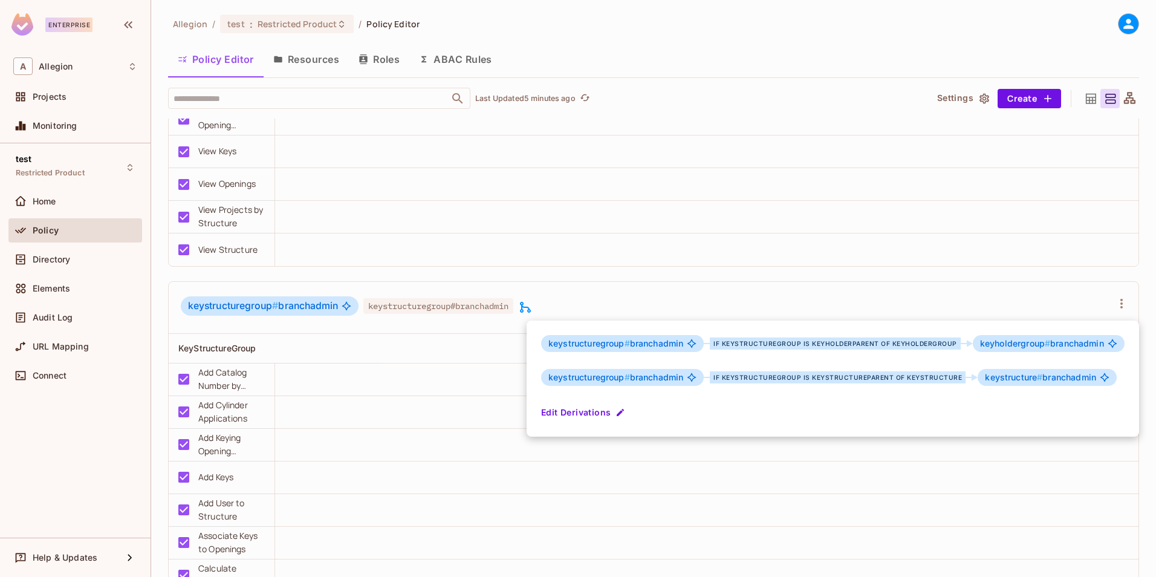
click at [496, 270] on div at bounding box center [578, 288] width 1156 height 577
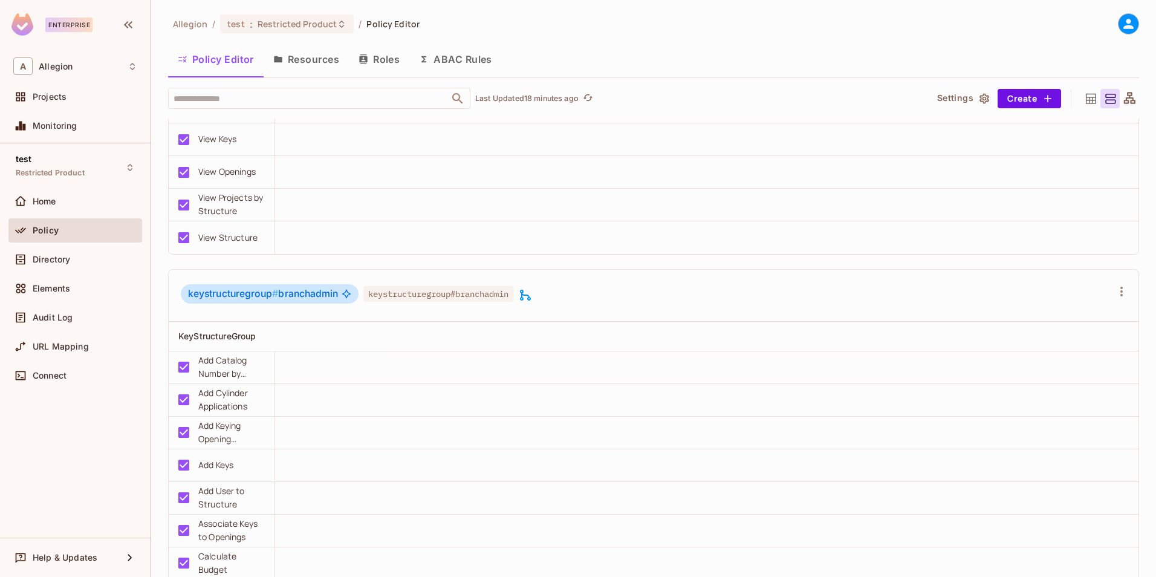
scroll to position [8102, 0]
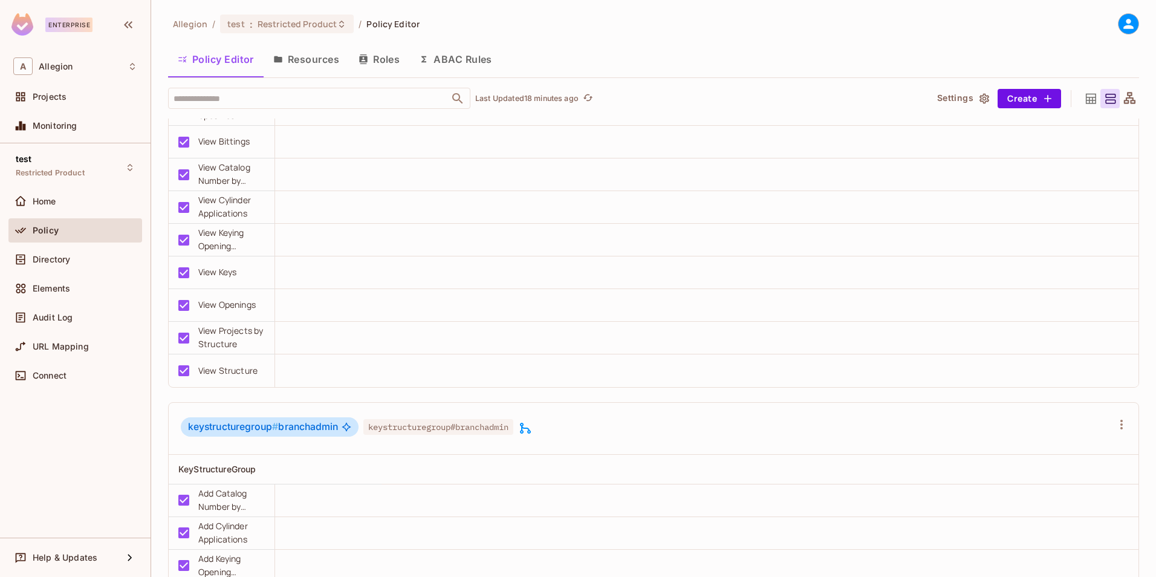
click at [401, 54] on button "Roles" at bounding box center [379, 59] width 60 height 30
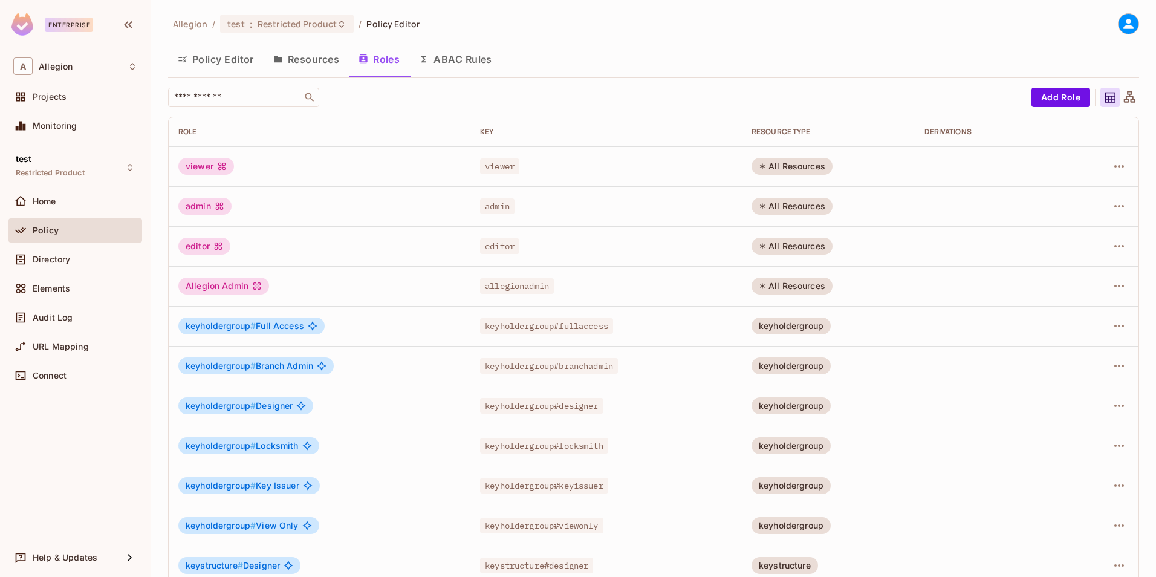
click at [324, 57] on button "Resources" at bounding box center [306, 59] width 85 height 30
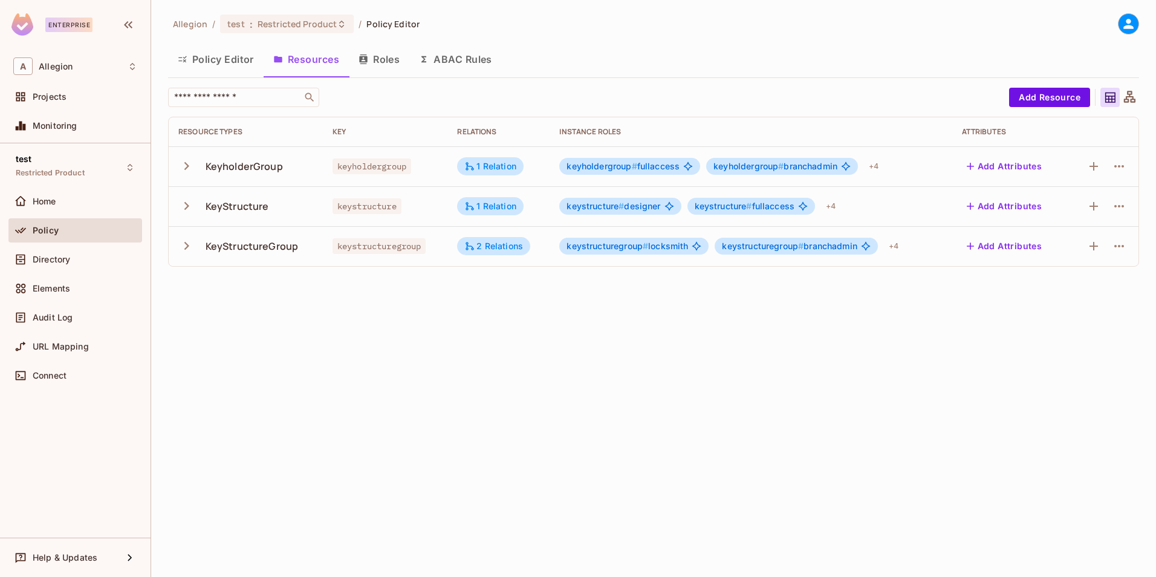
click at [189, 244] on icon "button" at bounding box center [186, 246] width 16 height 16
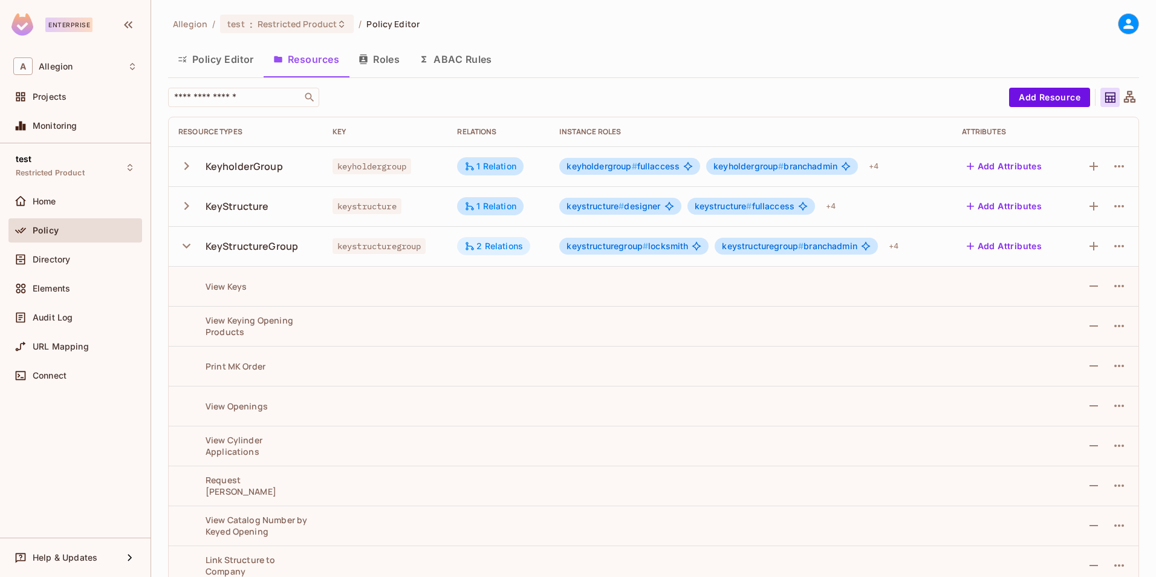
click at [508, 242] on div "2 Relations" at bounding box center [493, 246] width 59 height 11
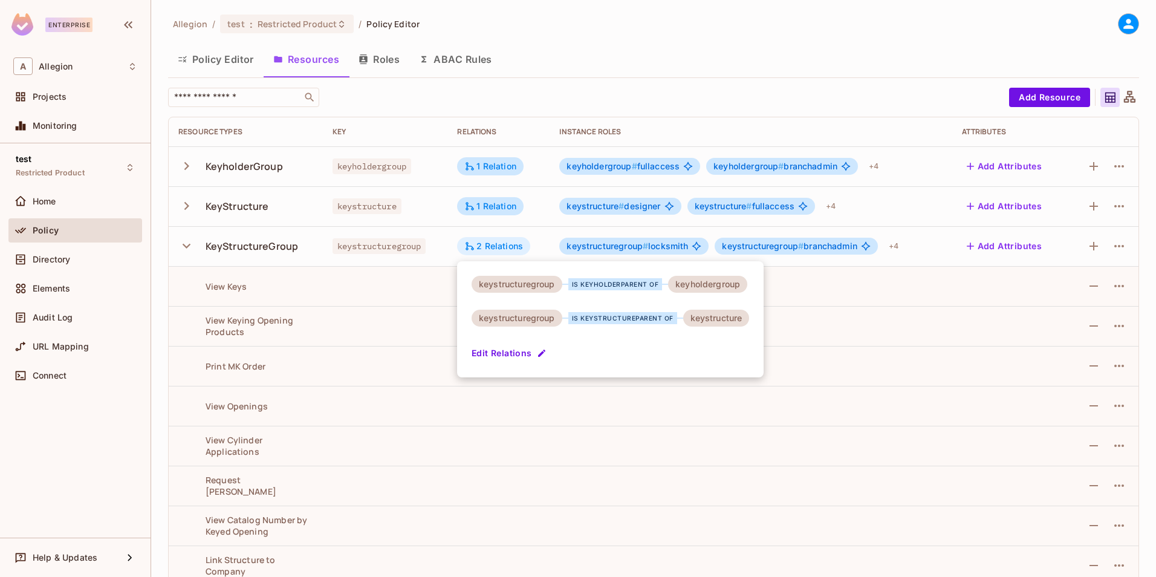
click at [508, 242] on div at bounding box center [578, 288] width 1156 height 577
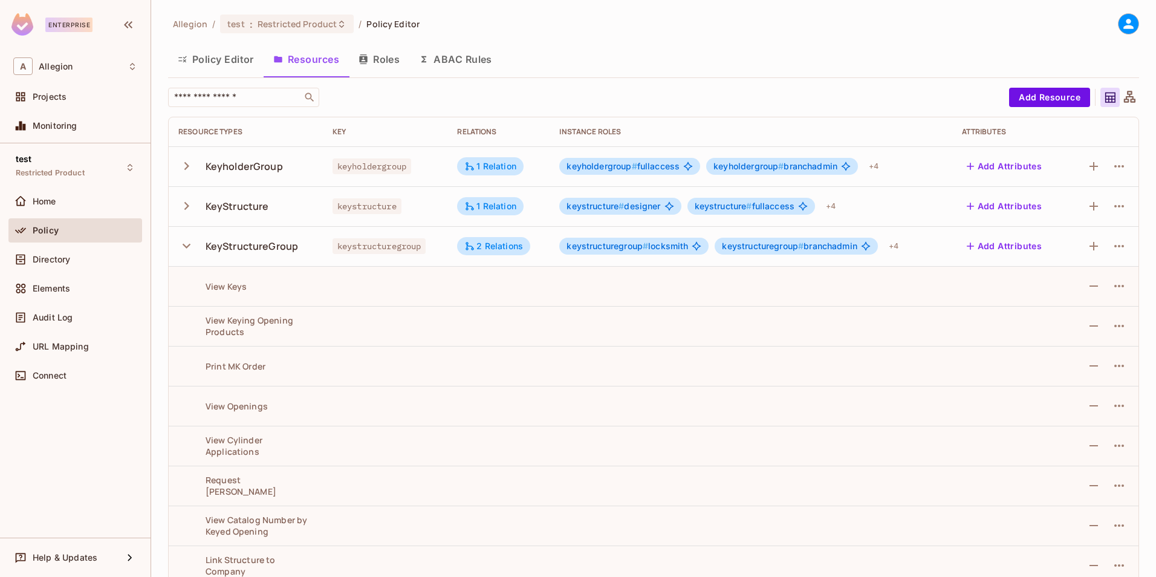
click at [190, 247] on icon "button" at bounding box center [186, 246] width 16 height 16
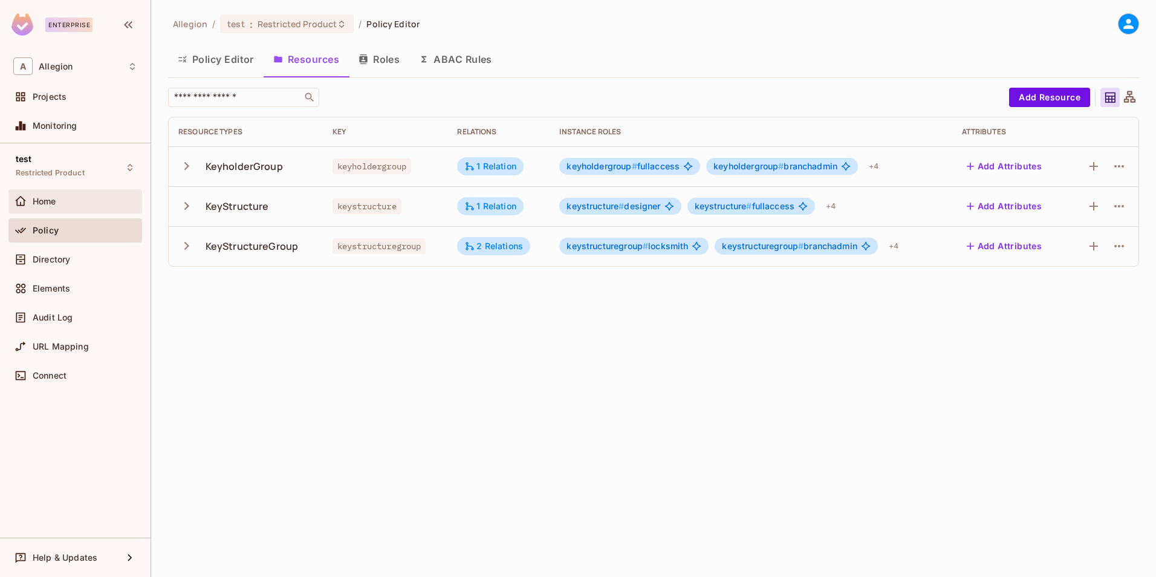
click at [56, 206] on div "Home" at bounding box center [75, 201] width 124 height 15
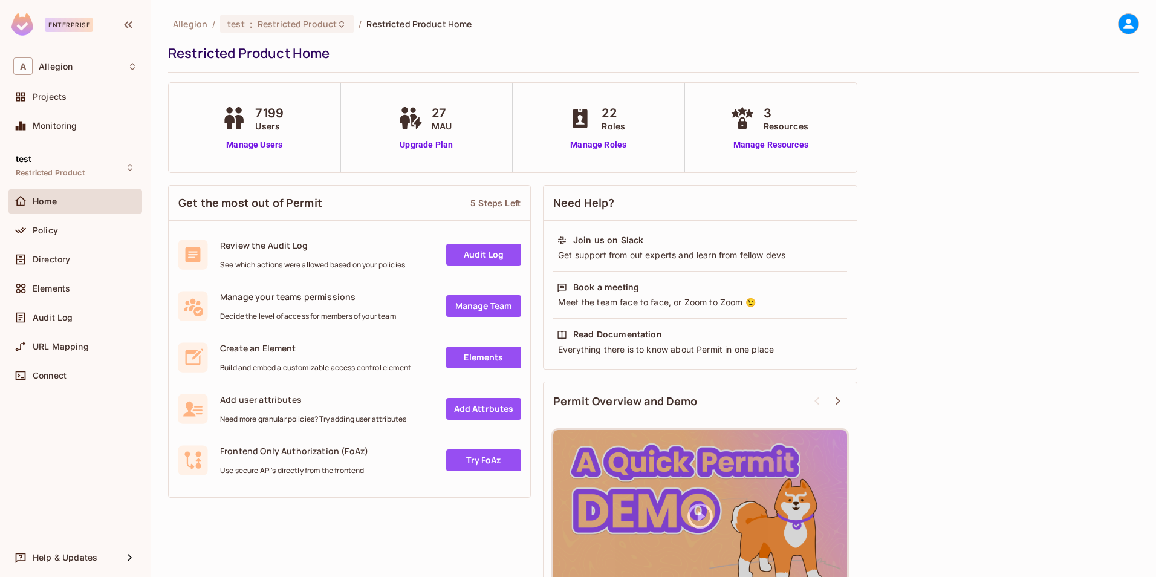
click at [41, 222] on div "Policy" at bounding box center [75, 230] width 134 height 24
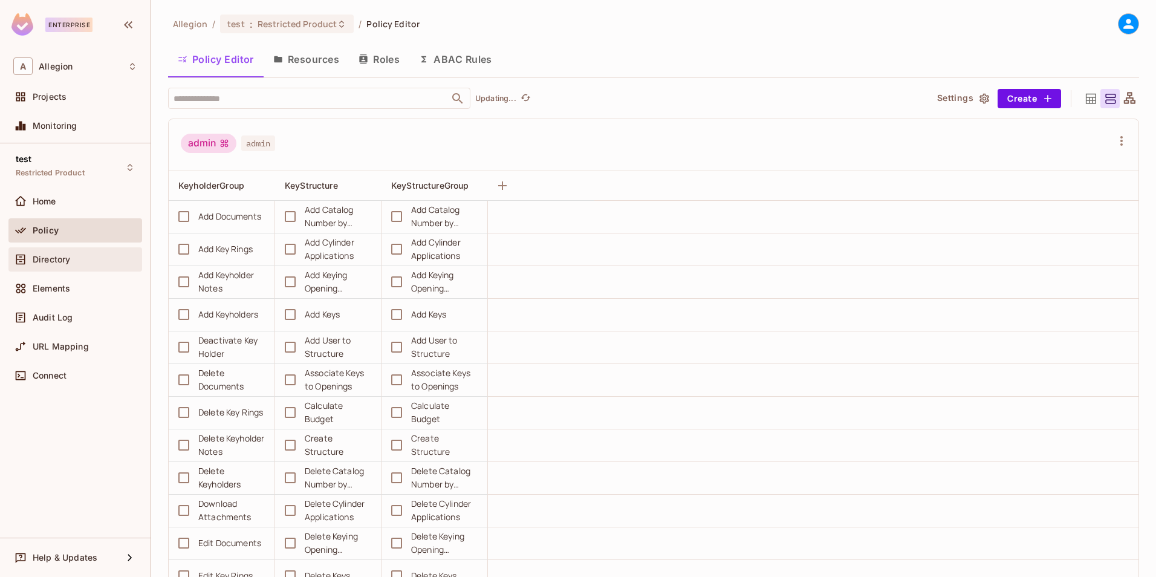
click at [54, 259] on span "Directory" at bounding box center [51, 260] width 37 height 10
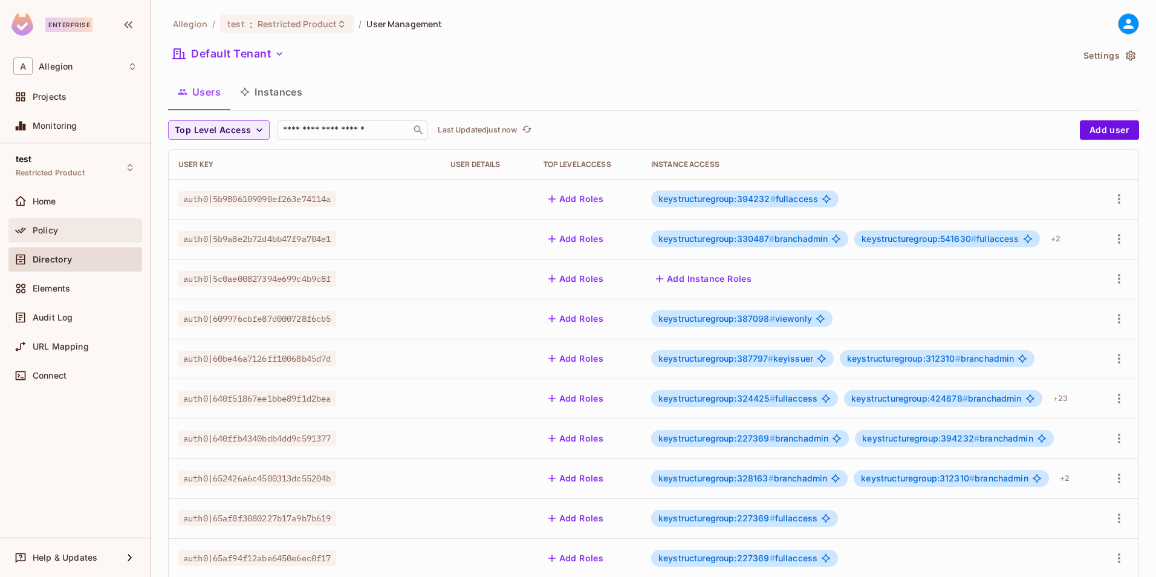
click at [47, 223] on div "Policy" at bounding box center [75, 230] width 124 height 15
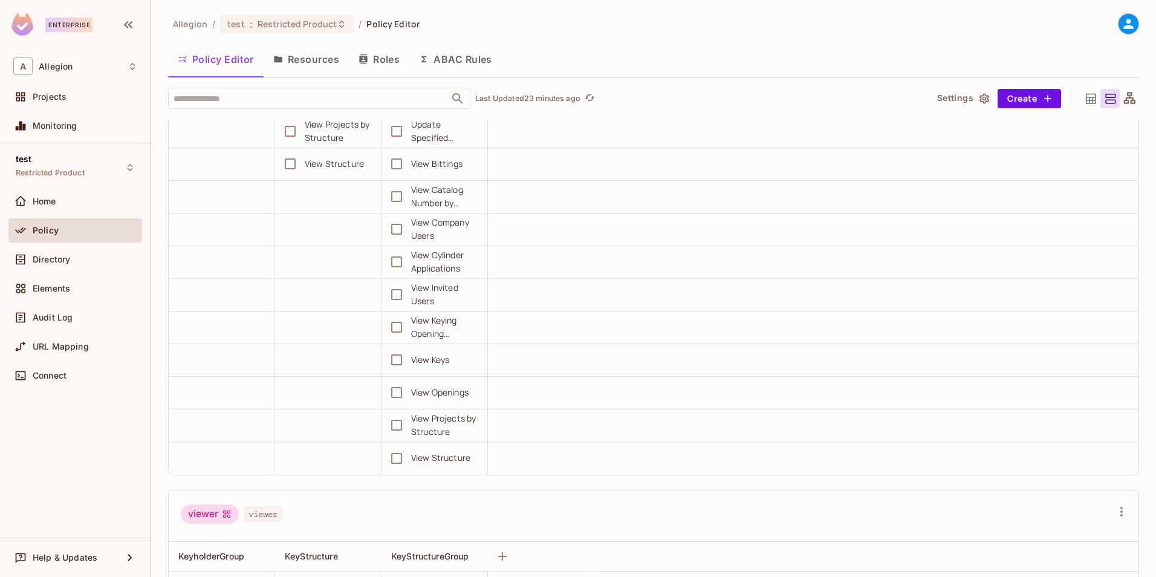
scroll to position [4233, 0]
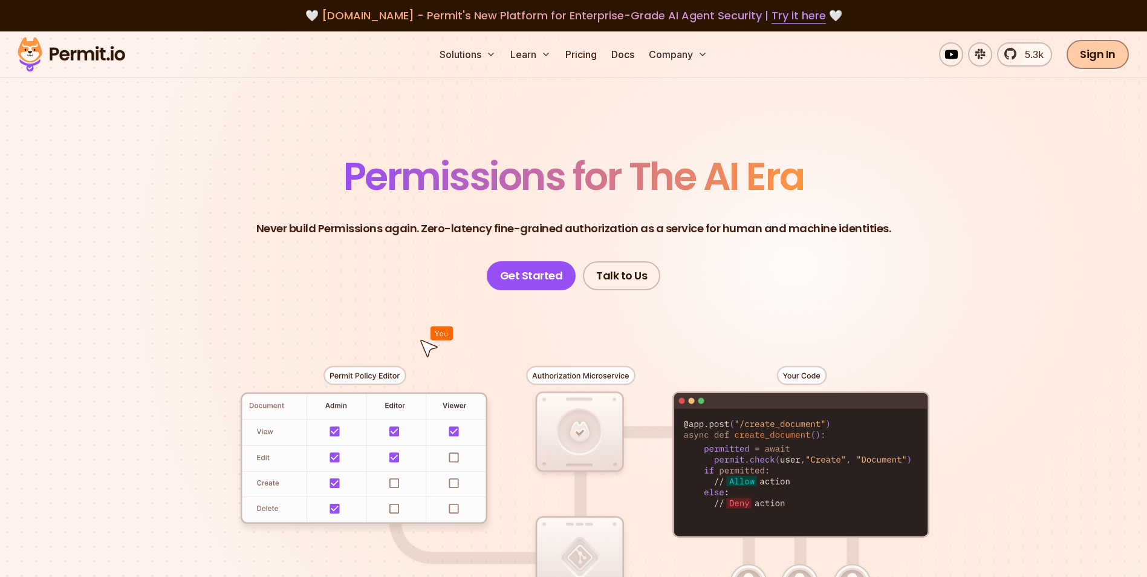
click at [1119, 56] on link "Sign In" at bounding box center [1098, 54] width 62 height 29
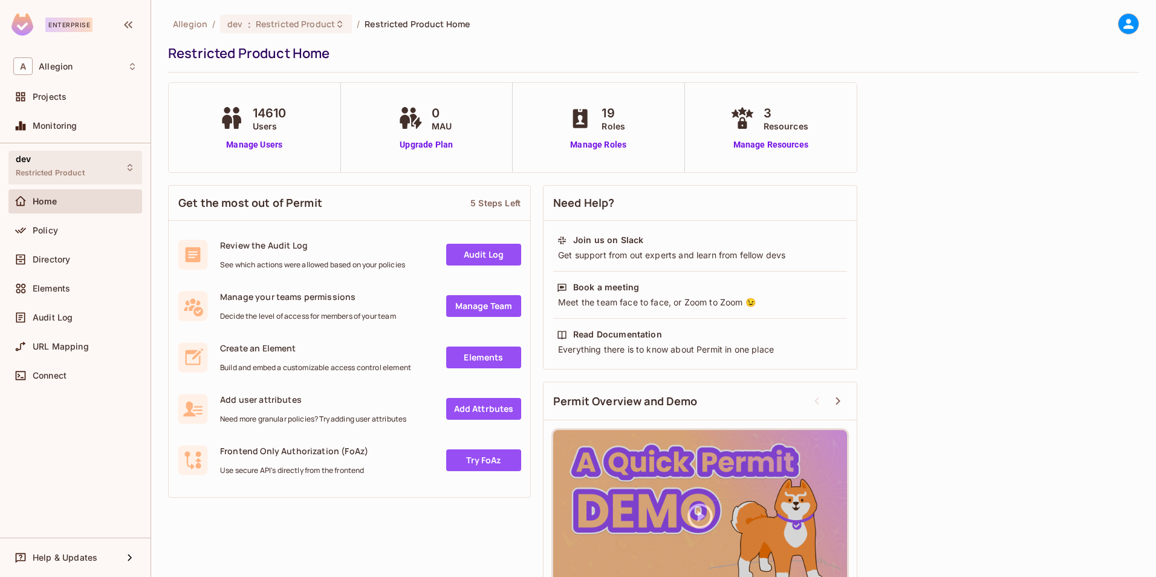
click at [76, 170] on span "Restricted Product" at bounding box center [50, 173] width 69 height 10
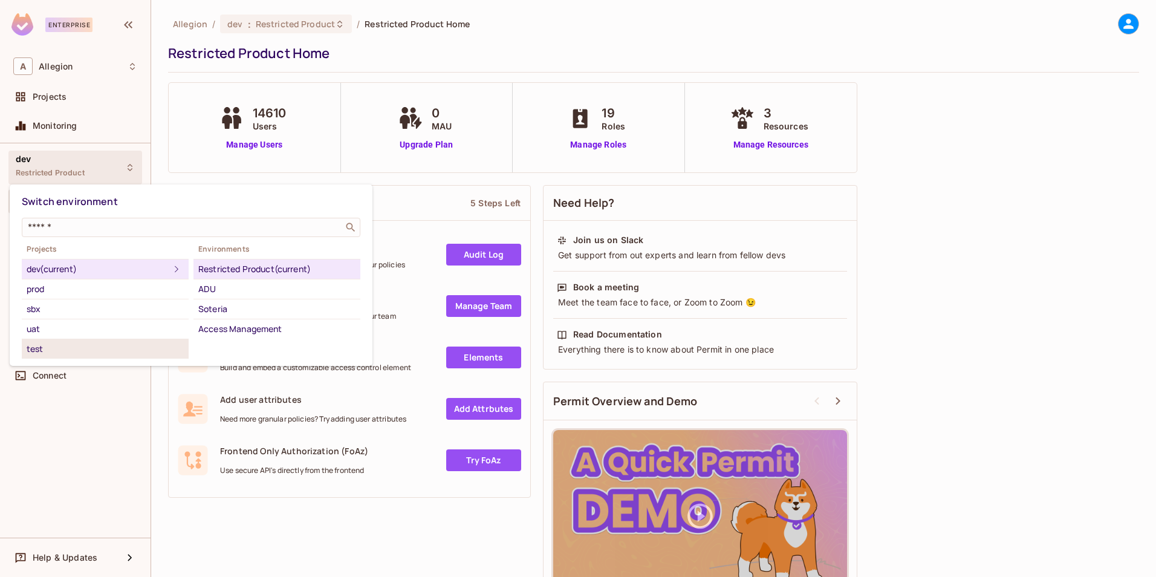
click at [50, 346] on div "test" at bounding box center [105, 349] width 157 height 15
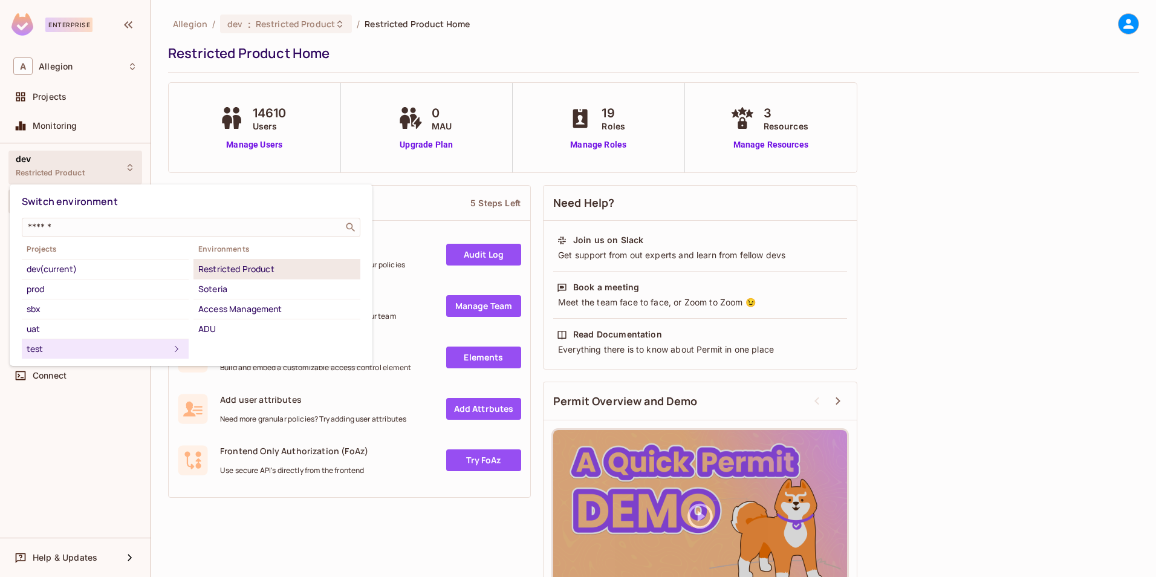
click at [239, 270] on div "Restricted Product" at bounding box center [276, 269] width 157 height 15
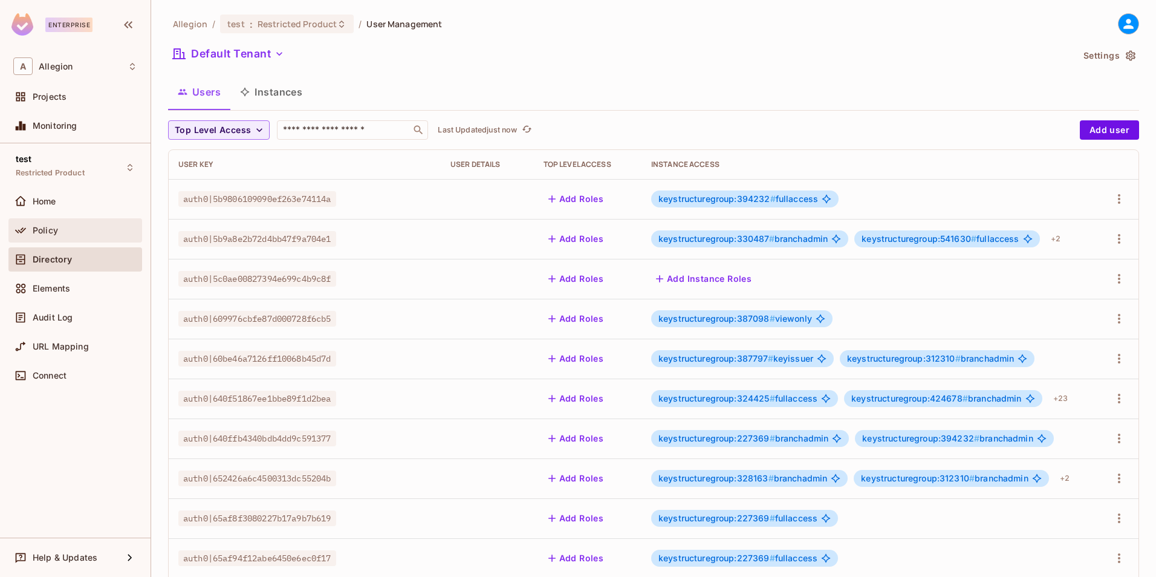
click at [67, 236] on div "Policy" at bounding box center [75, 230] width 124 height 15
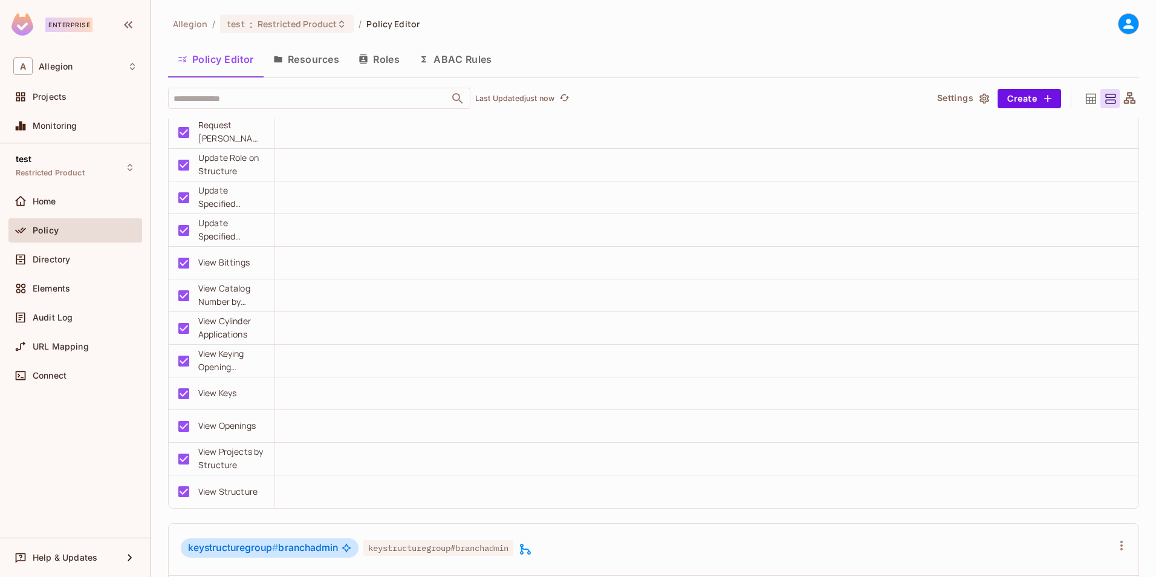
scroll to position [8223, 0]
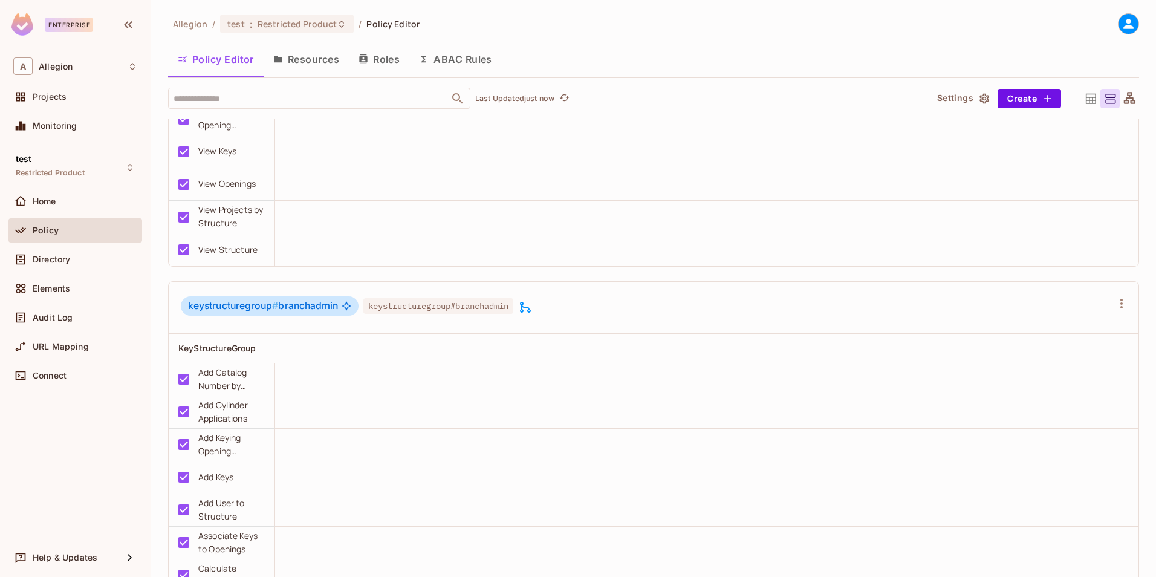
click at [531, 307] on icon at bounding box center [525, 307] width 11 height 11
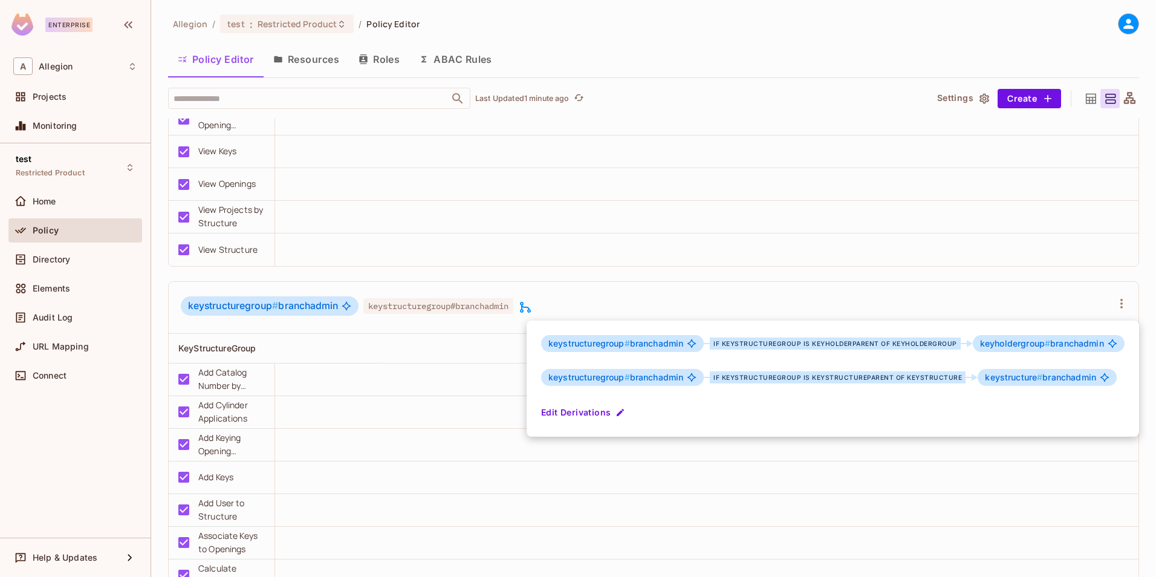
click at [673, 240] on div at bounding box center [578, 288] width 1156 height 577
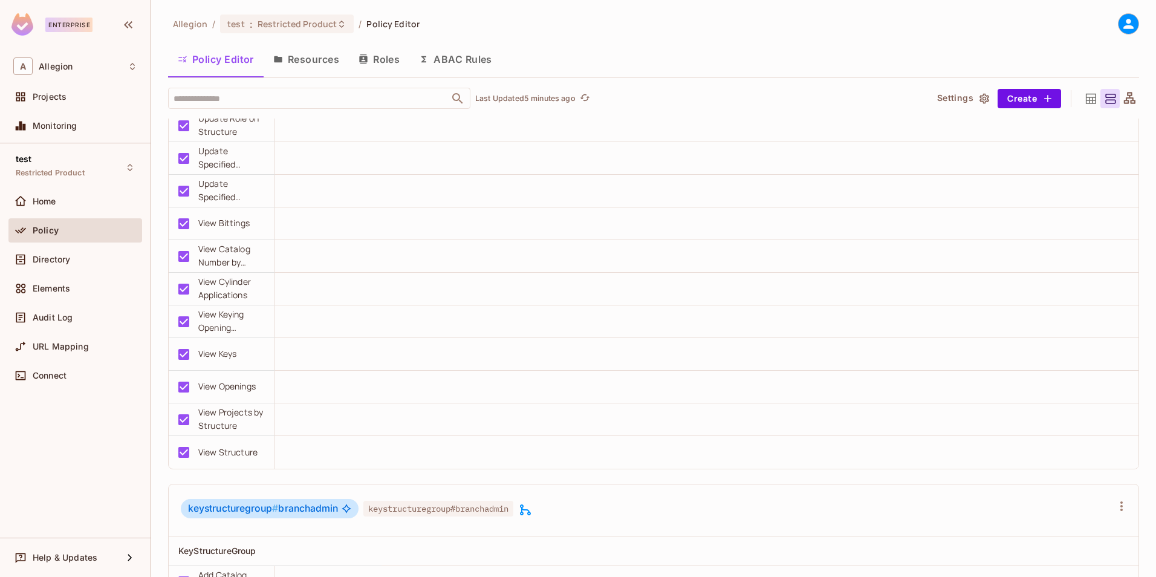
scroll to position [7619, 0]
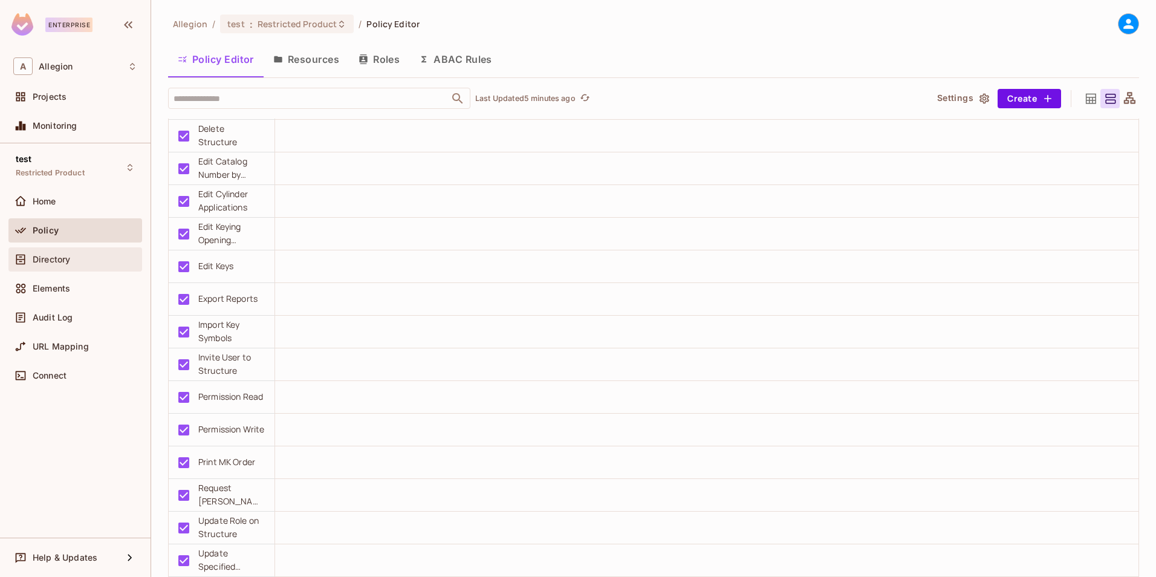
click at [50, 256] on span "Directory" at bounding box center [51, 260] width 37 height 10
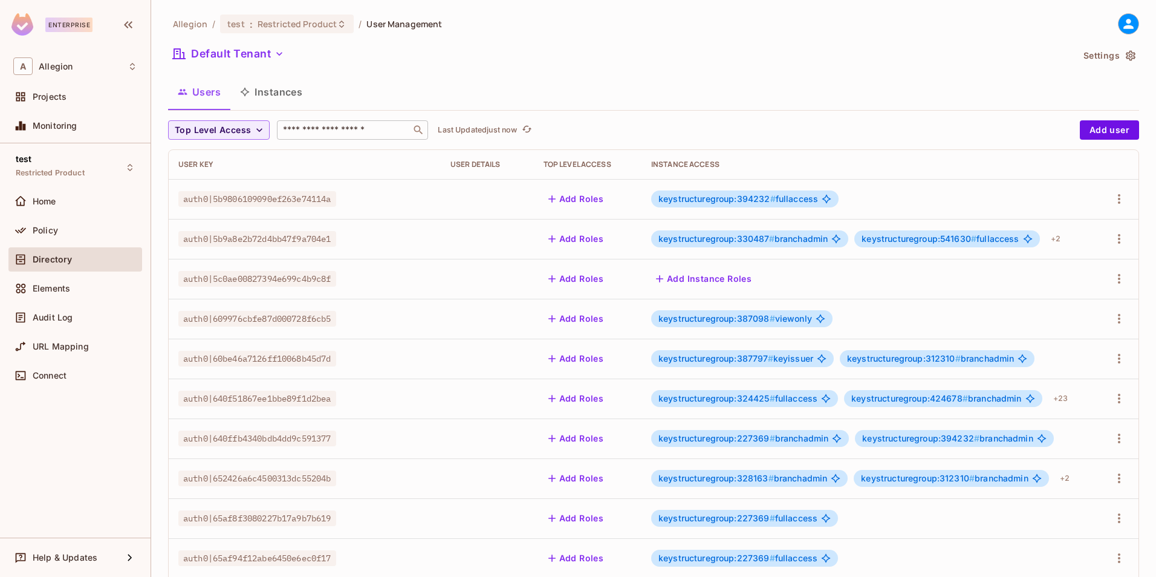
click at [310, 126] on input "text" at bounding box center [344, 130] width 127 height 12
paste input "**********"
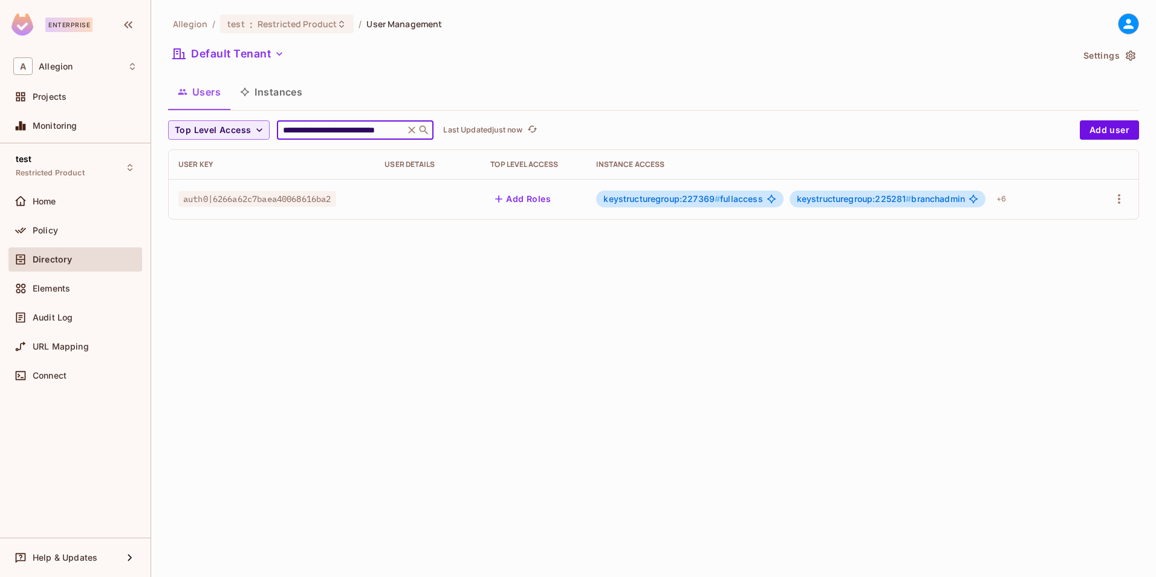
type input "**********"
click at [697, 198] on span "keystructuregroup:227369 #" at bounding box center [661, 198] width 117 height 10
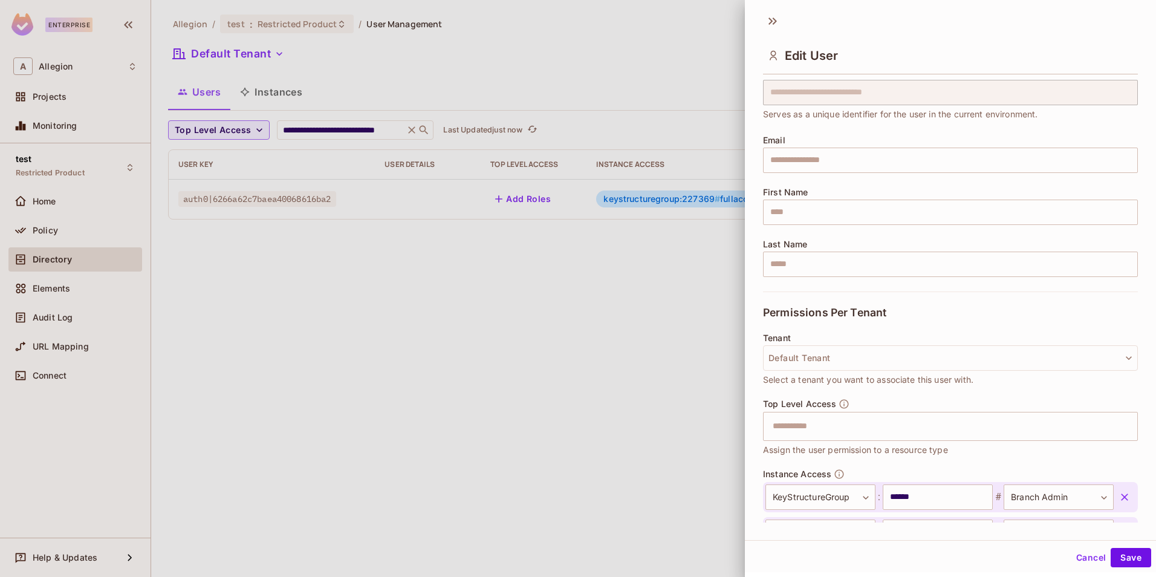
scroll to position [0, 0]
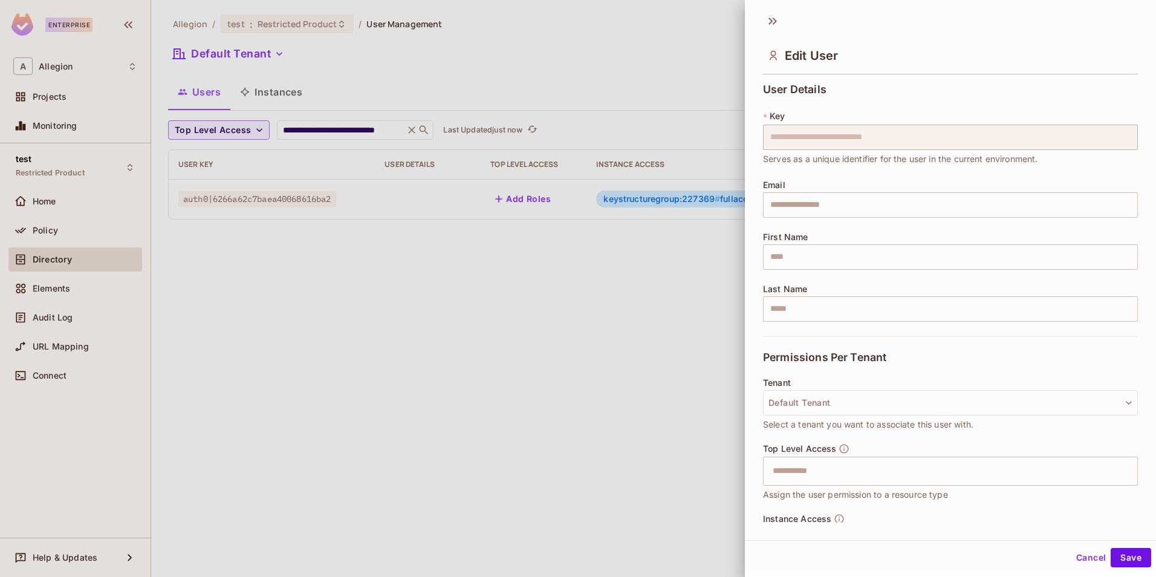
click at [1077, 561] on button "Cancel" at bounding box center [1090, 557] width 39 height 19
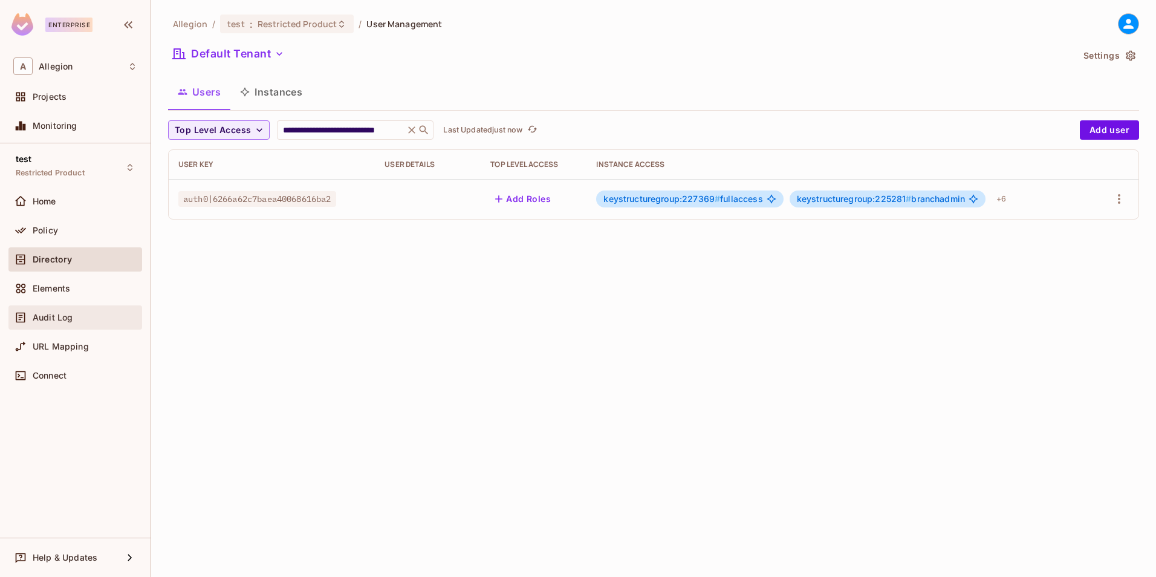
click at [67, 319] on span "Audit Log" at bounding box center [53, 318] width 40 height 10
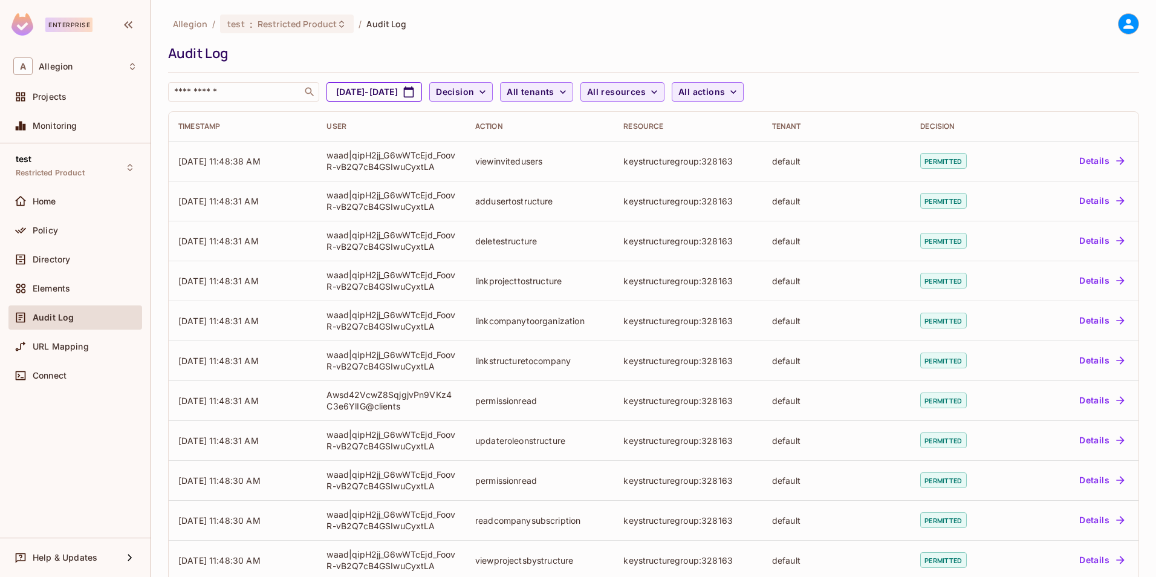
click at [414, 89] on icon "button" at bounding box center [409, 91] width 10 height 11
select select "*"
select select "****"
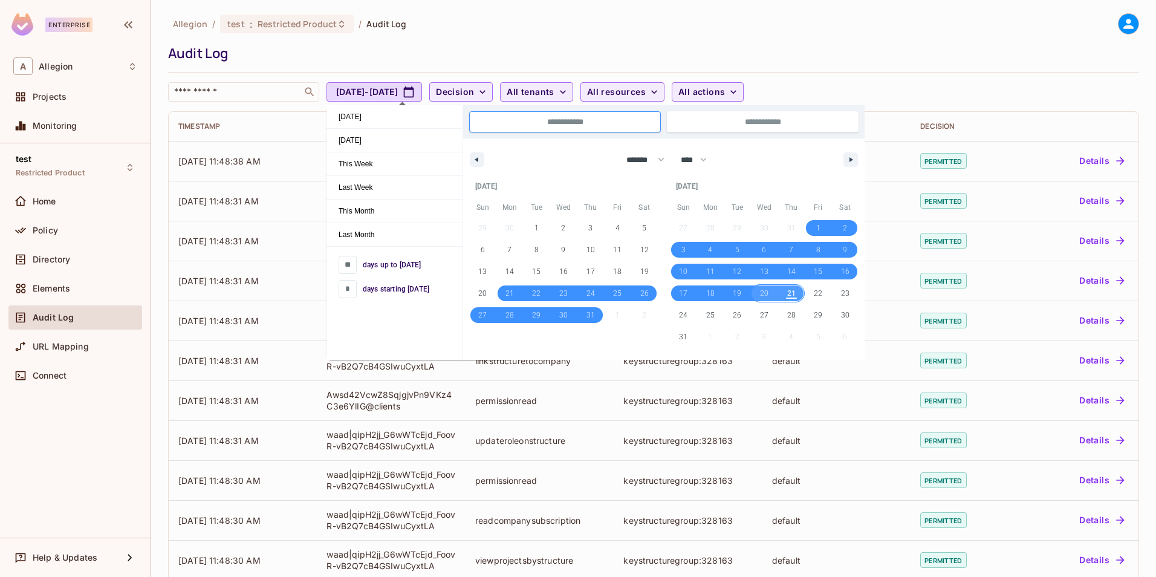
click at [766, 296] on span "20" at bounding box center [764, 293] width 8 height 22
type input "*"
type input "**********"
select select "*"
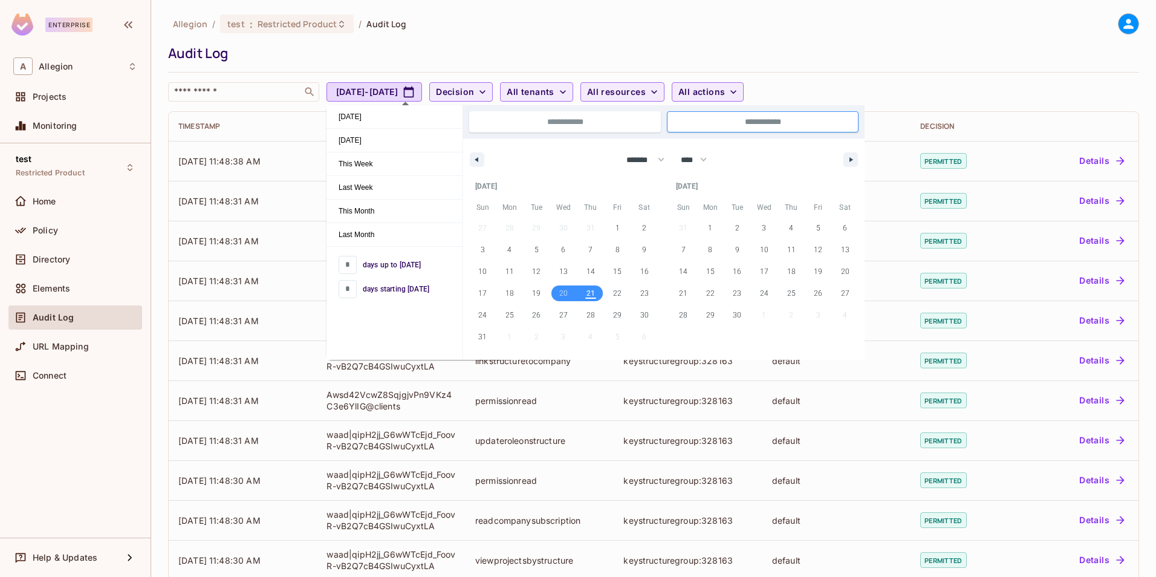
click at [856, 49] on div "Audit Log" at bounding box center [650, 53] width 965 height 18
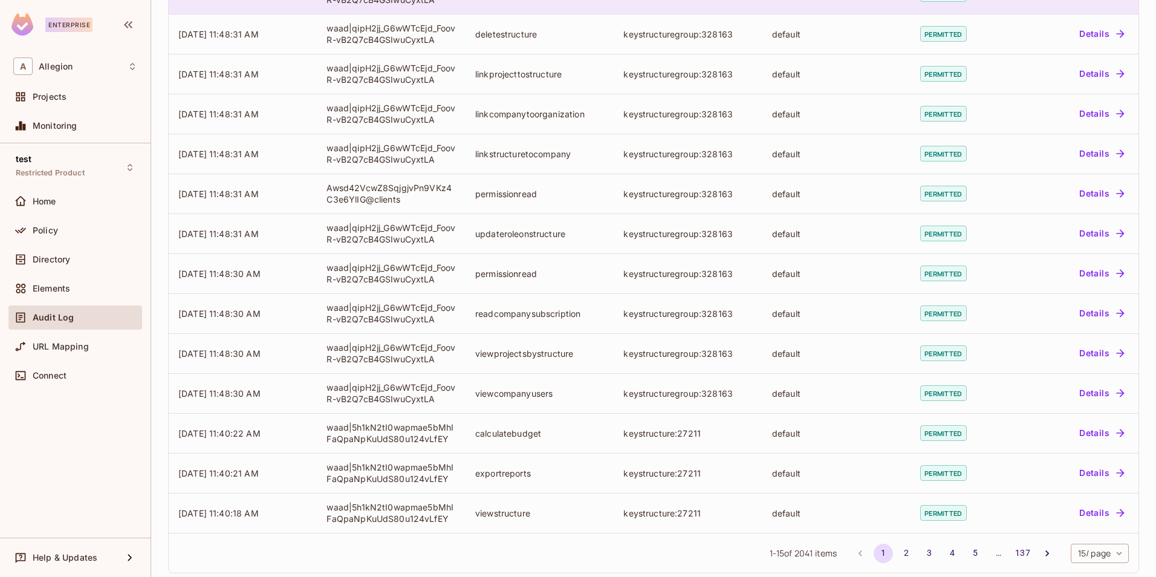
scroll to position [220, 0]
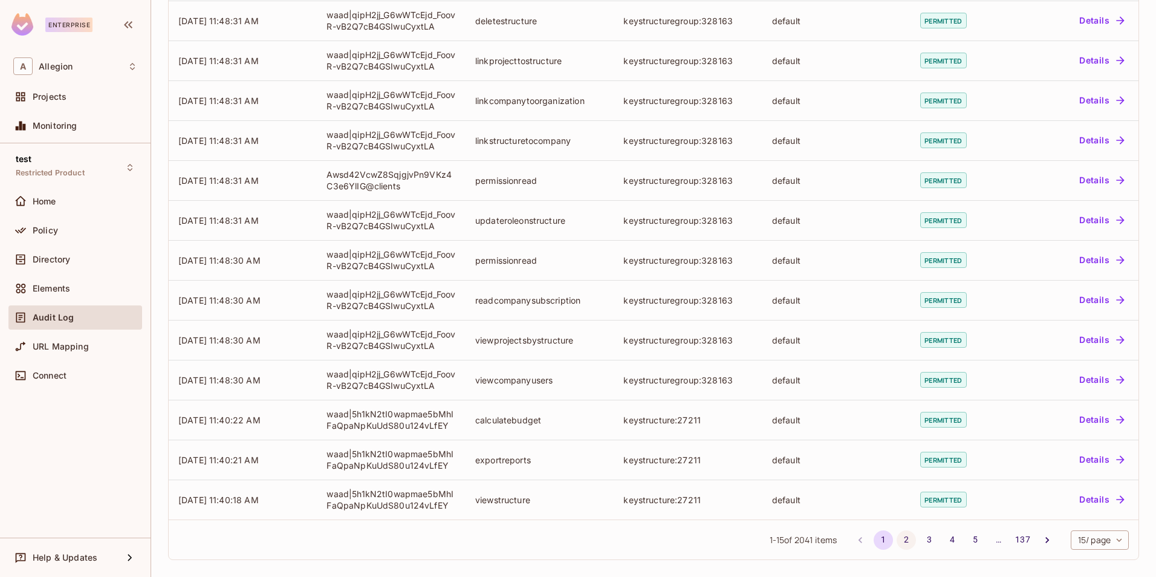
click at [900, 541] on button "2" at bounding box center [906, 539] width 19 height 19
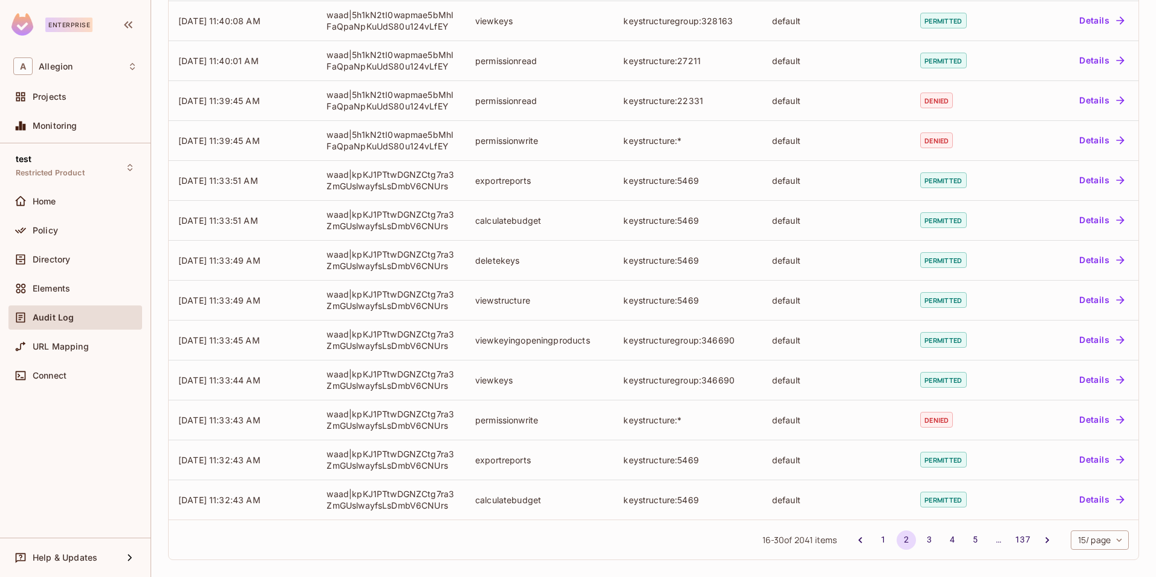
click at [1110, 542] on body "Enterprise A Allegion Projects Monitoring test Restricted Product Home Policy D…" at bounding box center [578, 288] width 1156 height 577
click at [1094, 527] on li "50 / page" at bounding box center [1089, 524] width 60 height 25
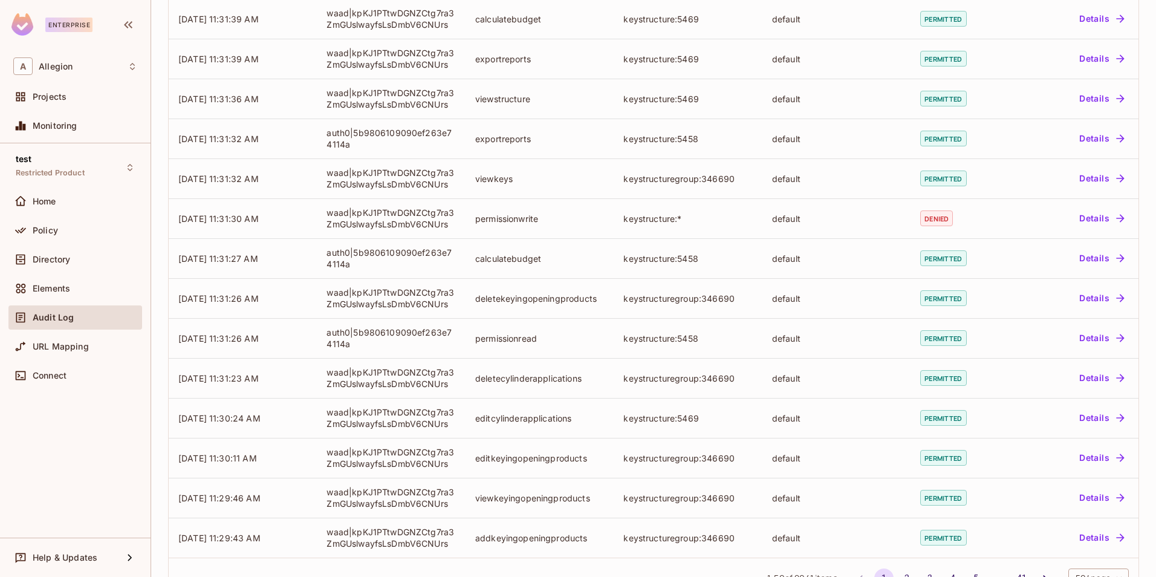
scroll to position [1617, 0]
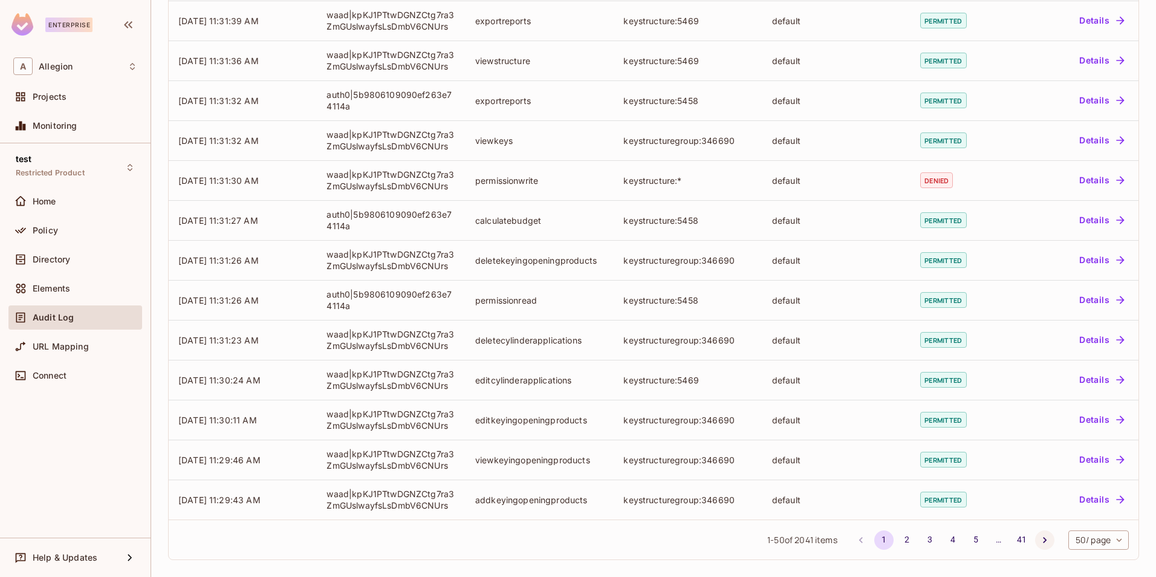
click at [1043, 542] on icon "Go to next page" at bounding box center [1045, 540] width 4 height 6
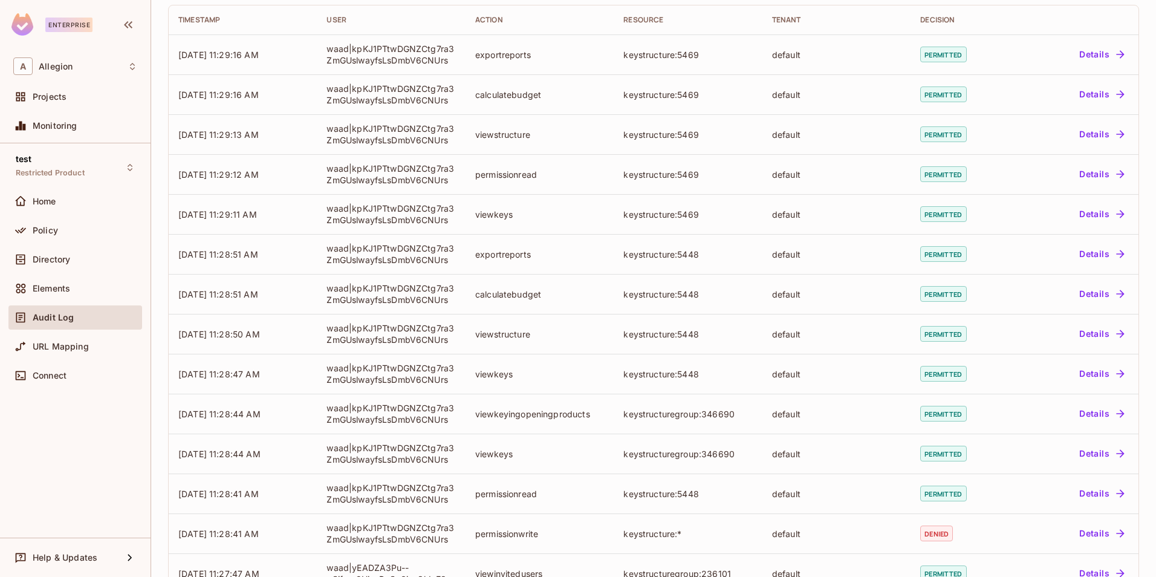
scroll to position [0, 0]
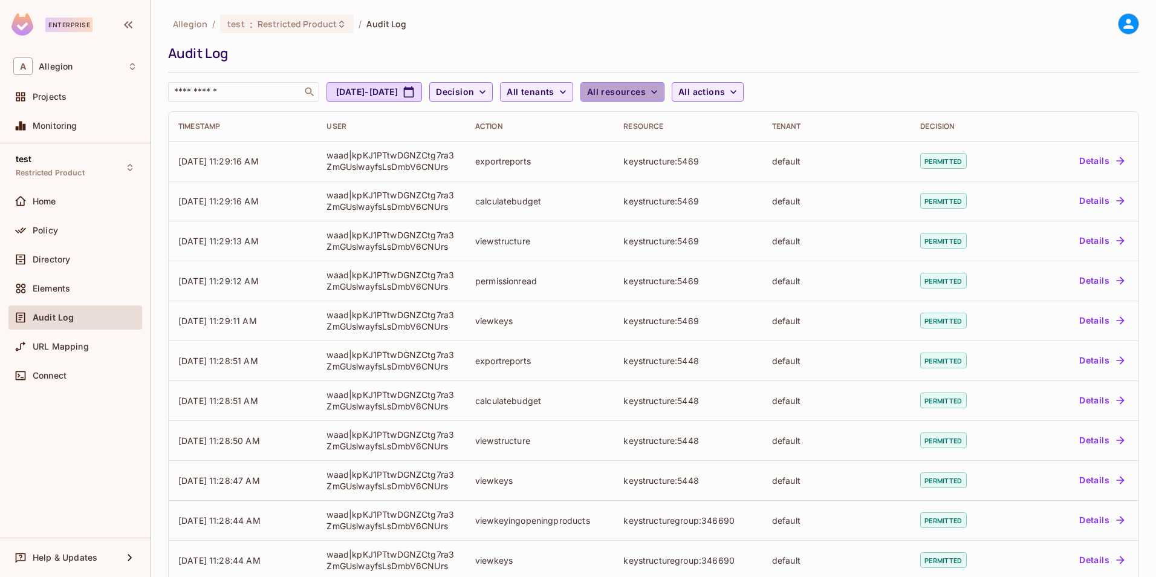
click at [646, 90] on span "All resources" at bounding box center [616, 92] width 59 height 15
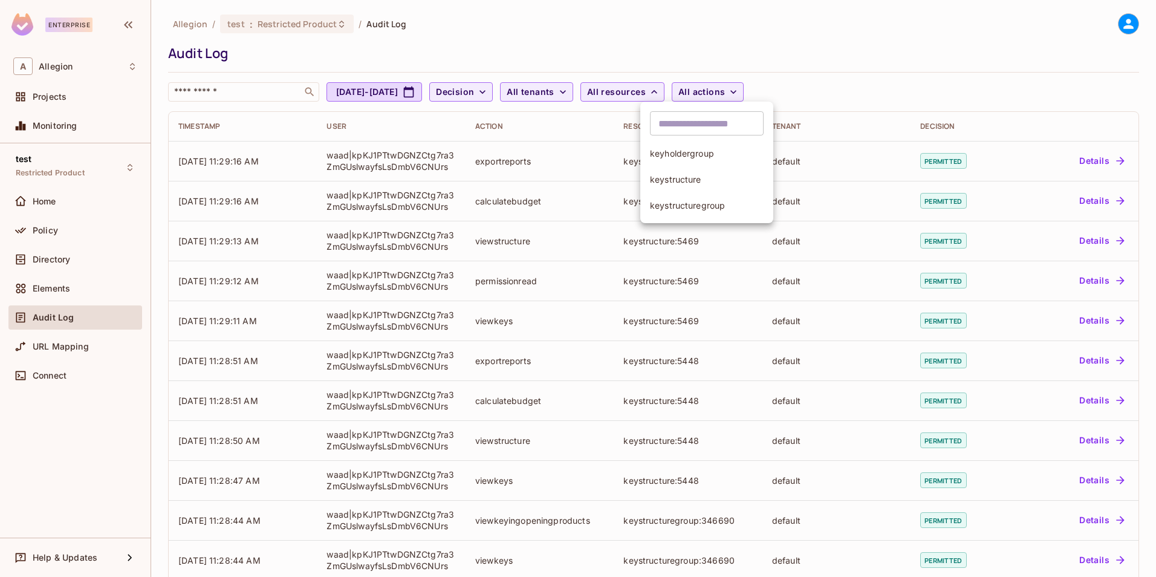
click at [701, 157] on span "keyholdergroup" at bounding box center [707, 153] width 114 height 11
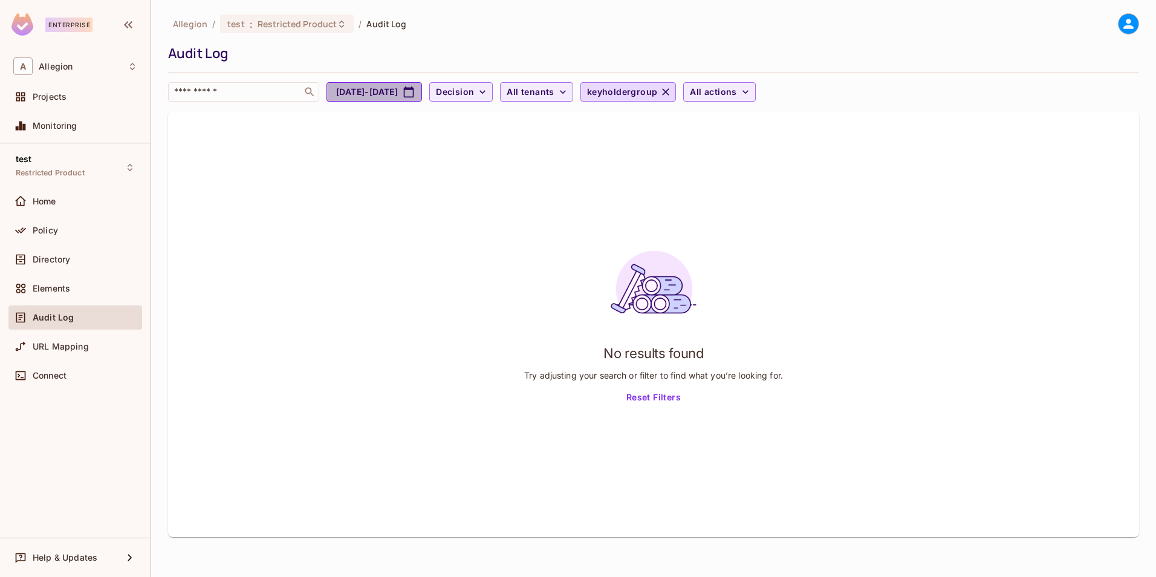
click at [422, 99] on button "Aug 20, 2025 - Aug 21, 2025" at bounding box center [375, 91] width 96 height 19
select select "*"
select select "****"
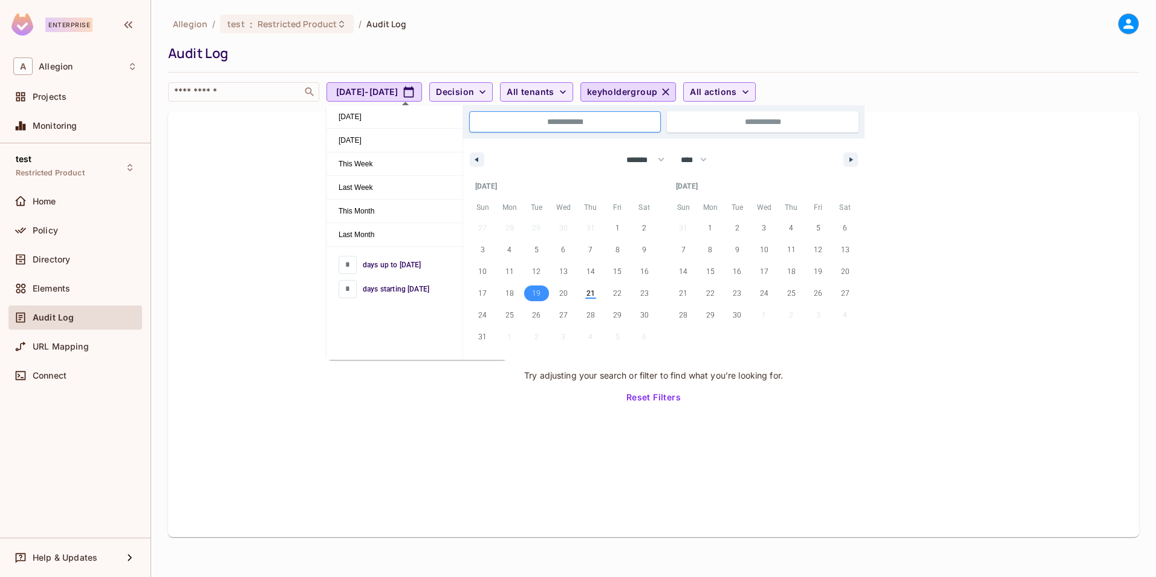
click at [538, 291] on span "19" at bounding box center [536, 293] width 8 height 22
type input "*"
type input "**********"
click at [592, 40] on div "Allegion / test : Restricted Product / Audit Log Audit Log ​ Aug 19, 2025 - Aug…" at bounding box center [653, 57] width 971 height 88
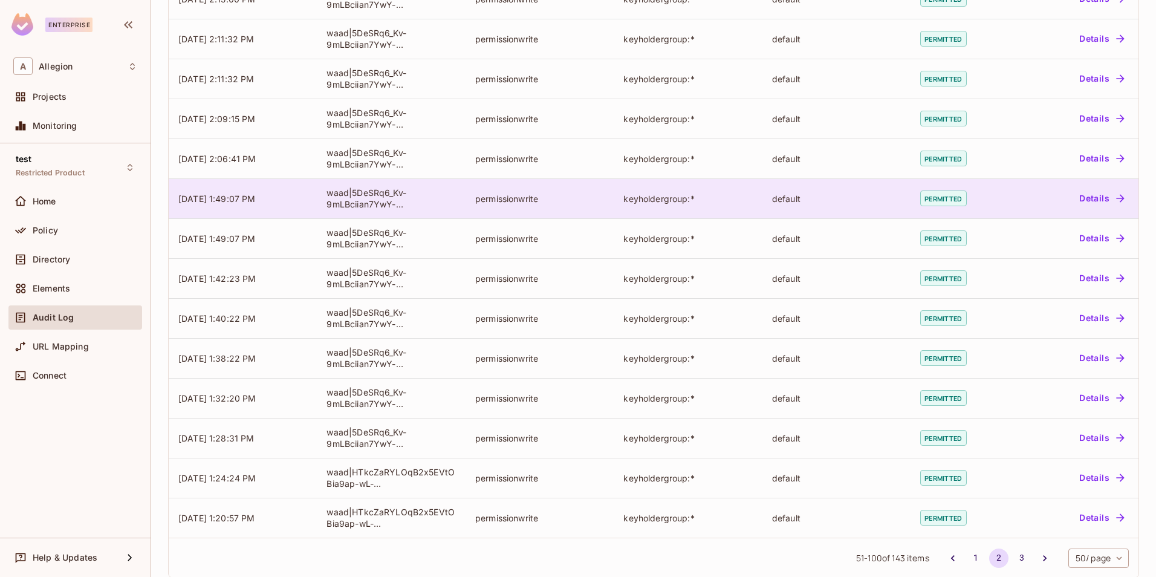
scroll to position [1617, 0]
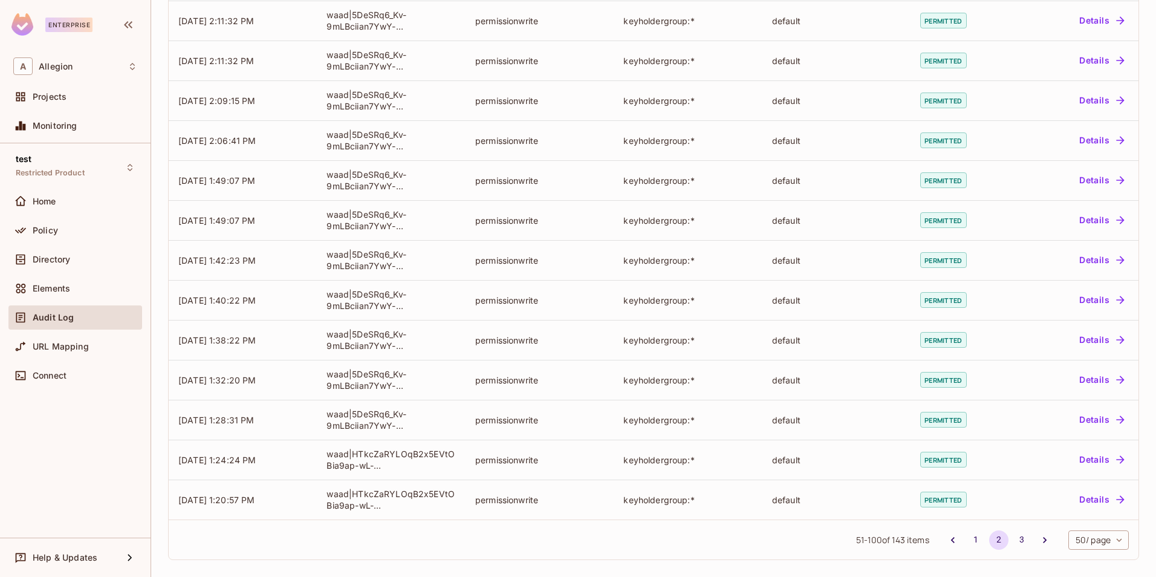
click at [1085, 535] on body "Enterprise A Allegion Projects Monitoring test Restricted Product Home Policy D…" at bounding box center [578, 288] width 1156 height 577
click at [1084, 545] on li "100 / page" at bounding box center [1088, 549] width 63 height 25
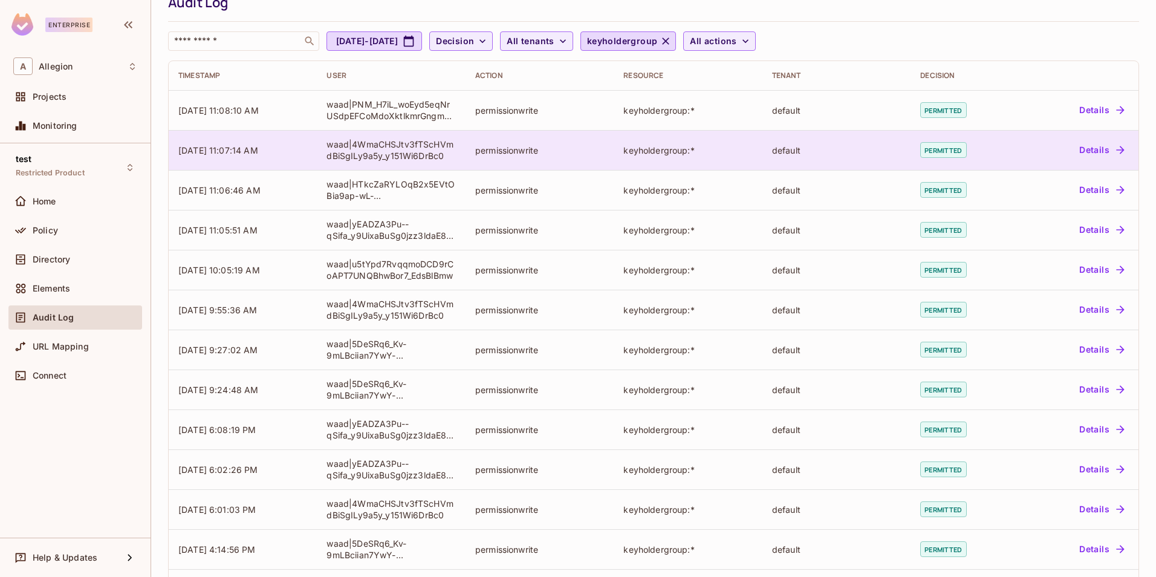
scroll to position [0, 0]
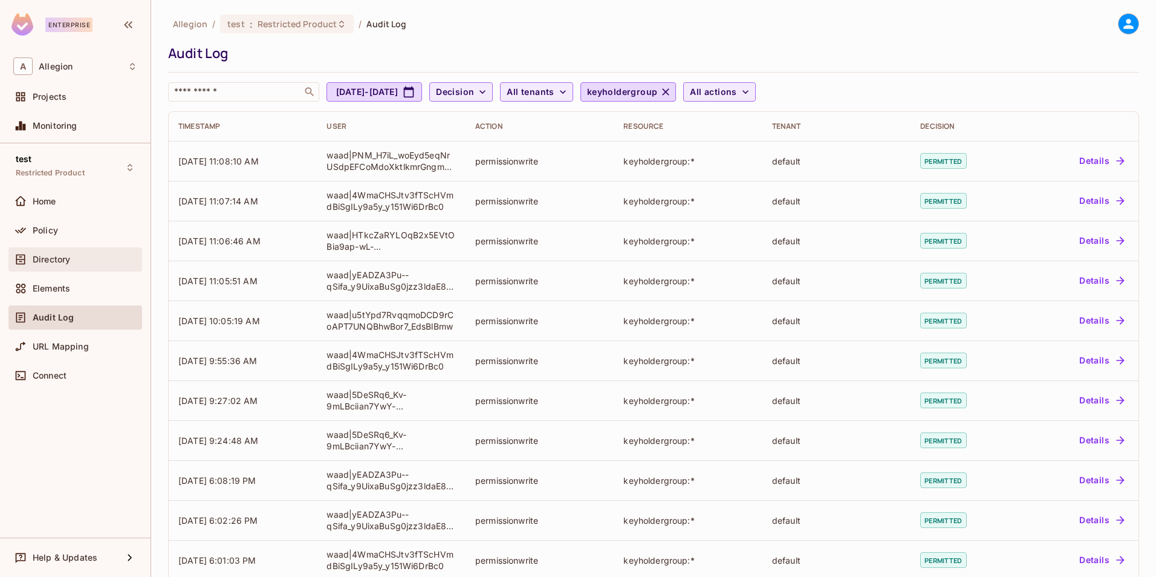
drag, startPoint x: 60, startPoint y: 257, endPoint x: 29, endPoint y: 258, distance: 30.9
click at [29, 258] on div at bounding box center [22, 259] width 19 height 15
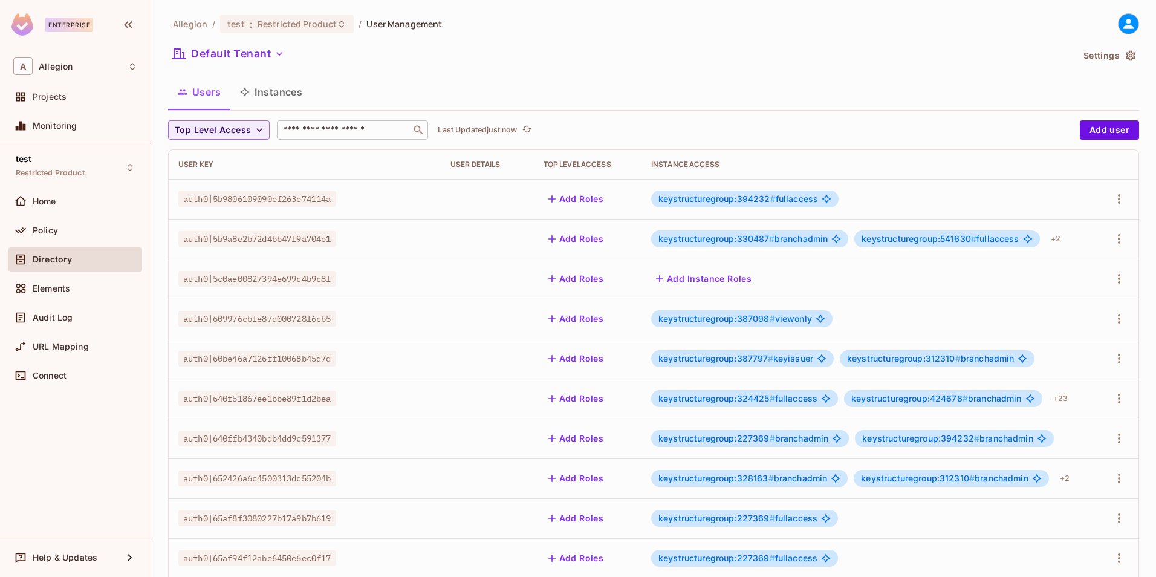
click at [305, 129] on input "text" at bounding box center [344, 130] width 127 height 12
paste input "**********"
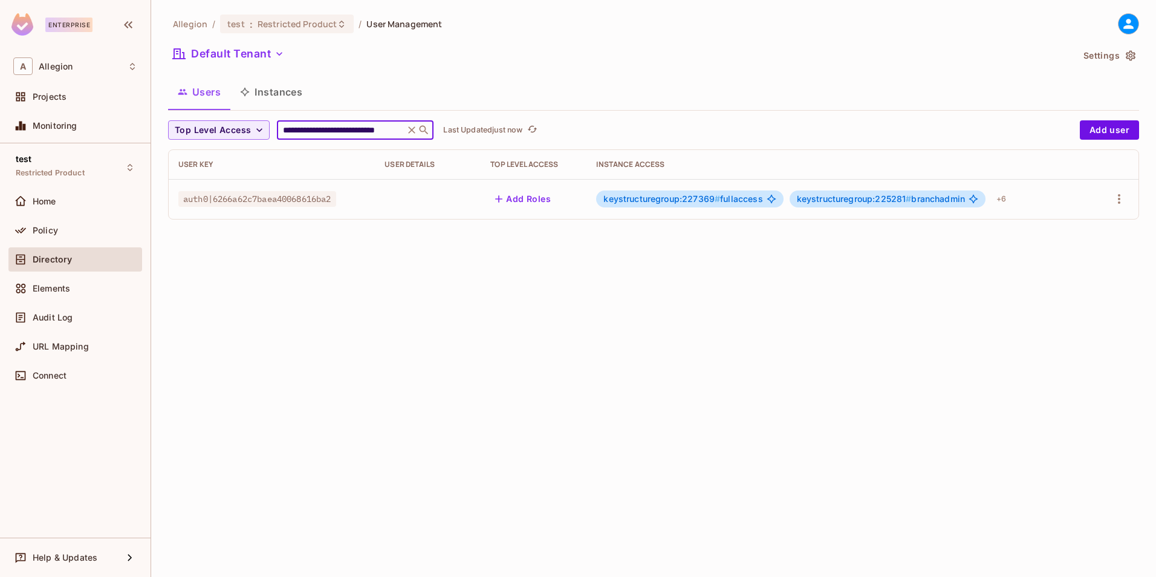
type input "**********"
click at [686, 204] on div "keystructuregroup:227369 # fullaccess" at bounding box center [689, 198] width 187 height 17
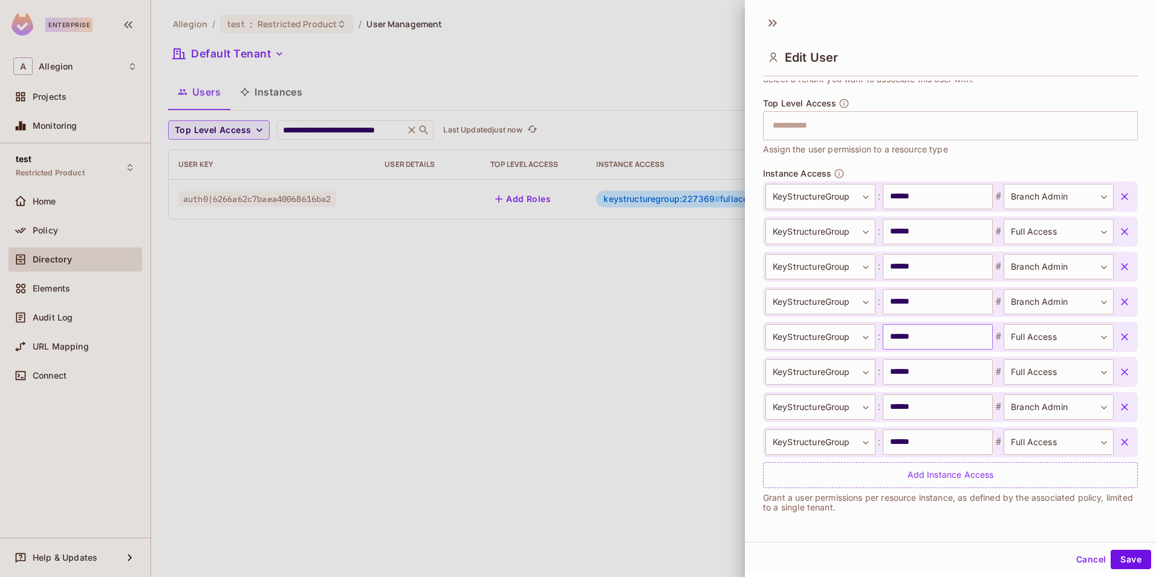
scroll to position [2, 0]
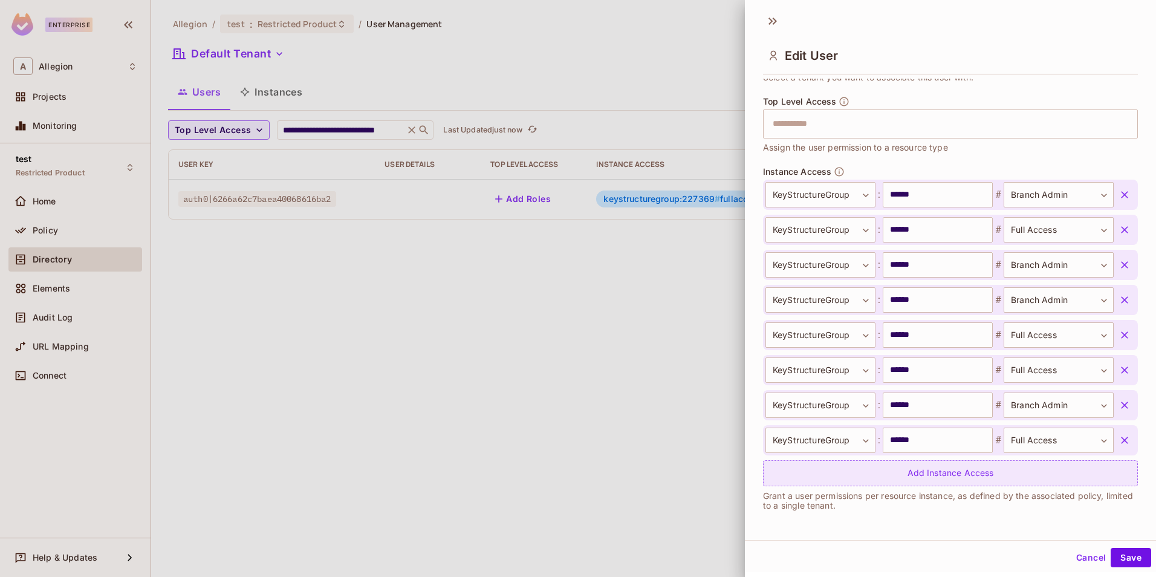
click at [957, 479] on div "Add Instance Access" at bounding box center [950, 473] width 375 height 26
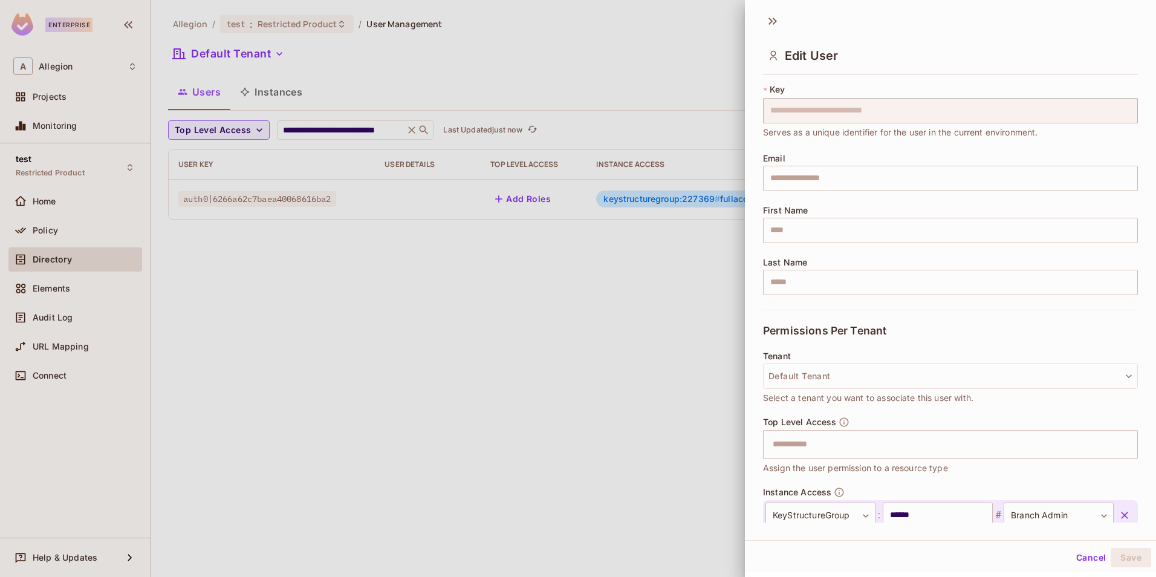
scroll to position [0, 0]
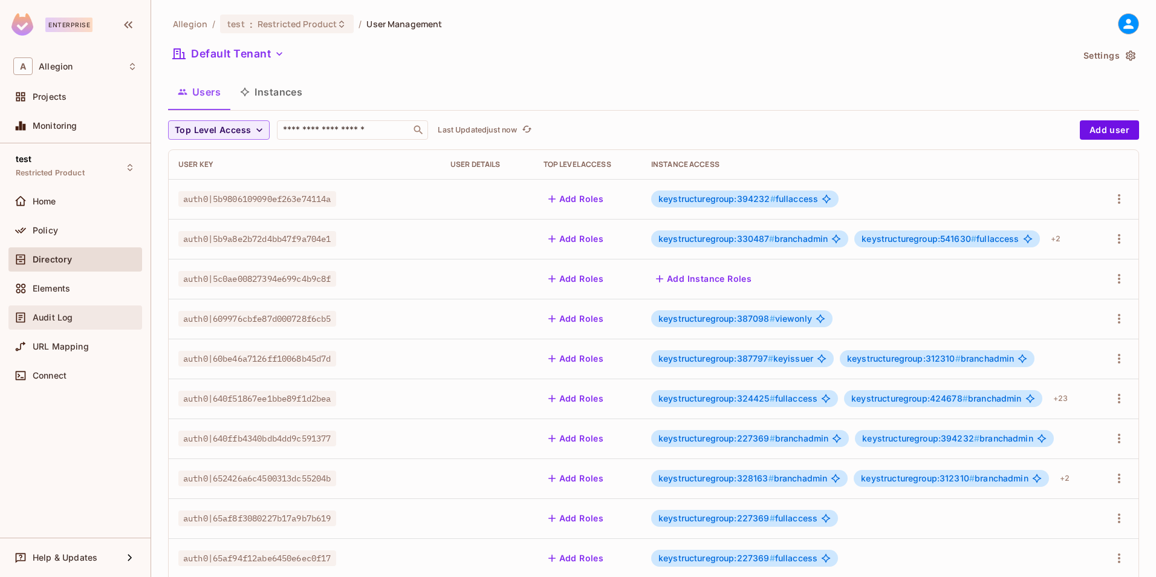
click at [40, 314] on span "Audit Log" at bounding box center [53, 318] width 40 height 10
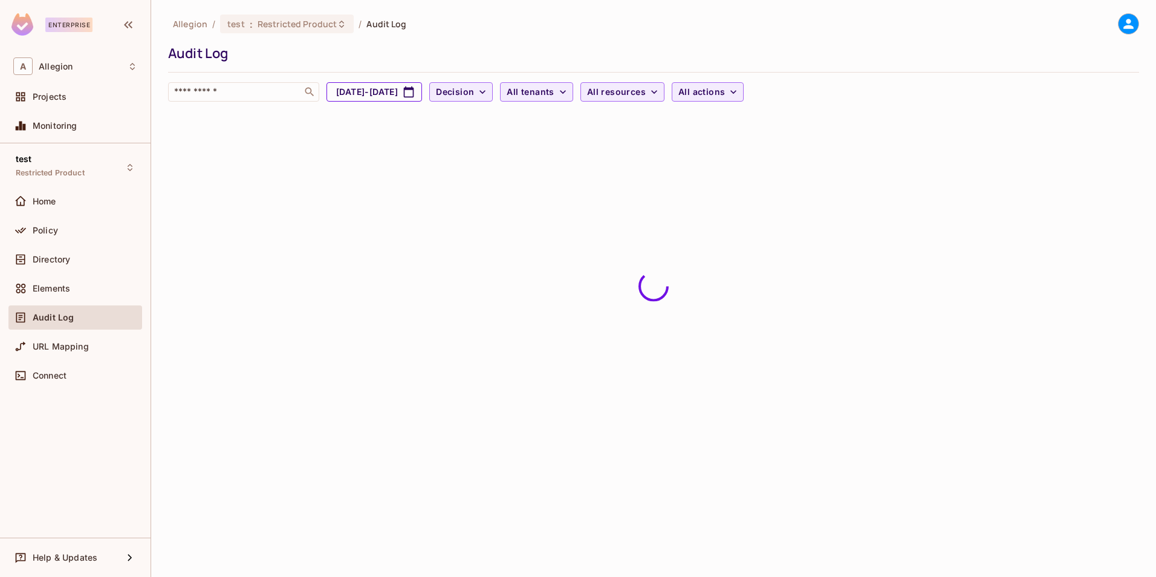
click at [404, 97] on button "[DATE] - [DATE]" at bounding box center [375, 91] width 96 height 19
select select "*"
select select "****"
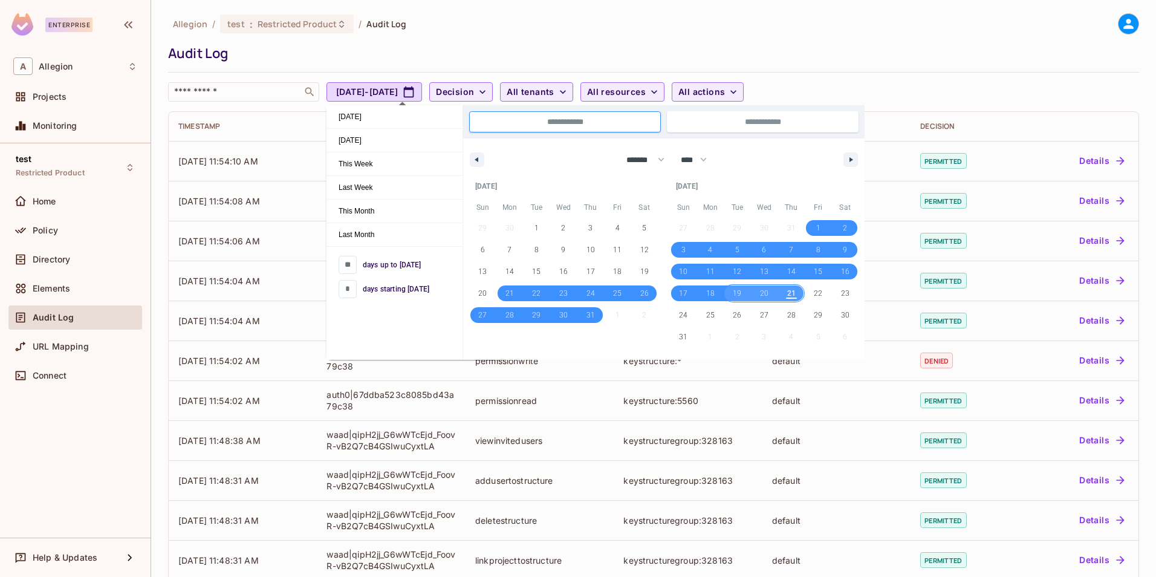
click at [747, 295] on span "19" at bounding box center [737, 293] width 27 height 16
type input "*"
type input "**********"
select select "*"
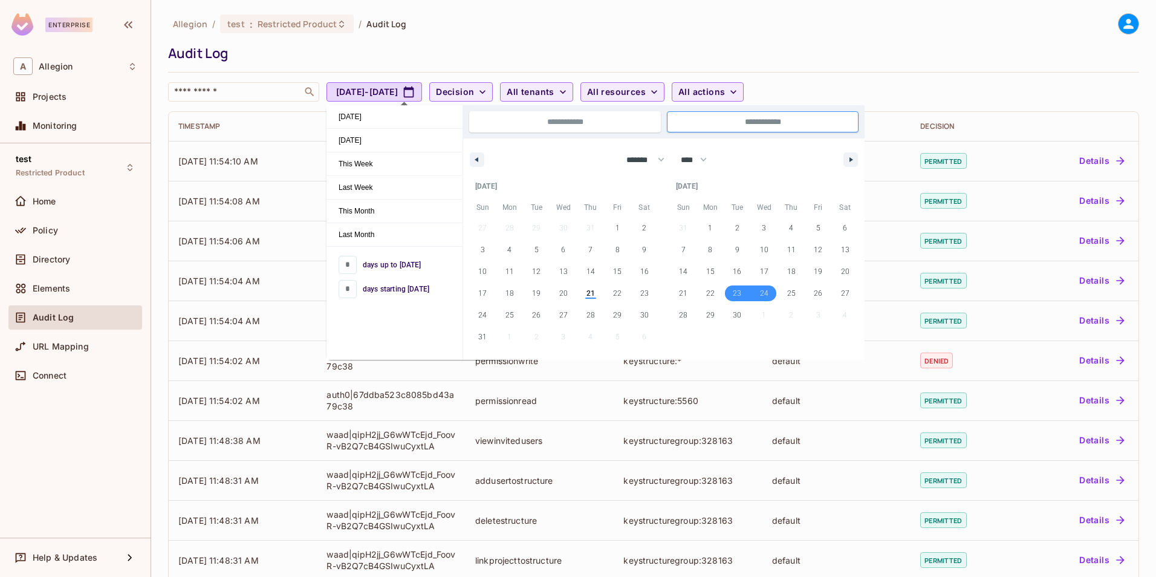
drag, startPoint x: 736, startPoint y: 296, endPoint x: 772, endPoint y: 296, distance: 36.3
click at [772, 296] on div "31 1 2 3 4 5 6 7 8 9 10 11 12 13 14 15 16 17 18 19 20 21 22 23 24 25 26 27 28 2…" at bounding box center [764, 271] width 189 height 109
type input "*"
type input "**********"
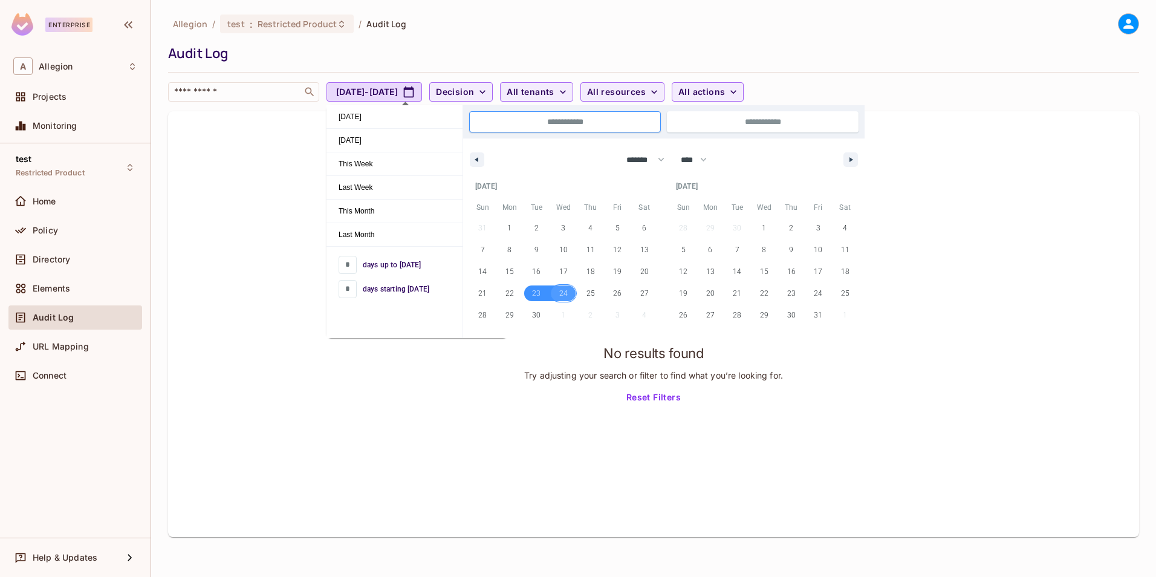
click at [542, 301] on span "23" at bounding box center [536, 293] width 27 height 16
click at [476, 161] on icon "button" at bounding box center [475, 159] width 6 height 5
select select "*"
drag, startPoint x: 512, startPoint y: 296, endPoint x: 587, endPoint y: 295, distance: 75.0
click at [587, 295] on div "27 28 29 30 31 1 2 3 4 5 6 7 8 9 10 11 12 13 14 15 16 17 18 19 20 21 22 23 24 2…" at bounding box center [563, 282] width 189 height 131
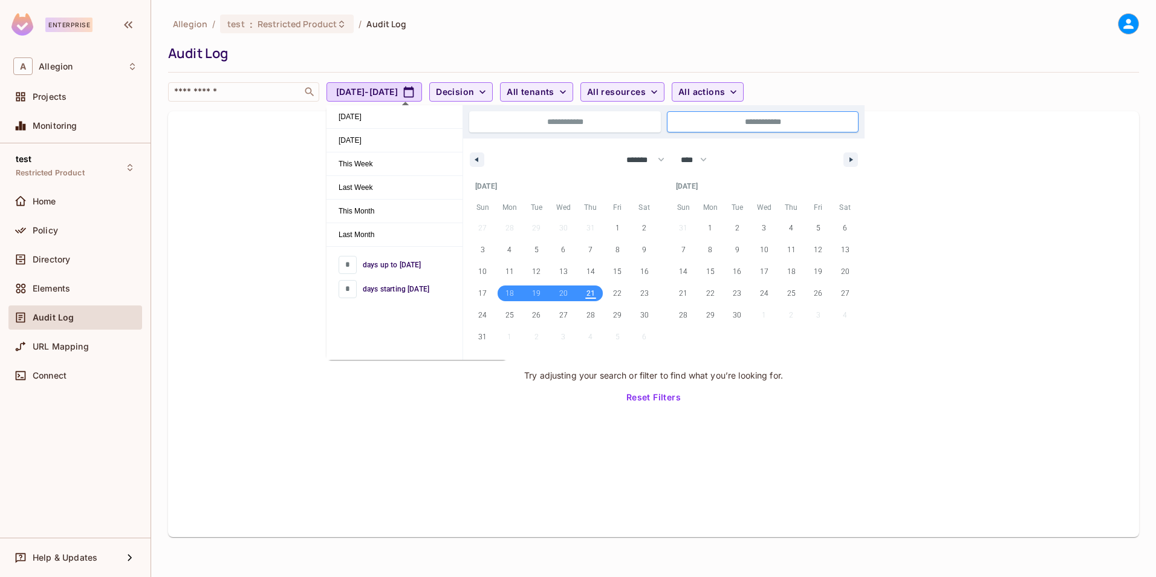
type input "*"
type input "**********"
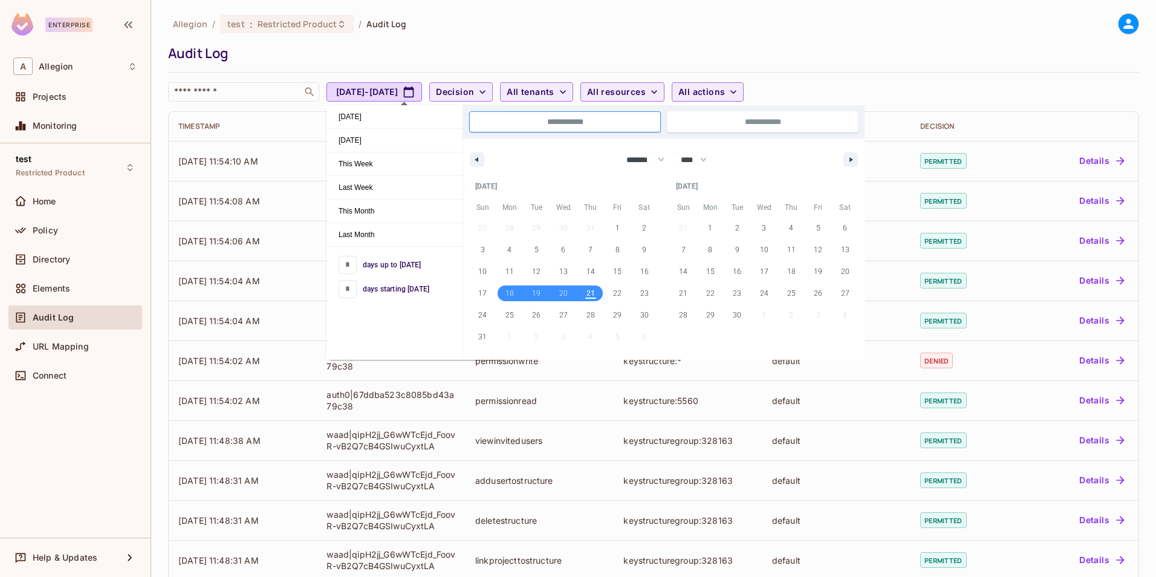
click at [509, 41] on div "Allegion / test : Restricted Product / Audit Log Audit Log ​ [DATE] - [DATE] De…" at bounding box center [653, 57] width 971 height 88
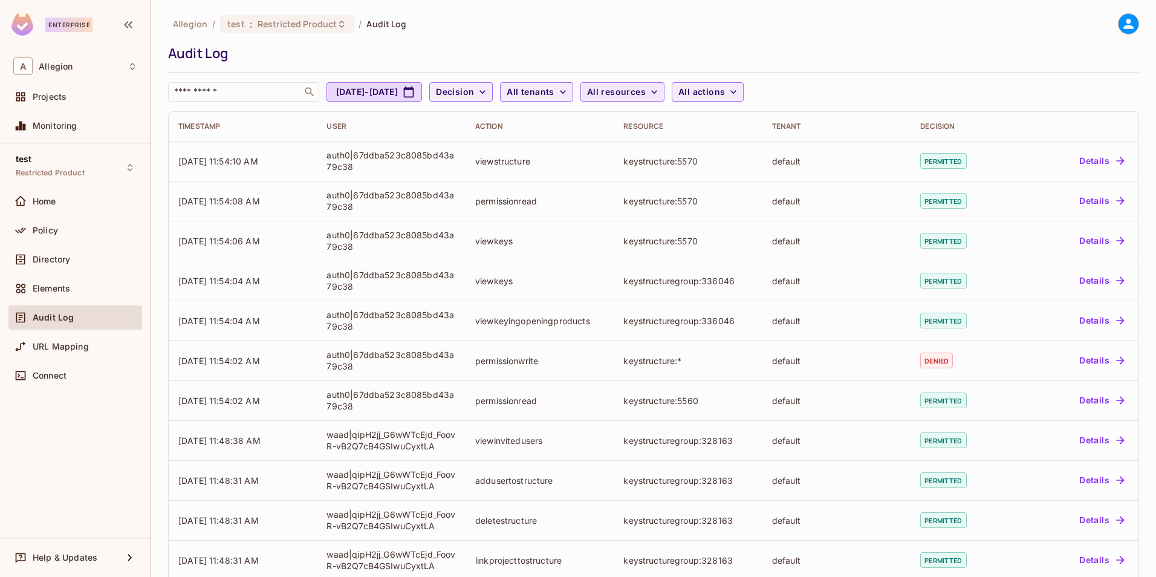
click at [660, 86] on icon "button" at bounding box center [654, 92] width 12 height 12
click at [697, 158] on span "keyholdergroup" at bounding box center [705, 153] width 114 height 11
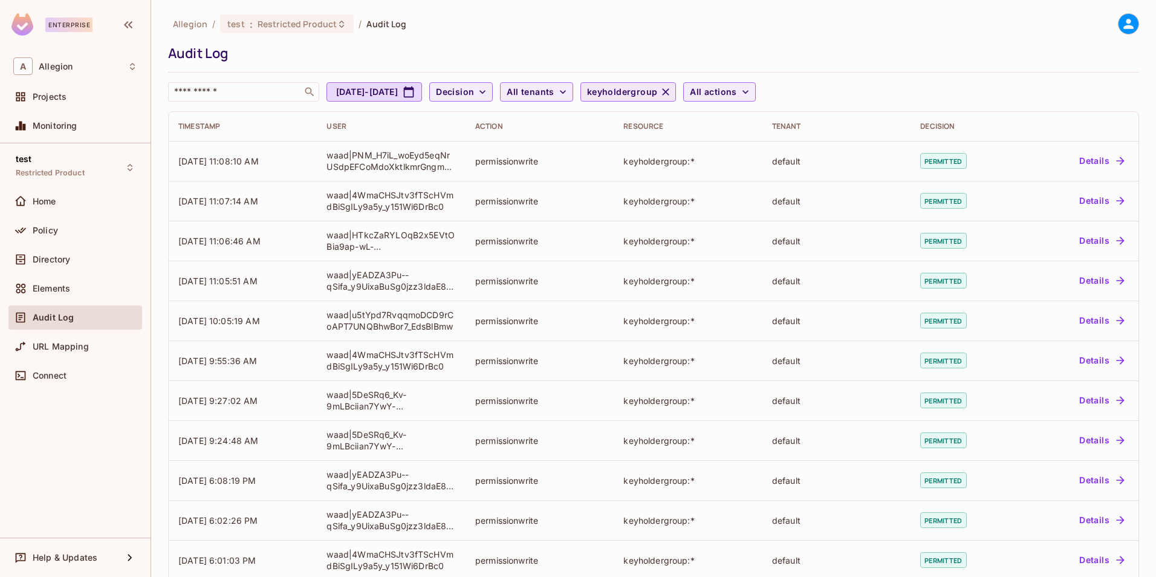
click at [252, 124] on div "Timestamp" at bounding box center [242, 127] width 129 height 10
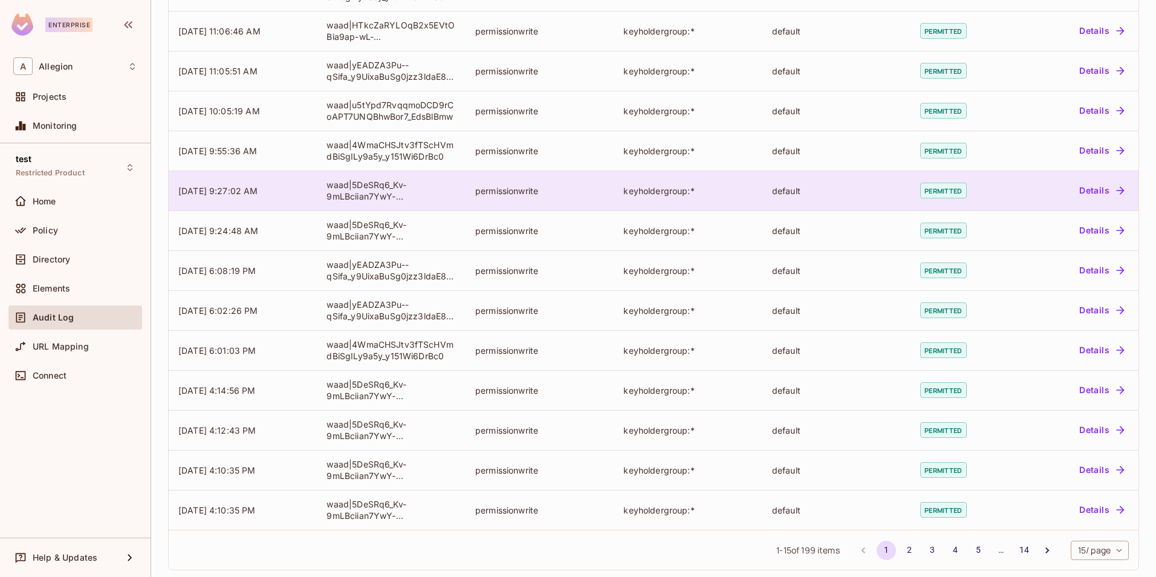
scroll to position [220, 0]
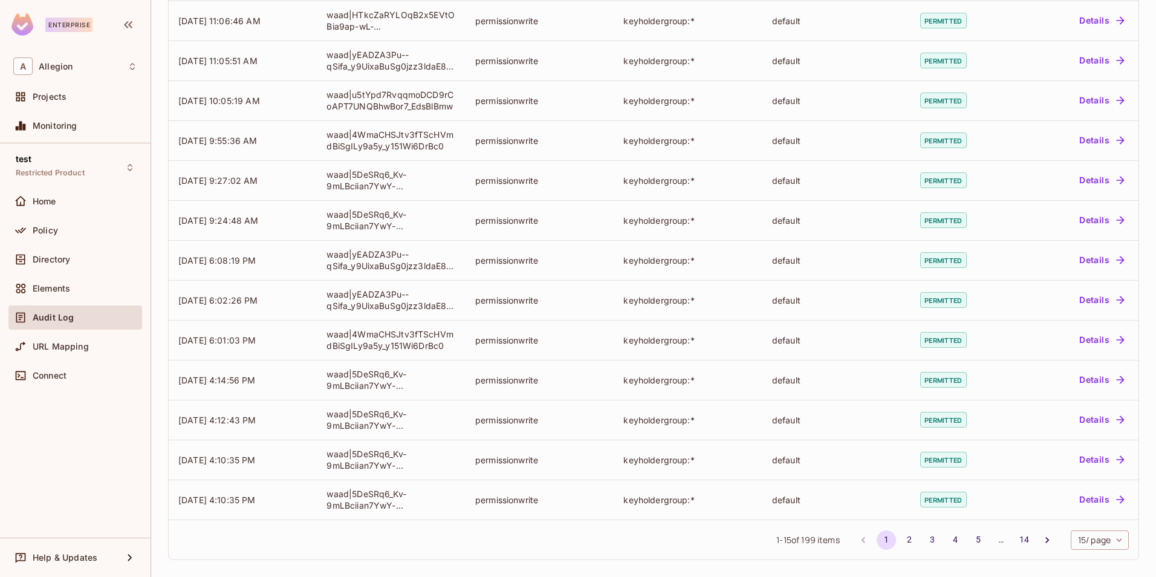
click at [1096, 539] on body "Enterprise A Allegion Projects Monitoring test Restricted Product Home Policy D…" at bounding box center [578, 288] width 1156 height 577
click at [1094, 548] on li "100 / page" at bounding box center [1089, 549] width 60 height 25
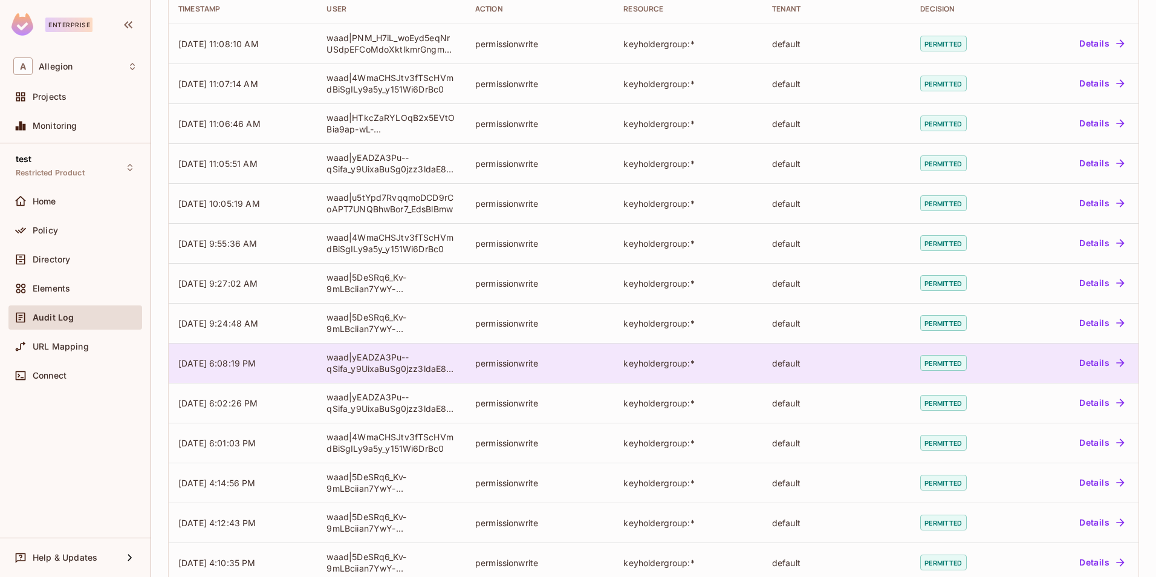
scroll to position [0, 0]
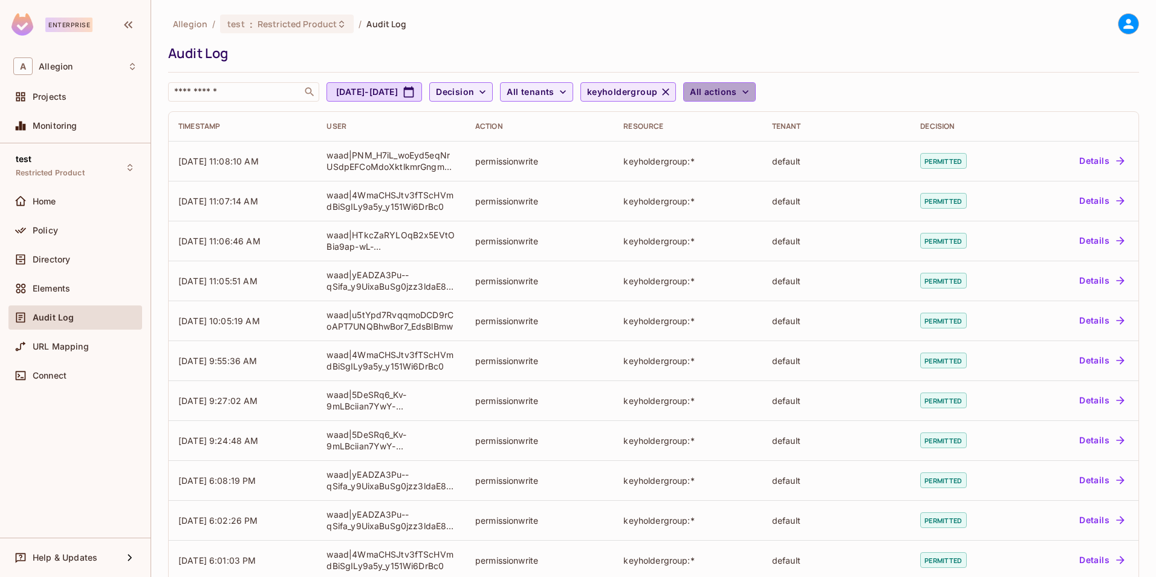
click at [752, 94] on icon "button" at bounding box center [745, 92] width 12 height 12
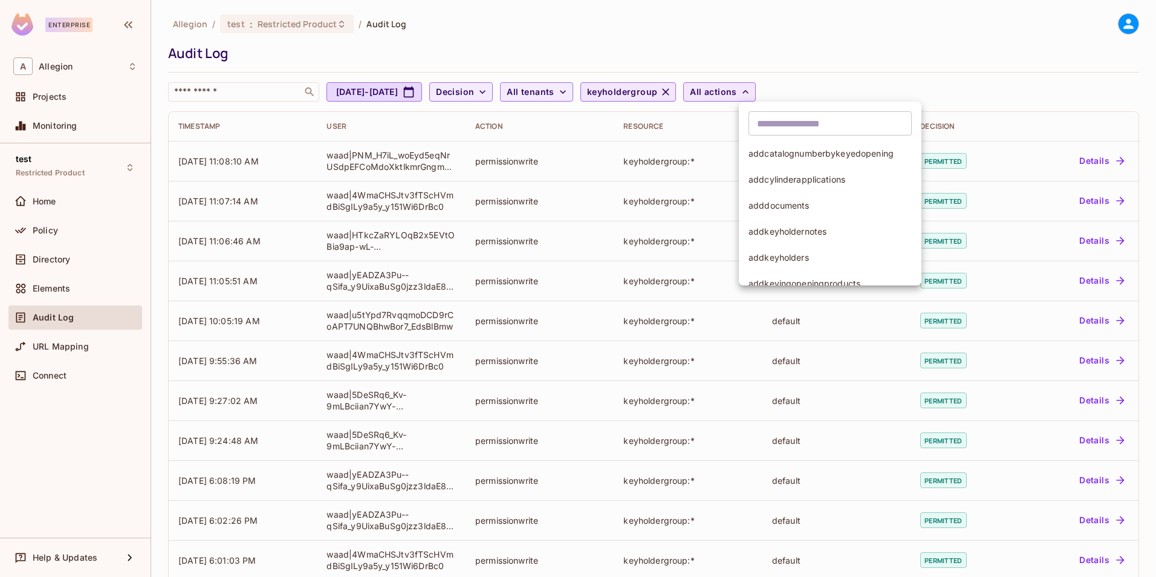
click at [801, 253] on span "addkeyholders" at bounding box center [830, 257] width 163 height 11
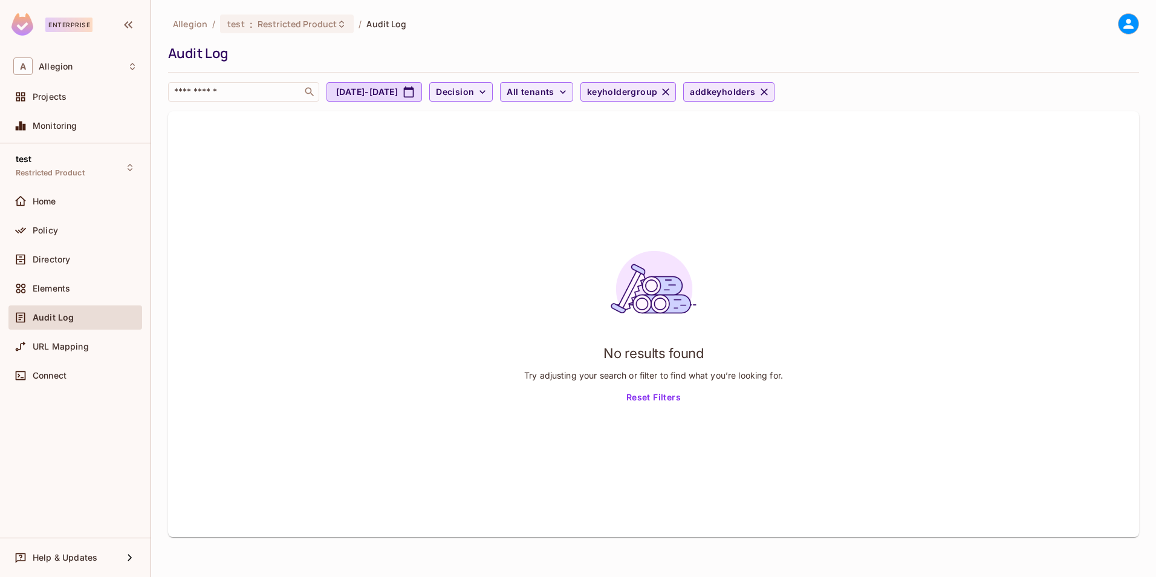
click at [768, 91] on icon "button" at bounding box center [764, 91] width 7 height 7
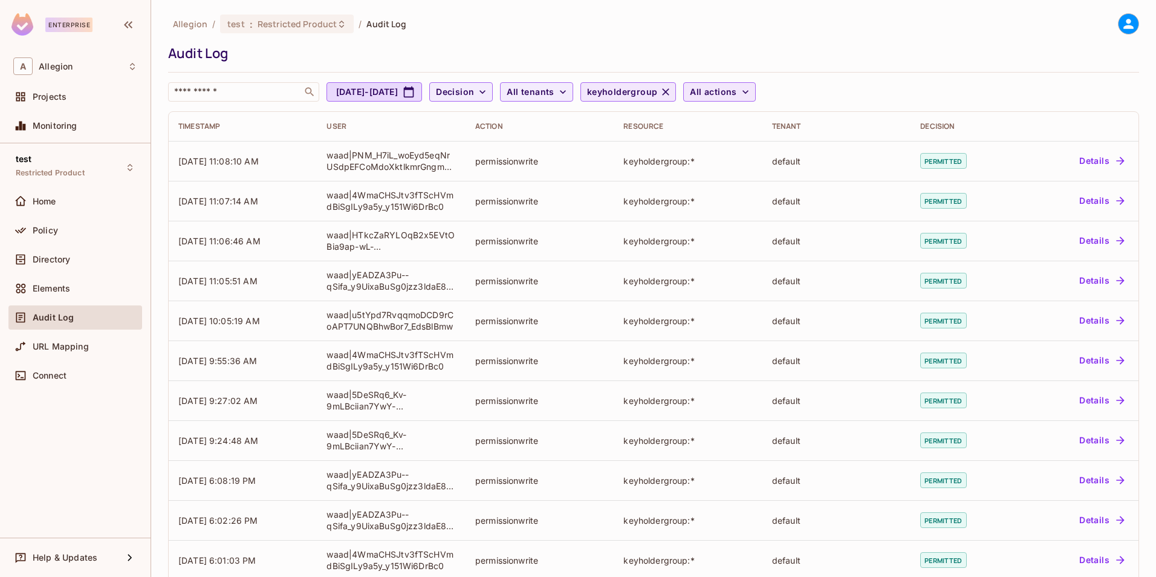
click at [752, 93] on icon "button" at bounding box center [745, 92] width 12 height 12
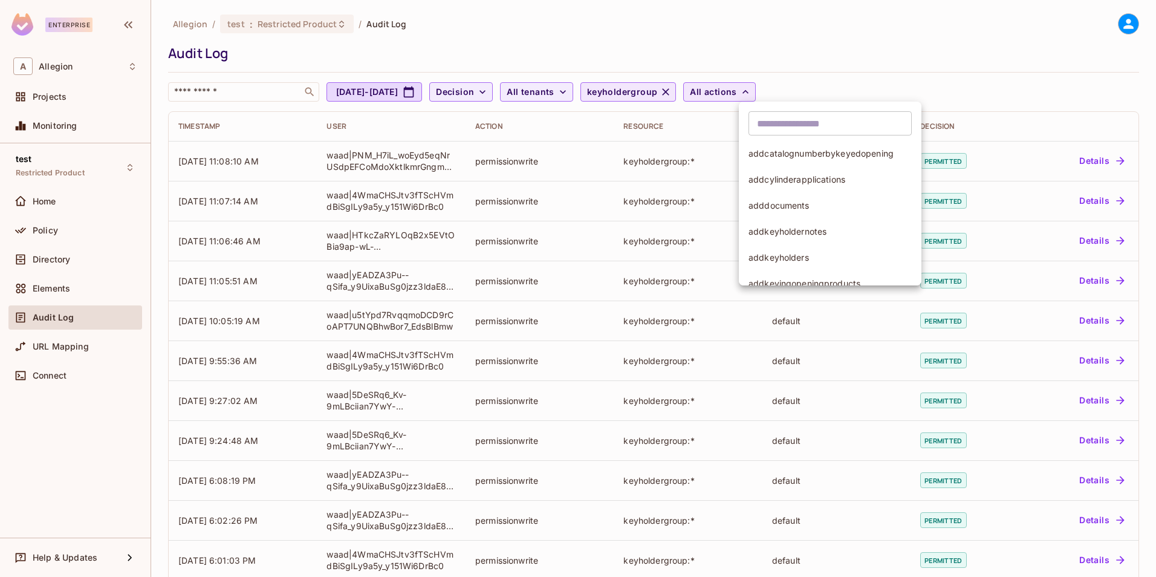
click at [787, 270] on li "addkeyholders" at bounding box center [830, 257] width 183 height 26
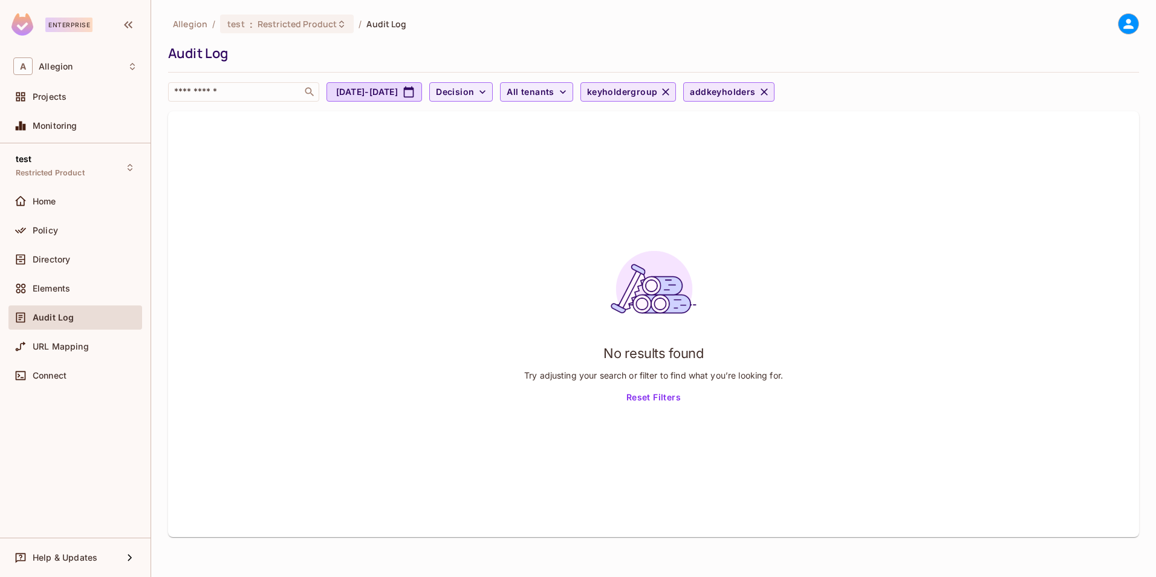
click at [600, 209] on div "No results found Try adjusting your search or filter to find what you’re lookin…" at bounding box center [653, 324] width 971 height 426
click at [67, 200] on div "Home" at bounding box center [85, 202] width 105 height 10
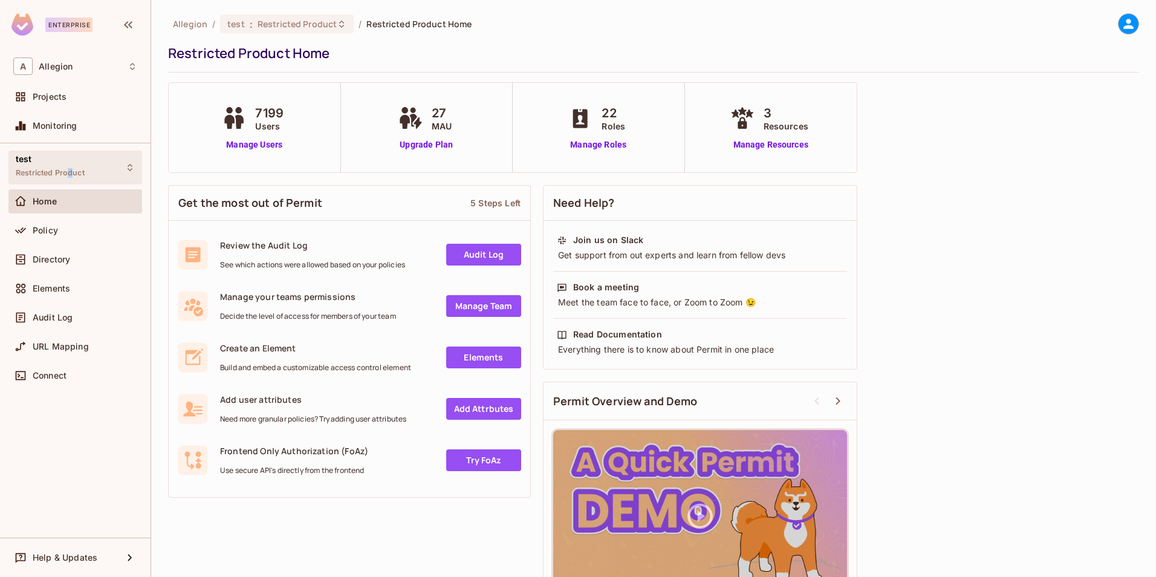
click at [71, 177] on span "Restricted Product" at bounding box center [50, 173] width 69 height 10
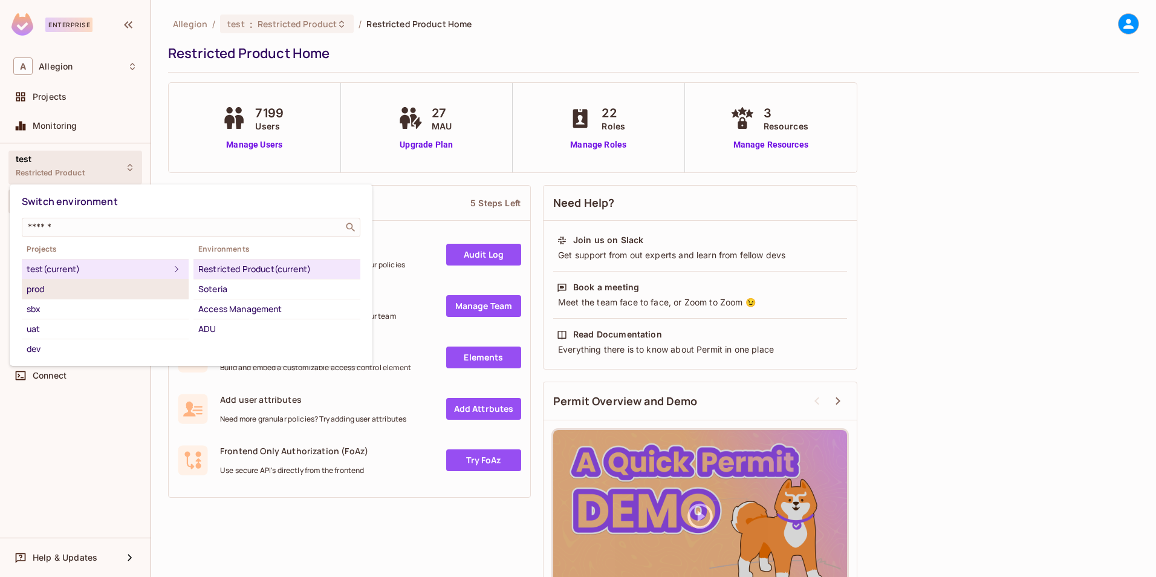
click at [54, 291] on div "prod" at bounding box center [105, 289] width 157 height 15
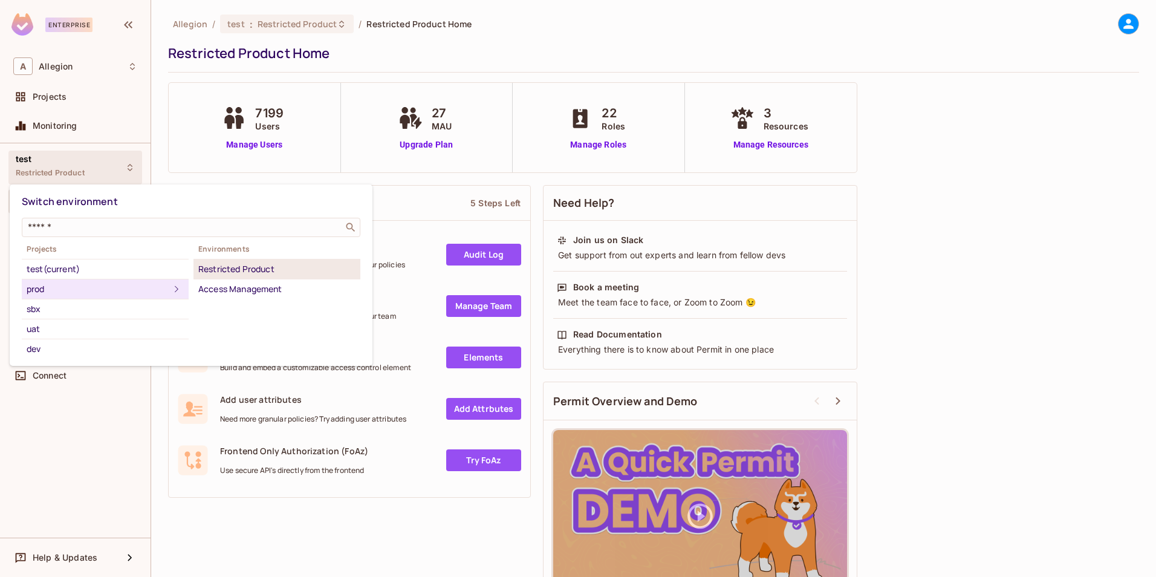
click at [229, 276] on div "Restricted Product" at bounding box center [276, 269] width 157 height 15
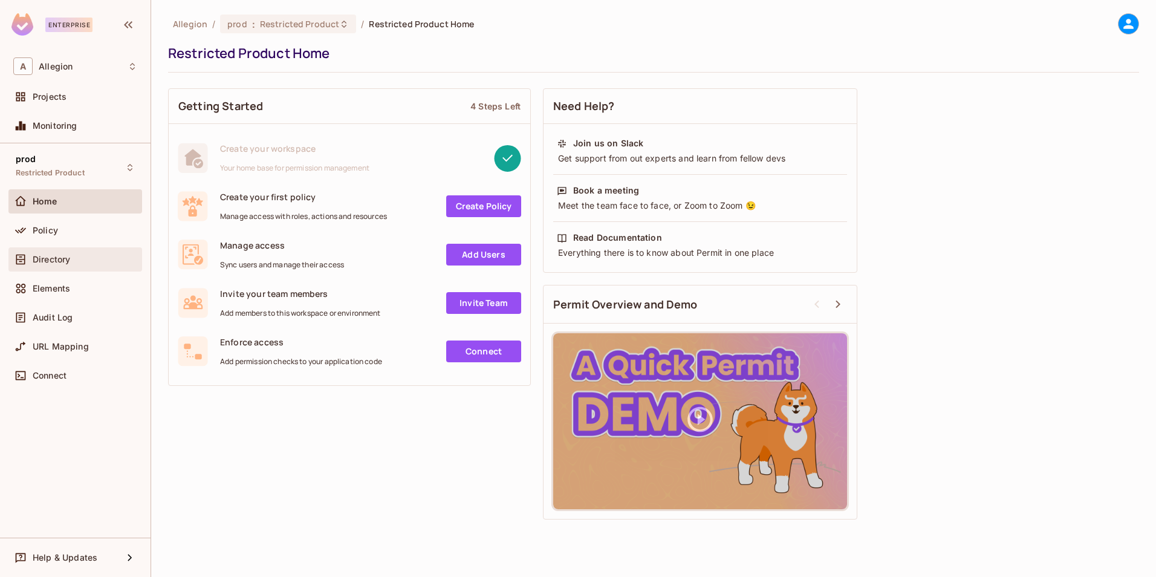
click at [70, 264] on div "Directory" at bounding box center [75, 259] width 124 height 15
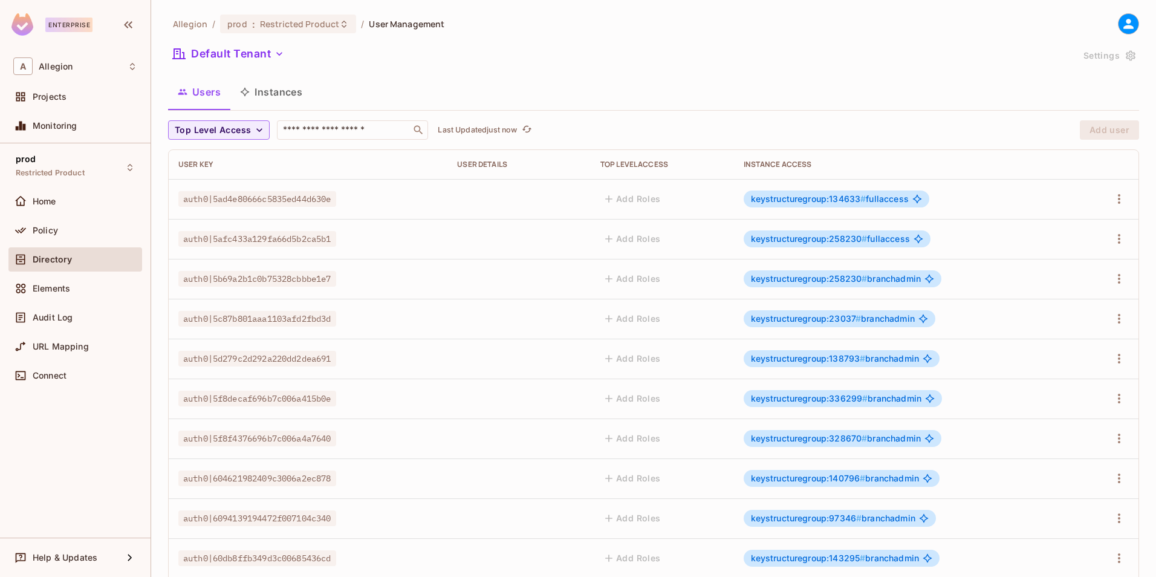
click at [771, 197] on span "keystructuregroup:134633 #" at bounding box center [808, 198] width 115 height 10
click at [886, 193] on div "keystructuregroup:134633 # fullaccess" at bounding box center [837, 198] width 186 height 17
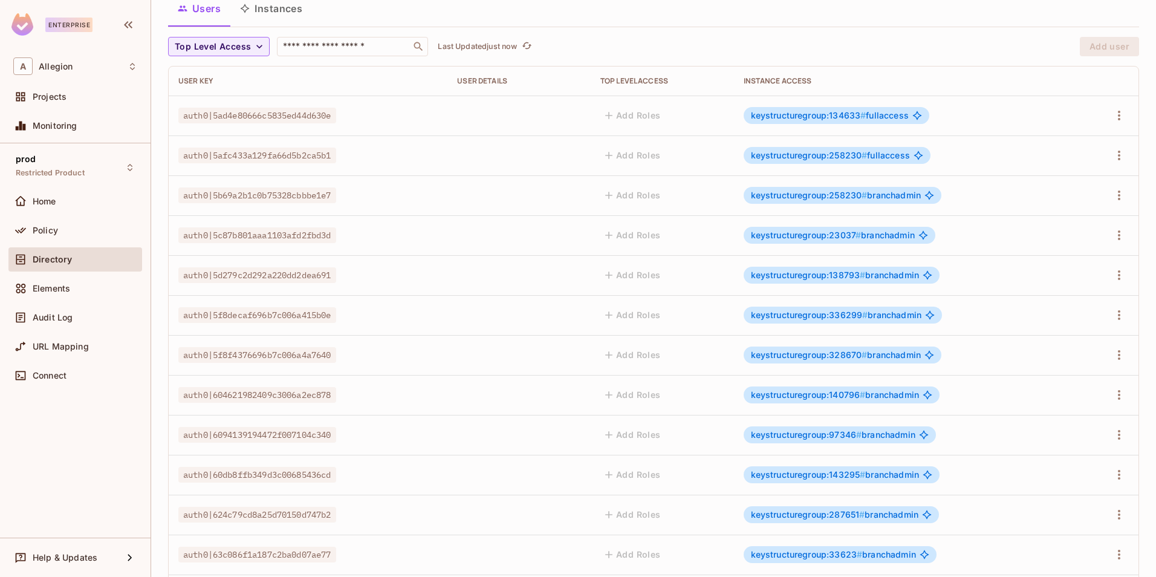
scroll to position [268, 0]
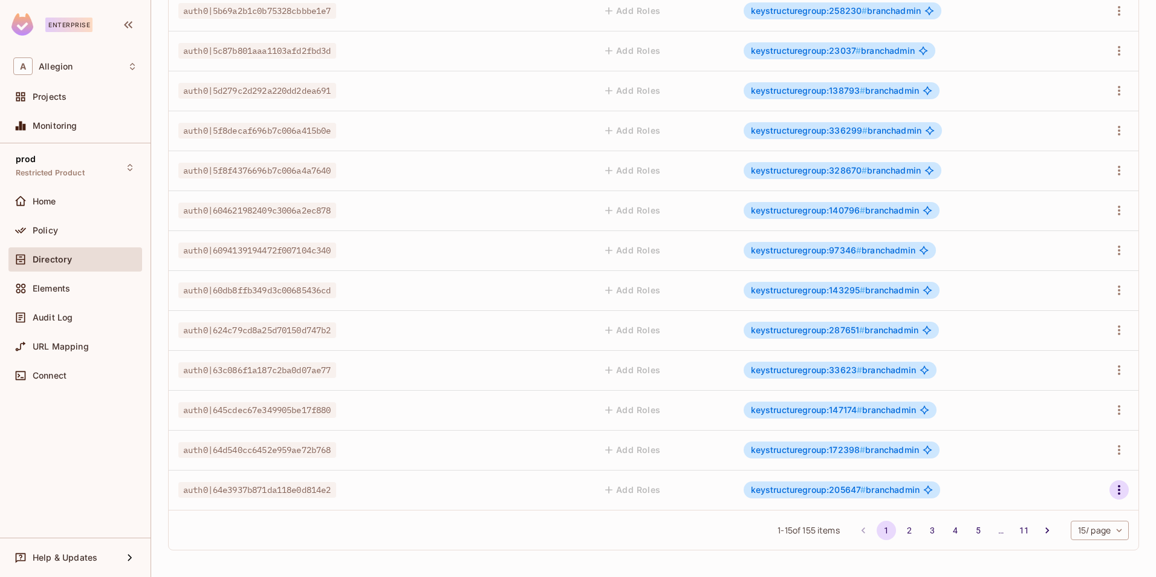
click at [1118, 487] on icon "button" at bounding box center [1119, 490] width 2 height 10
click at [1110, 487] on ul "Edit Edit Attributes Delete User" at bounding box center [1057, 522] width 107 height 89
click at [960, 539] on div at bounding box center [578, 288] width 1156 height 577
click at [969, 531] on button "5" at bounding box center [978, 530] width 19 height 19
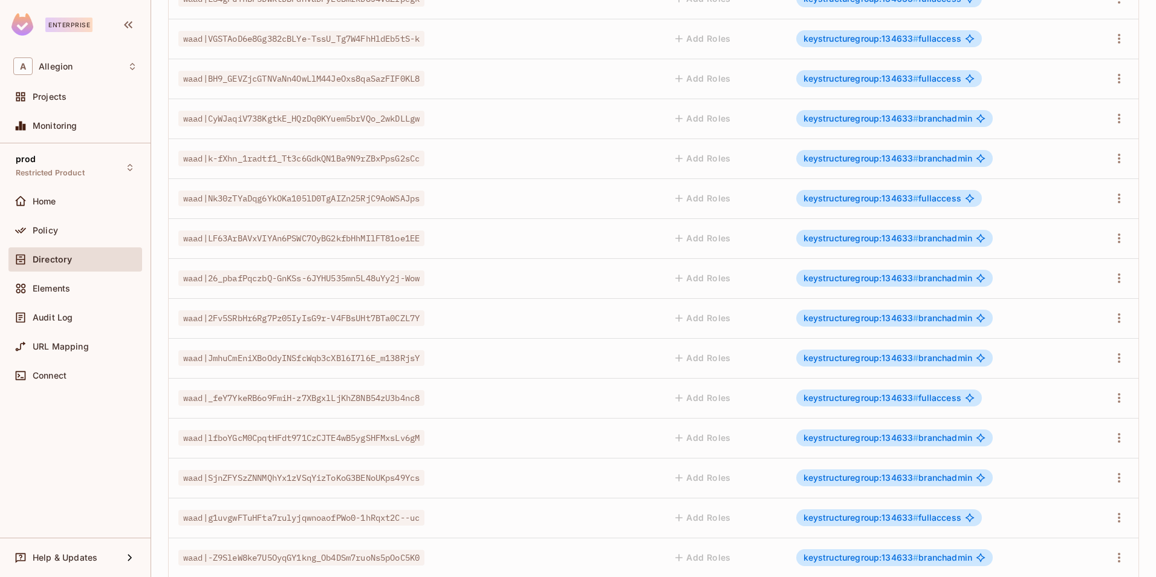
scroll to position [0, 0]
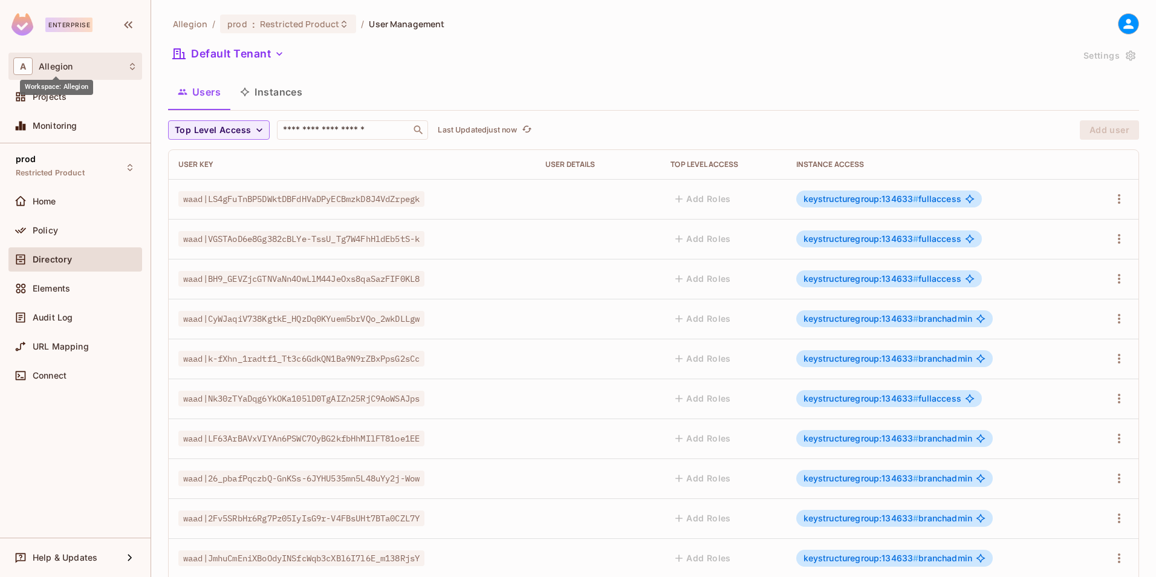
click at [48, 68] on span "Allegion" at bounding box center [56, 67] width 34 height 10
click at [52, 73] on div at bounding box center [578, 288] width 1156 height 577
click at [41, 161] on div "prod Restricted Product" at bounding box center [50, 167] width 69 height 26
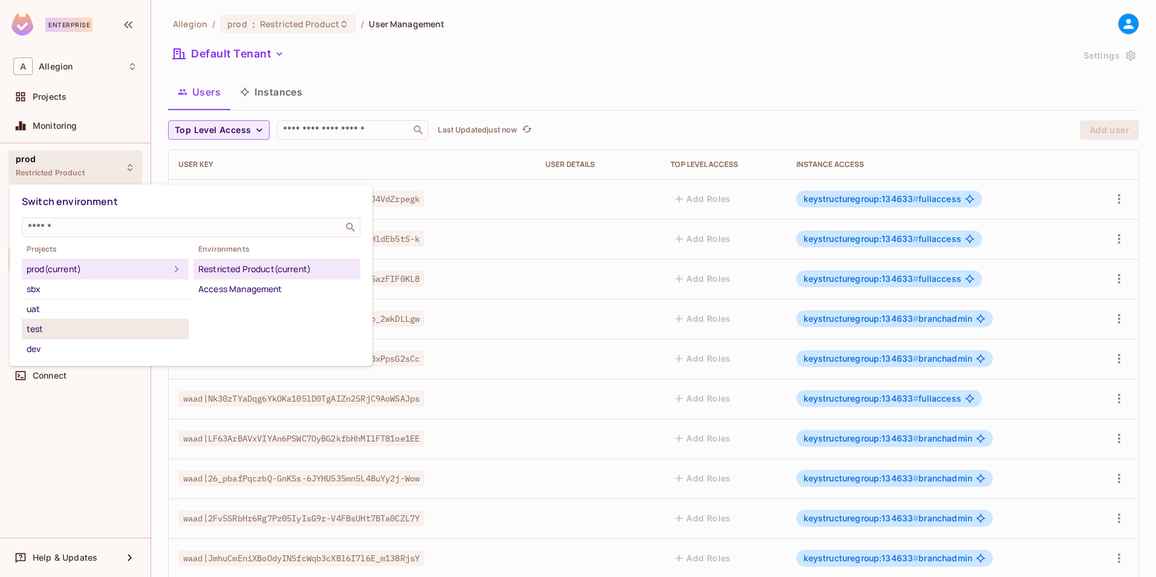
click at [43, 328] on div "test" at bounding box center [105, 329] width 157 height 15
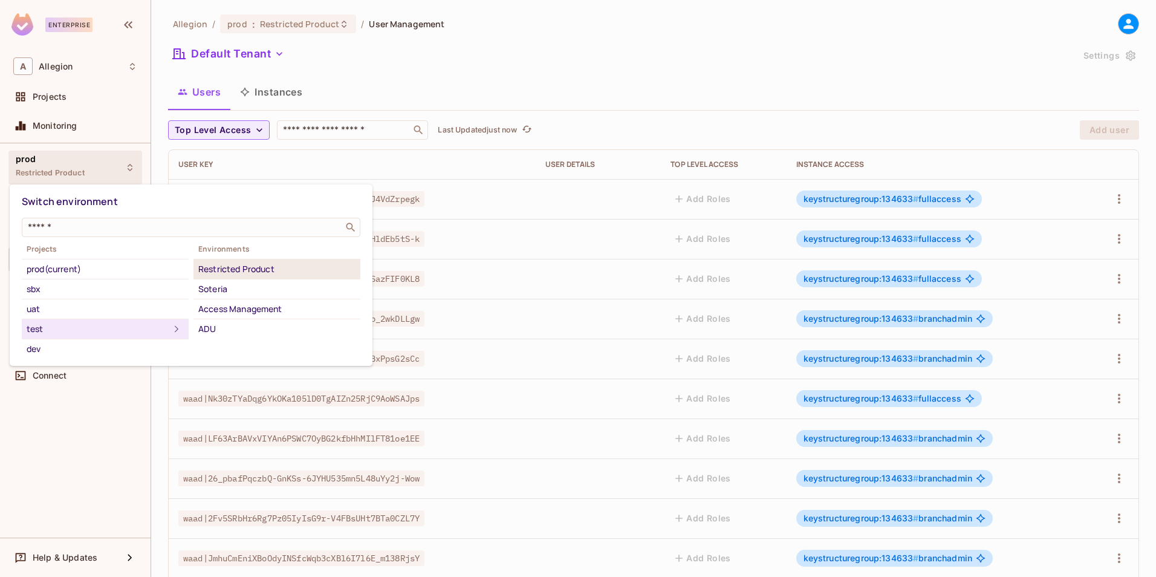
click at [249, 270] on div "Restricted Product" at bounding box center [276, 269] width 157 height 15
